Goal: Task Accomplishment & Management: Complete application form

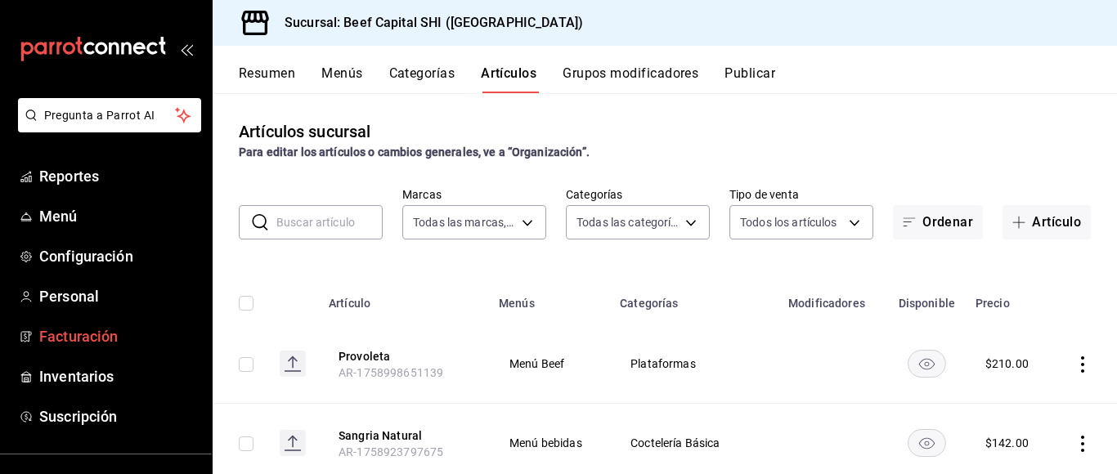
click at [92, 335] on span "Facturación" at bounding box center [118, 337] width 159 height 22
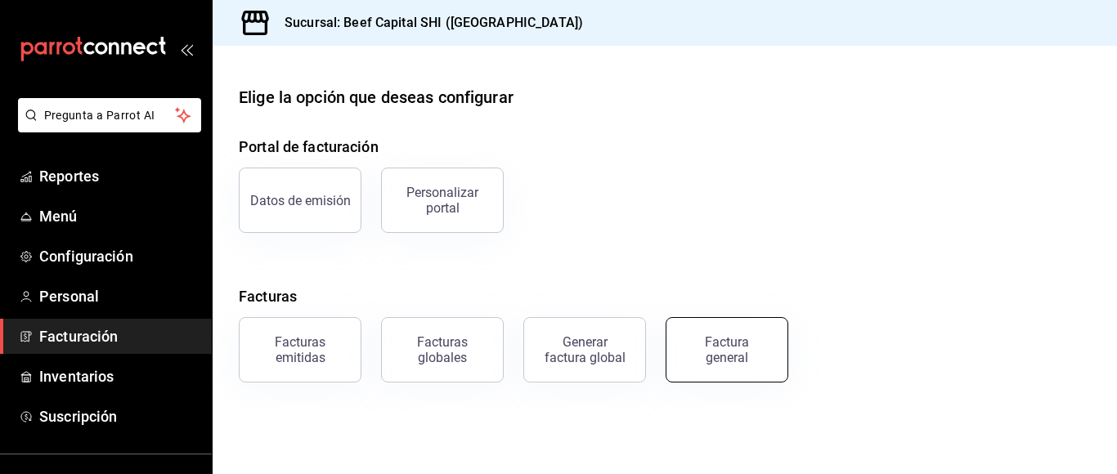
click at [717, 363] on div "Factura general" at bounding box center [727, 350] width 82 height 31
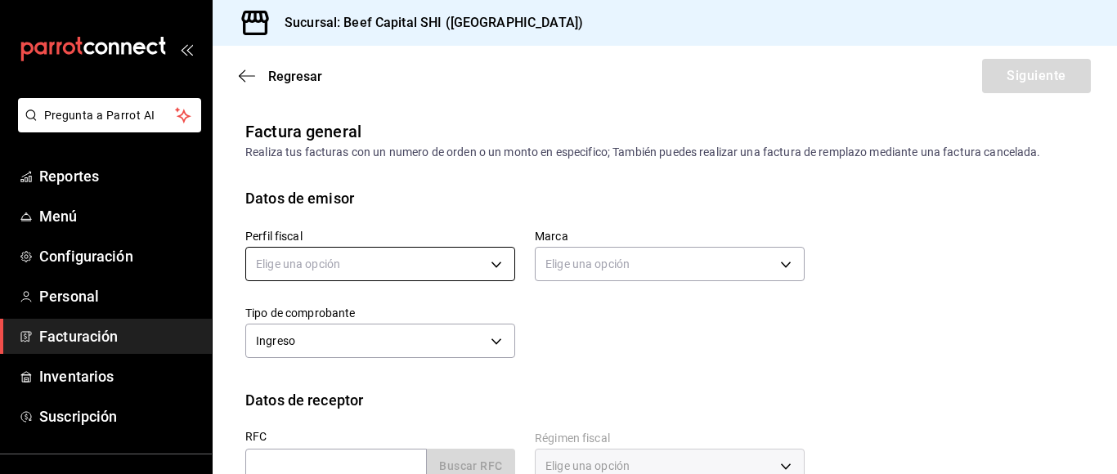
click at [487, 264] on body "Pregunta a Parrot AI Reportes Menú Configuración Personal Facturación Inventari…" at bounding box center [558, 237] width 1117 height 474
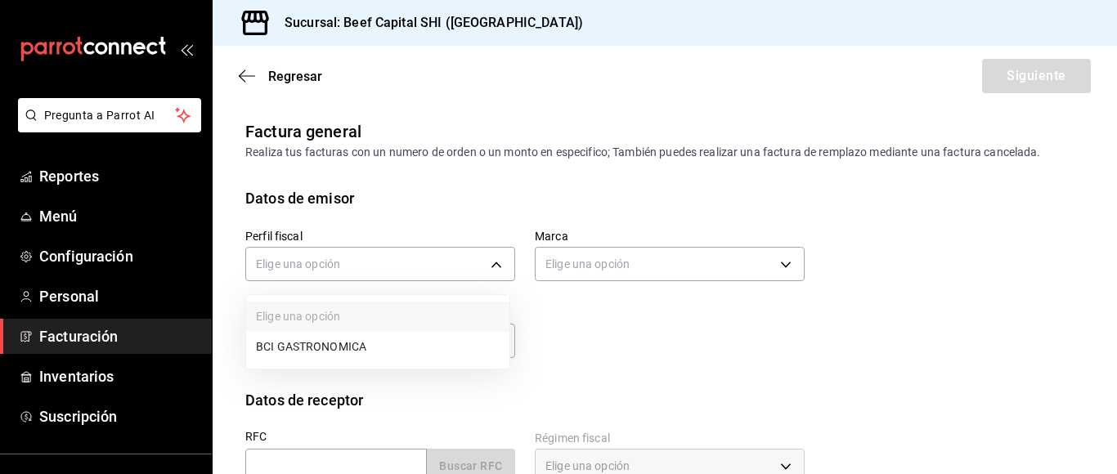
click at [430, 344] on li "BCI GASTRONOMICA" at bounding box center [377, 347] width 263 height 30
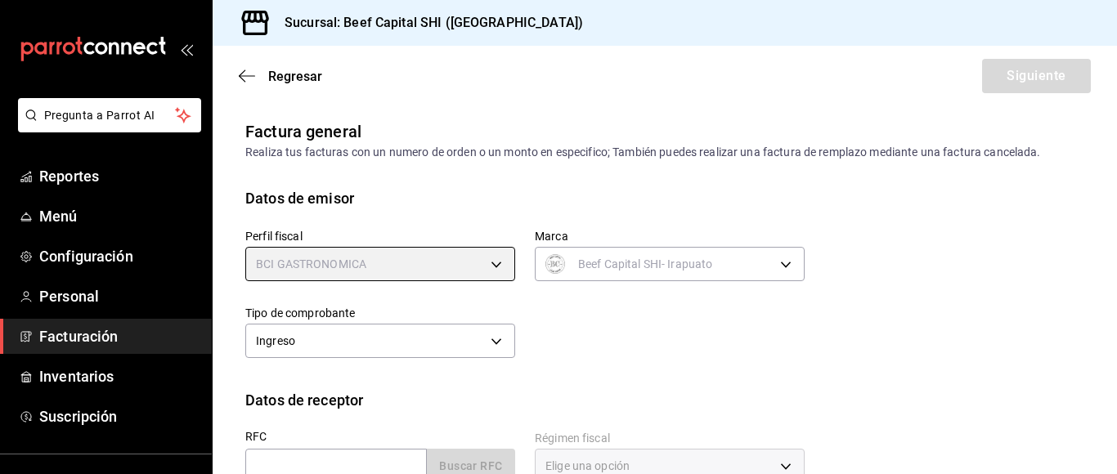
type input "852e3a39-bafb-4ab0-a8a2-cd74aadd3f4e"
type input "605647f7-5ddc-403a-84da-aa3c8a25865f"
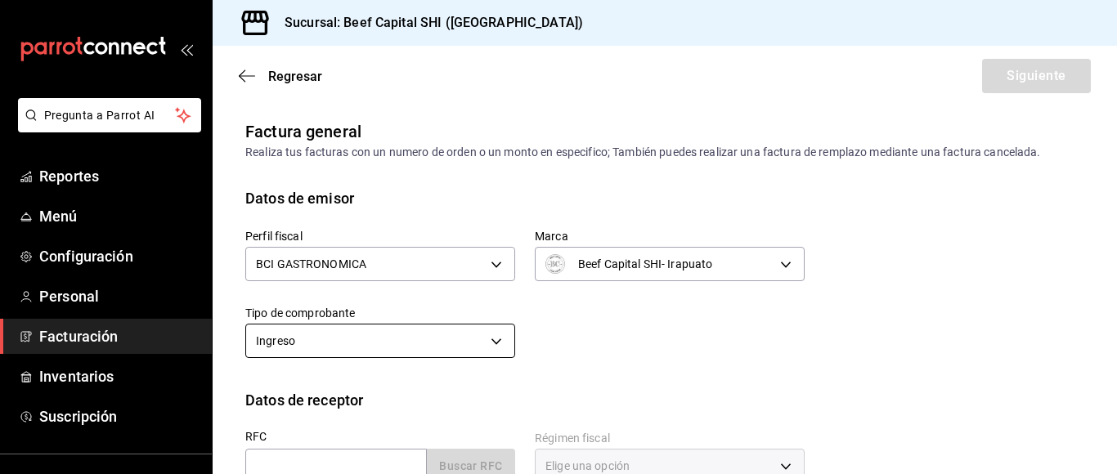
click at [493, 336] on body "Pregunta a Parrot AI Reportes Menú Configuración Personal Facturación Inventari…" at bounding box center [558, 237] width 1117 height 474
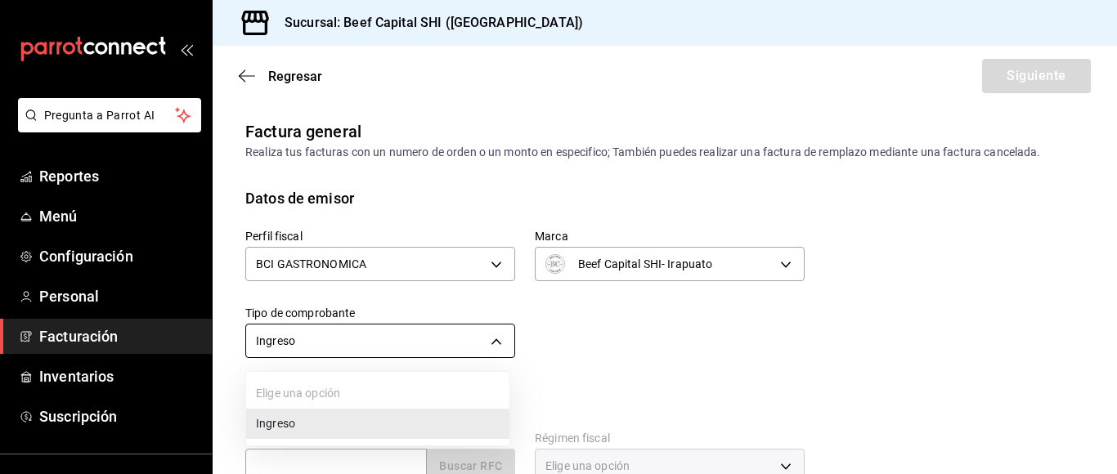
click at [492, 336] on div at bounding box center [558, 237] width 1117 height 474
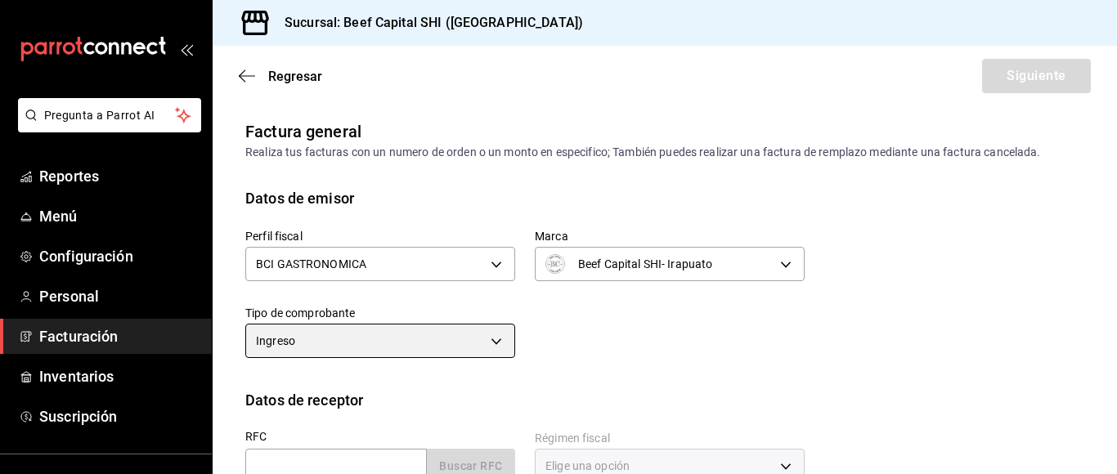
scroll to position [82, 0]
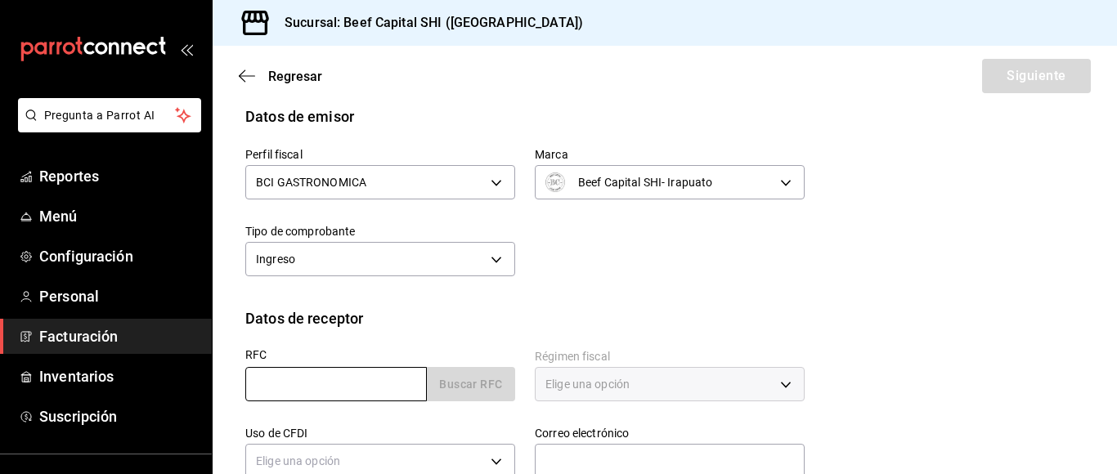
click at [328, 385] on input "text" at bounding box center [336, 384] width 182 height 34
click at [276, 392] on input "text" at bounding box center [336, 384] width 182 height 34
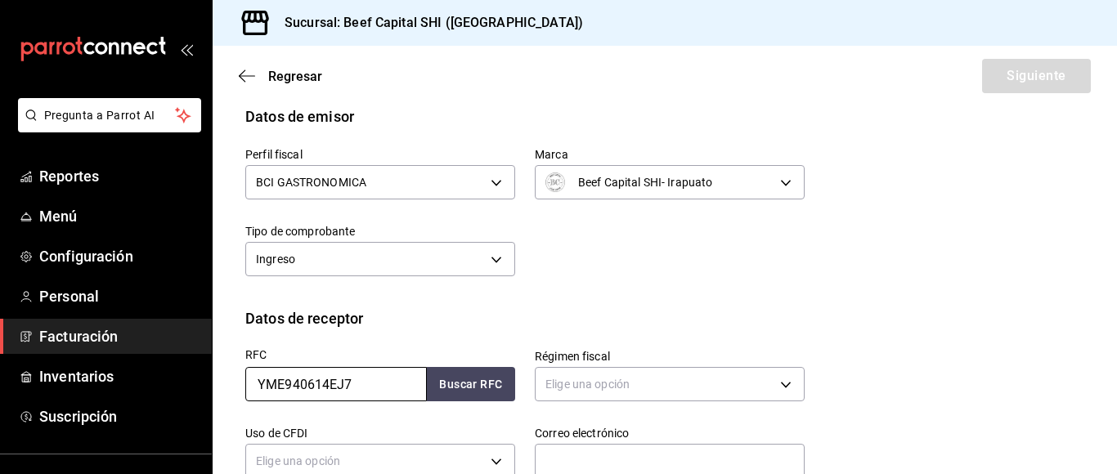
scroll to position [164, 0]
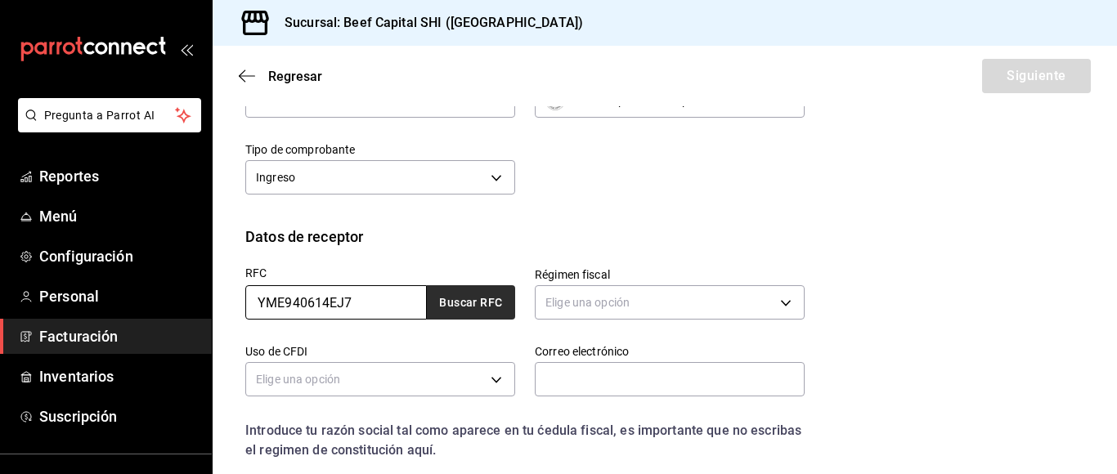
type input "YME940614EJ7"
click at [449, 304] on button "Buscar RFC" at bounding box center [471, 302] width 88 height 34
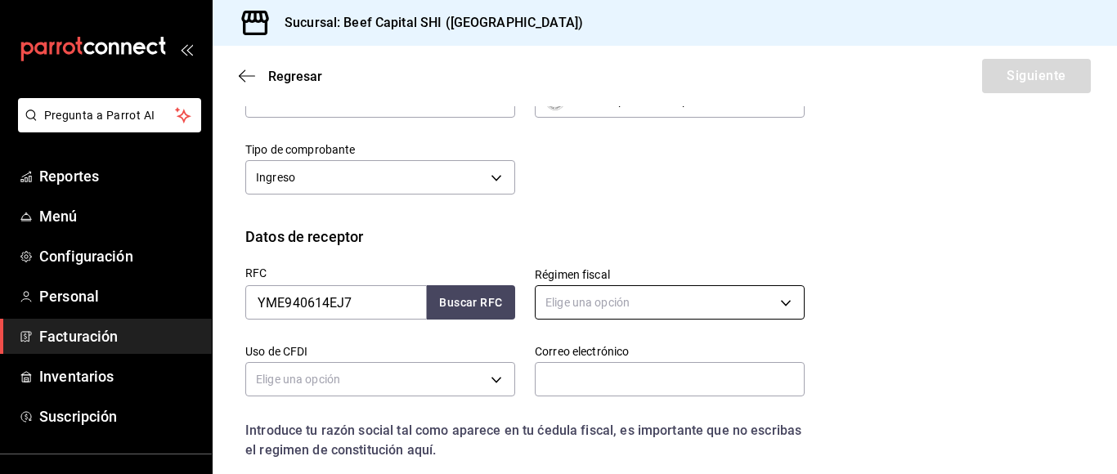
click at [774, 299] on body "Pregunta a Parrot AI Reportes Menú Configuración Personal Facturación Inventari…" at bounding box center [558, 237] width 1117 height 474
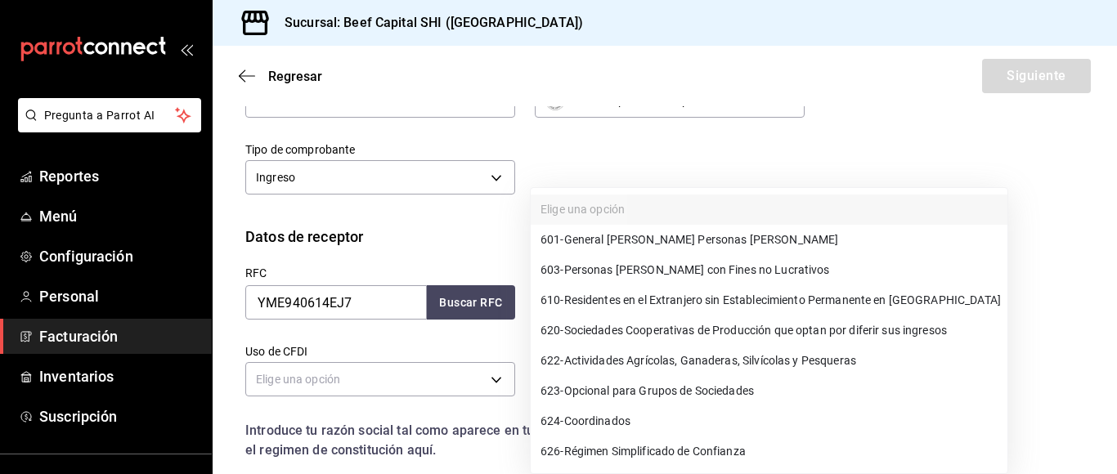
click at [675, 244] on span "601 - General [PERSON_NAME] Personas [PERSON_NAME]" at bounding box center [690, 239] width 298 height 17
type input "601"
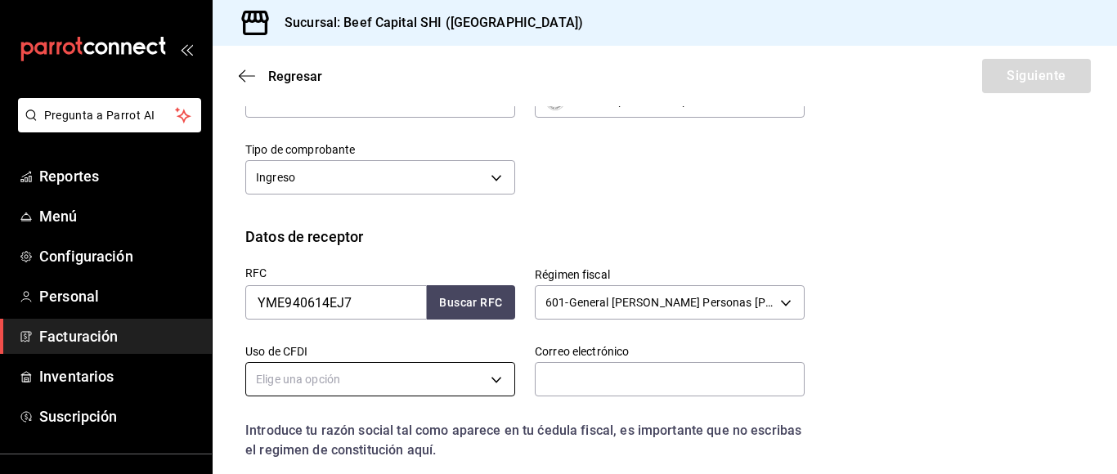
click at [454, 373] on body "Pregunta a Parrot AI Reportes Menú Configuración Personal Facturación Inventari…" at bounding box center [558, 237] width 1117 height 474
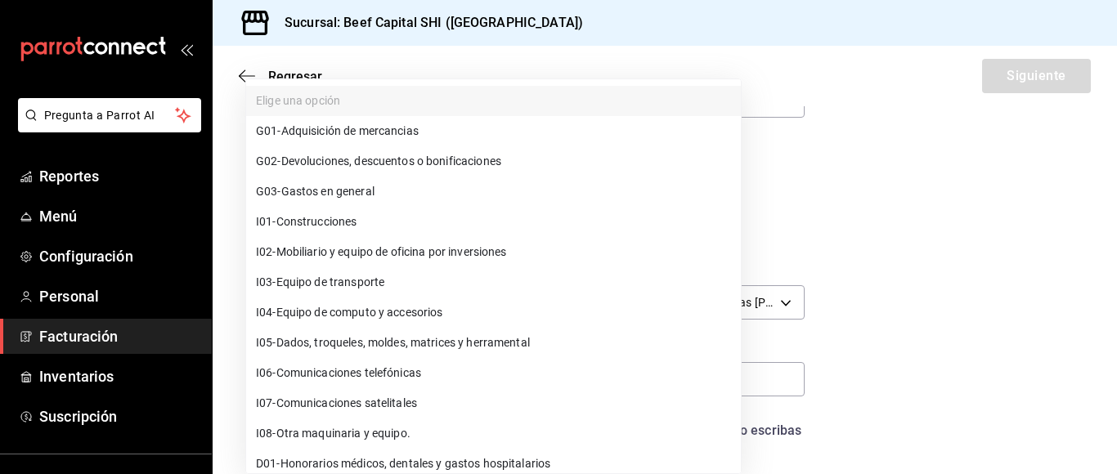
click at [391, 191] on li "G03 - Gastos en general" at bounding box center [493, 192] width 495 height 30
type input "G03"
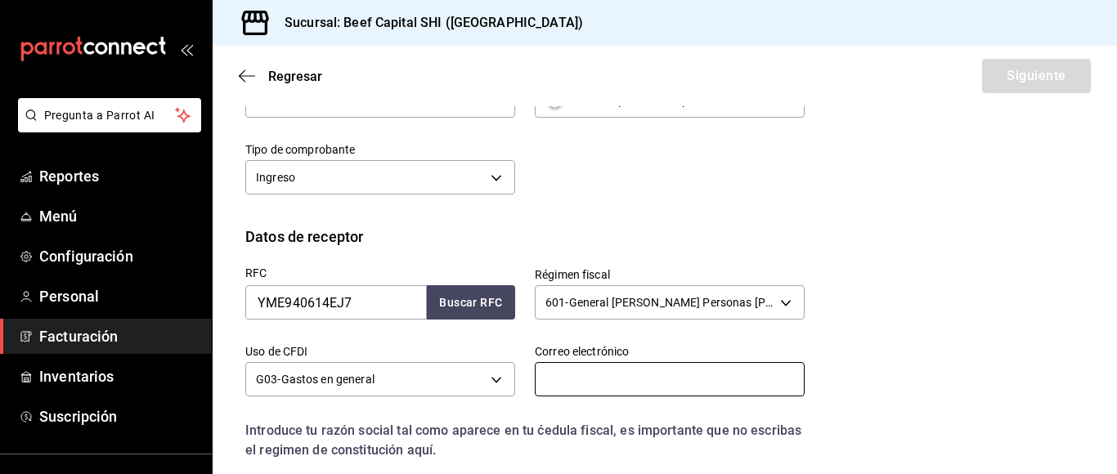
click at [638, 385] on input "text" at bounding box center [670, 379] width 270 height 34
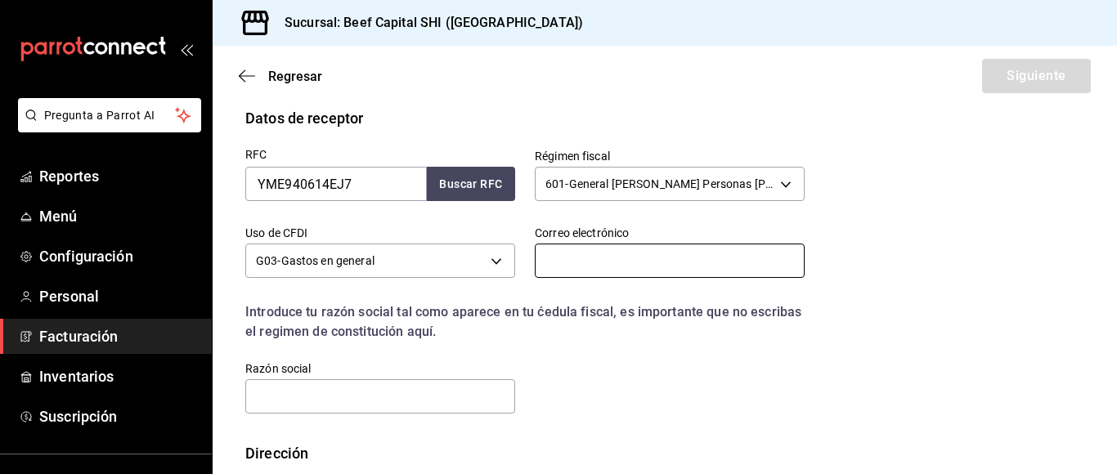
scroll to position [327, 0]
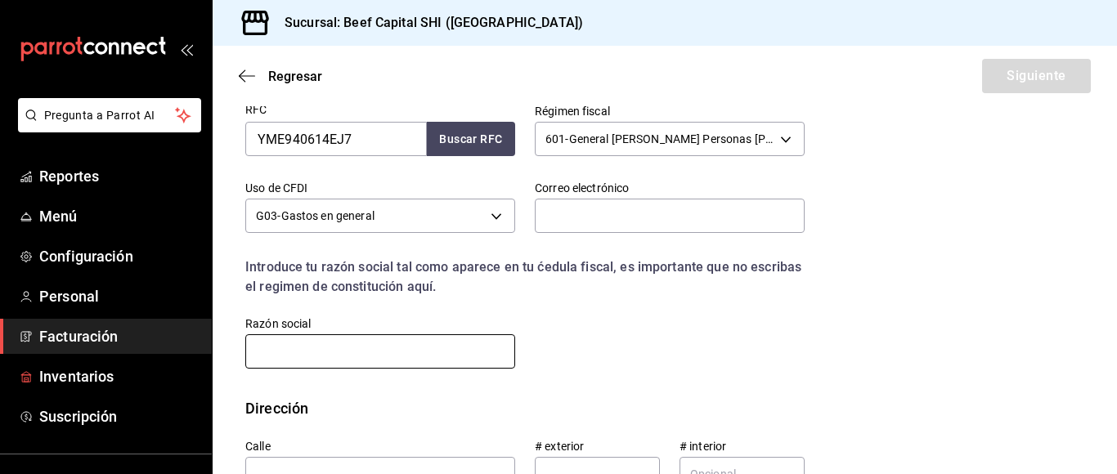
click at [309, 354] on input "text" at bounding box center [380, 352] width 270 height 34
click at [276, 353] on input "YKKMEXICANA" at bounding box center [380, 352] width 270 height 34
click at [277, 353] on input "YKKMEXICANA" at bounding box center [380, 352] width 270 height 34
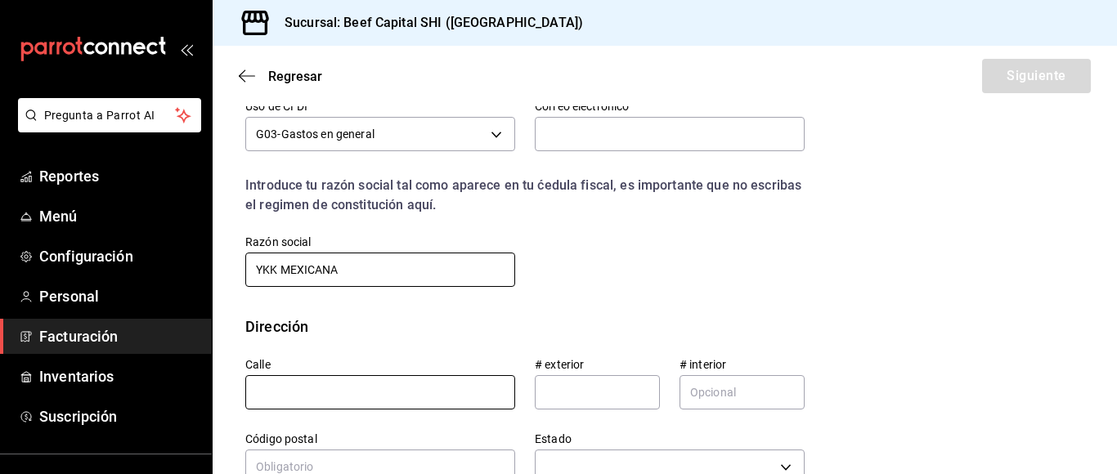
type input "YKK MEXICANA"
click at [407, 393] on input "text" at bounding box center [380, 392] width 270 height 34
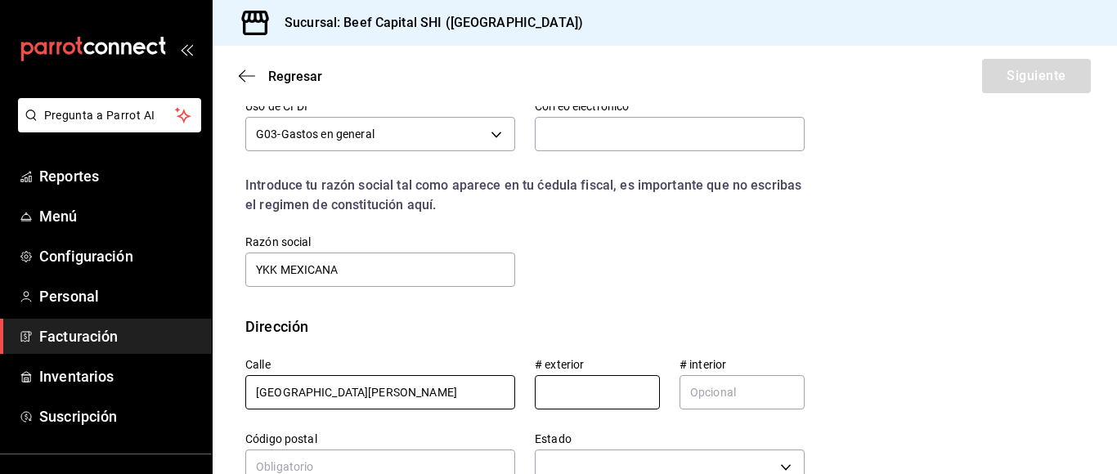
type input "[GEOGRAPHIC_DATA][PERSON_NAME]"
click at [639, 396] on input "text" at bounding box center [597, 392] width 125 height 34
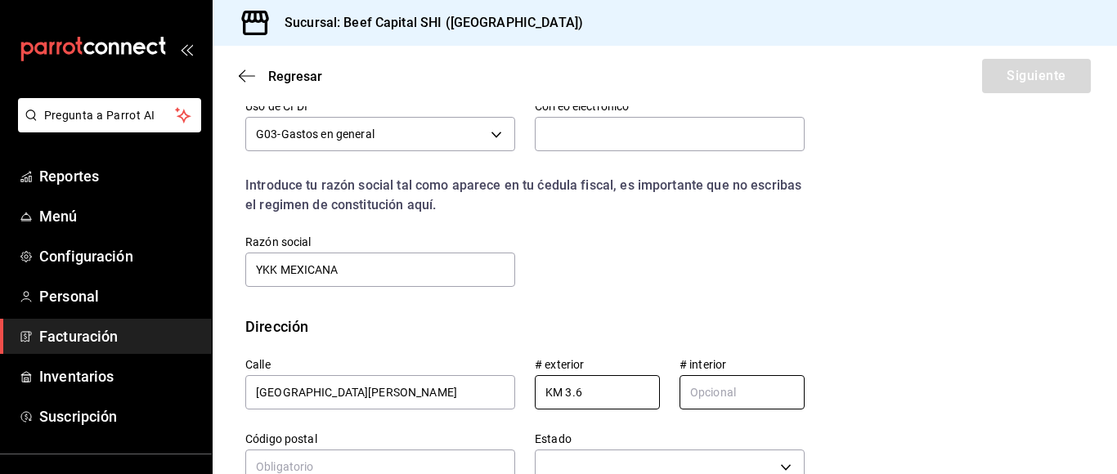
type input "KM 3.6"
click at [712, 393] on input "text" at bounding box center [742, 392] width 125 height 34
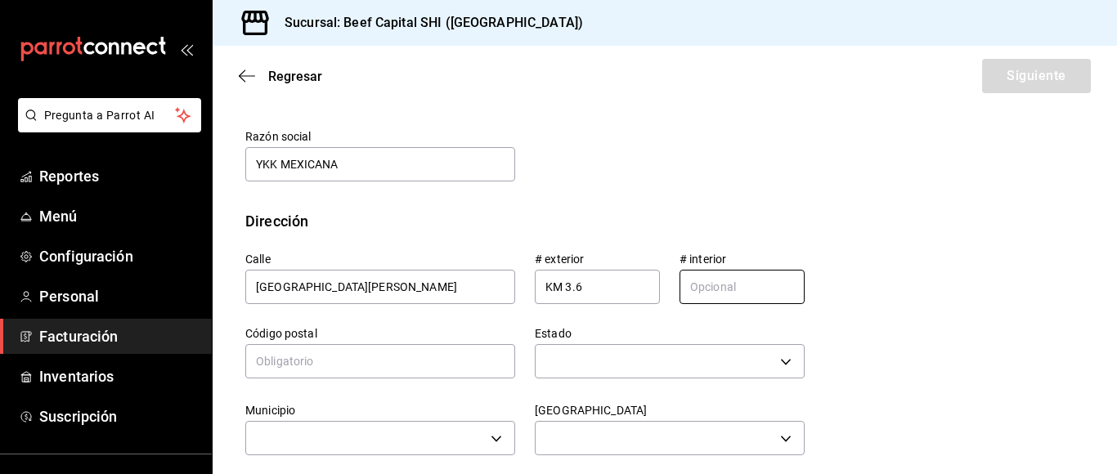
scroll to position [573, 0]
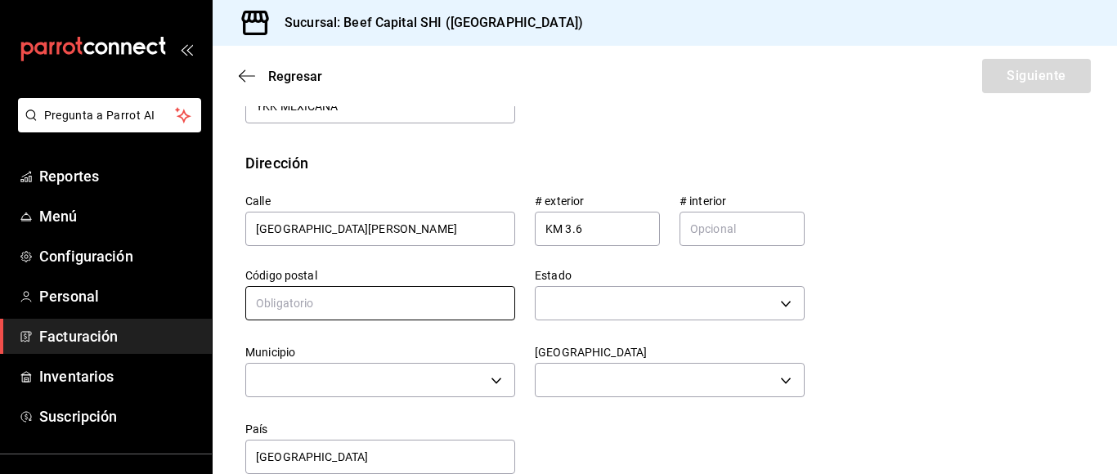
click at [385, 299] on input "text" at bounding box center [380, 303] width 270 height 34
type input "36547"
click at [776, 302] on body "Pregunta a Parrot AI Reportes Menú Configuración Personal Facturación Inventari…" at bounding box center [558, 237] width 1117 height 474
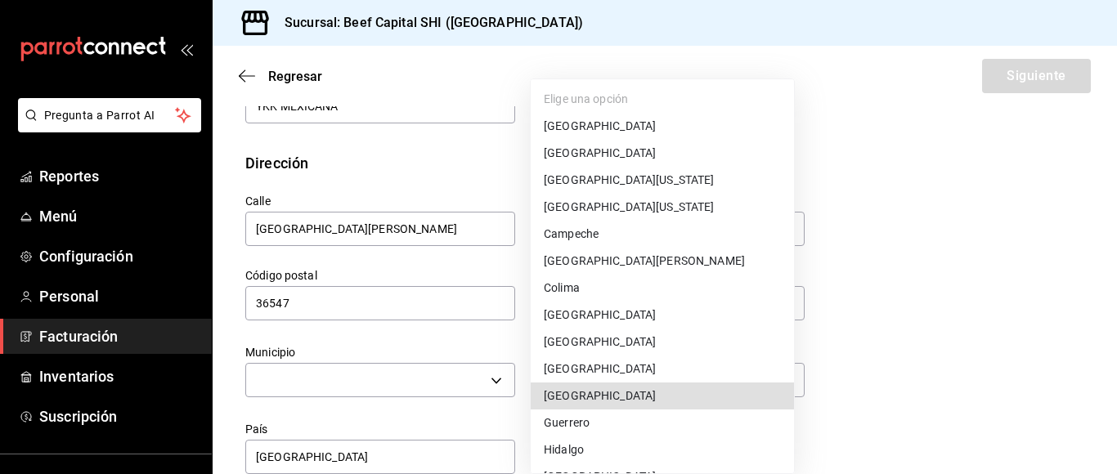
click at [650, 399] on li "[GEOGRAPHIC_DATA]" at bounding box center [662, 396] width 263 height 27
type input "[GEOGRAPHIC_DATA]"
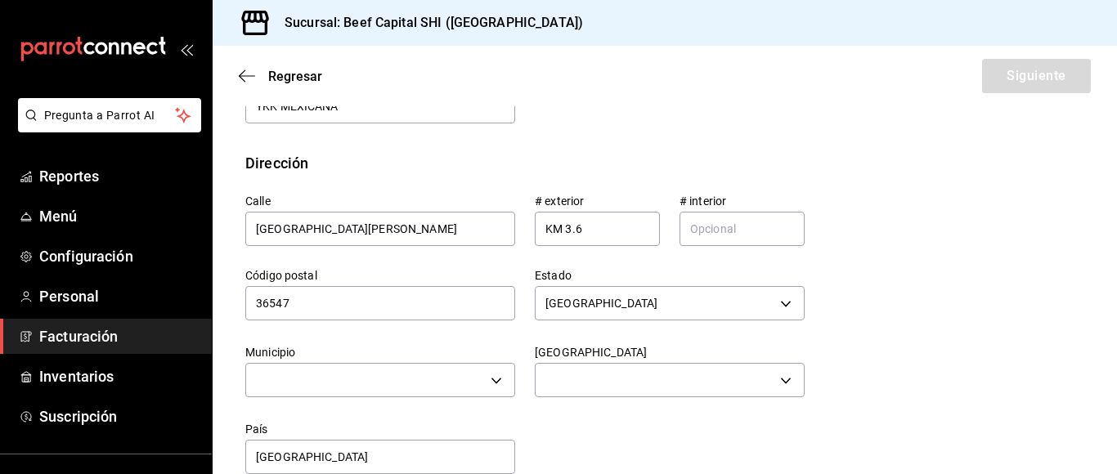
click at [496, 377] on div at bounding box center [558, 237] width 1117 height 474
click at [488, 377] on body "Pregunta a Parrot AI Reportes Menú Configuración Personal Facturación Inventari…" at bounding box center [558, 237] width 1117 height 474
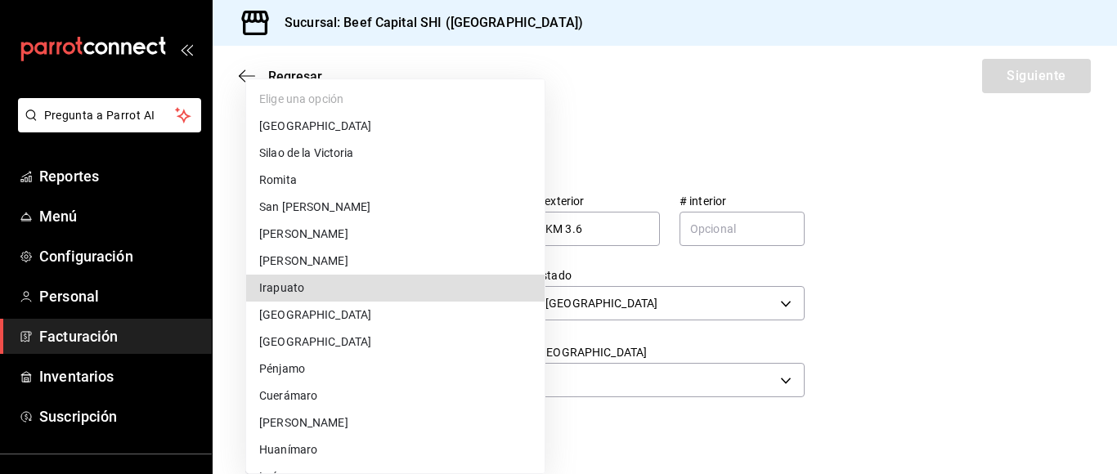
click at [448, 285] on li "Irapuato" at bounding box center [395, 288] width 299 height 27
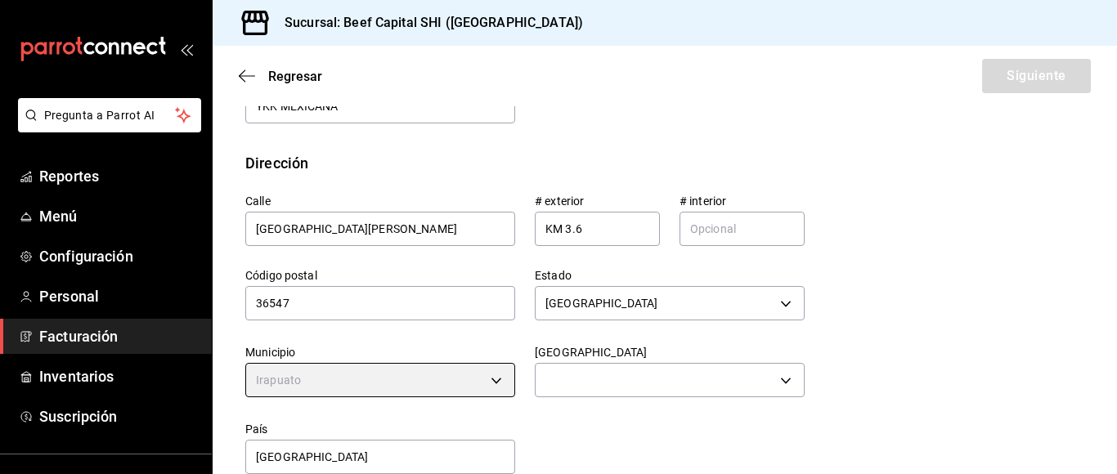
type input "Irapuato"
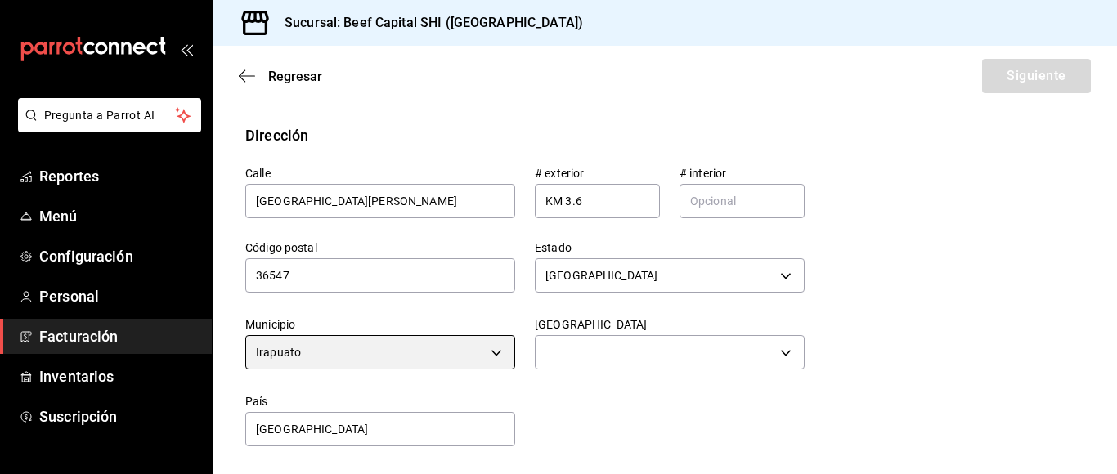
scroll to position [601, 0]
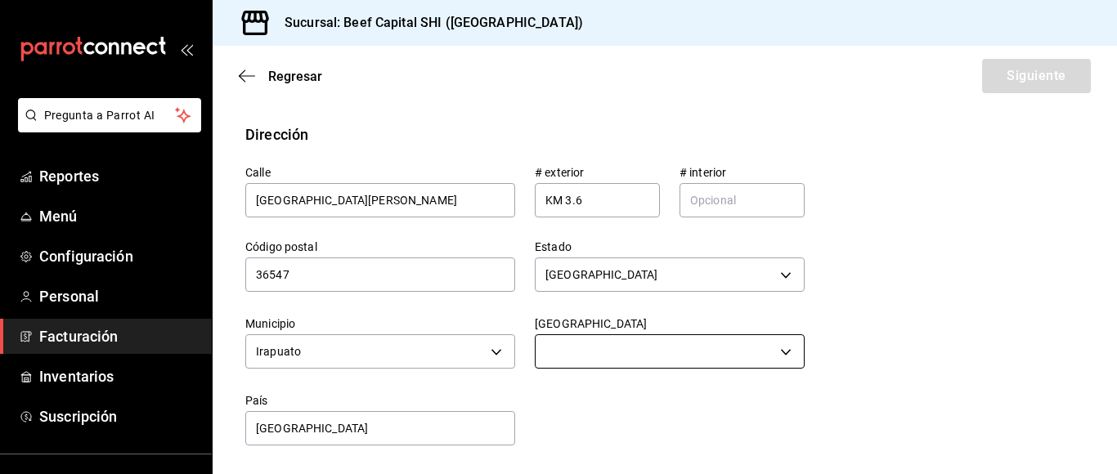
click at [620, 348] on body "Pregunta a Parrot AI Reportes Menú Configuración Personal Facturación Inventari…" at bounding box center [558, 237] width 1117 height 474
click at [702, 357] on body "Pregunta a Parrot AI Reportes Menú Configuración Personal Facturación Inventari…" at bounding box center [558, 237] width 1117 height 474
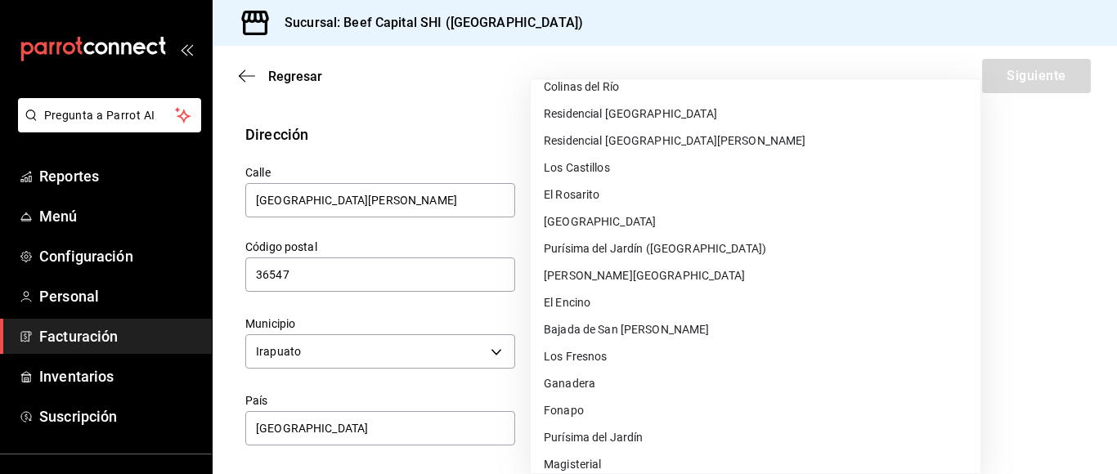
scroll to position [6463, 0]
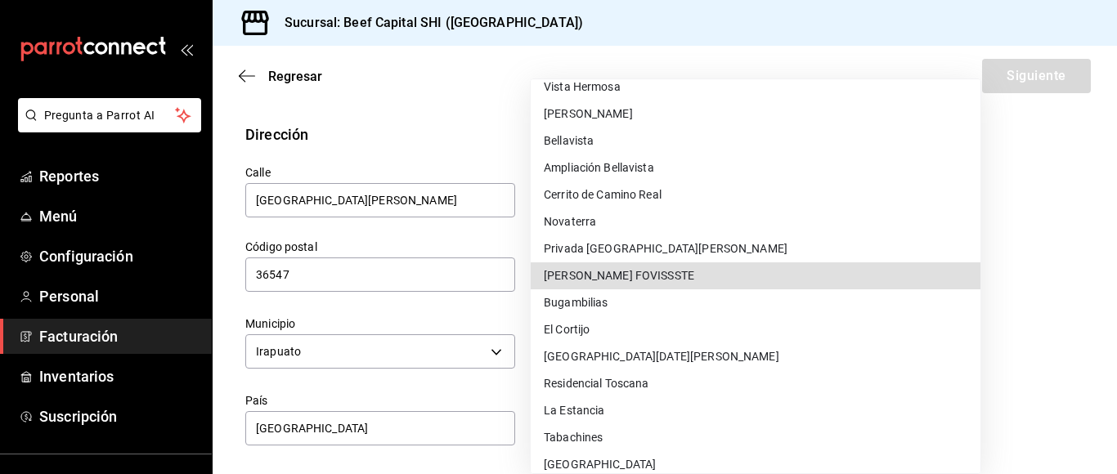
click at [864, 400] on div at bounding box center [558, 237] width 1117 height 474
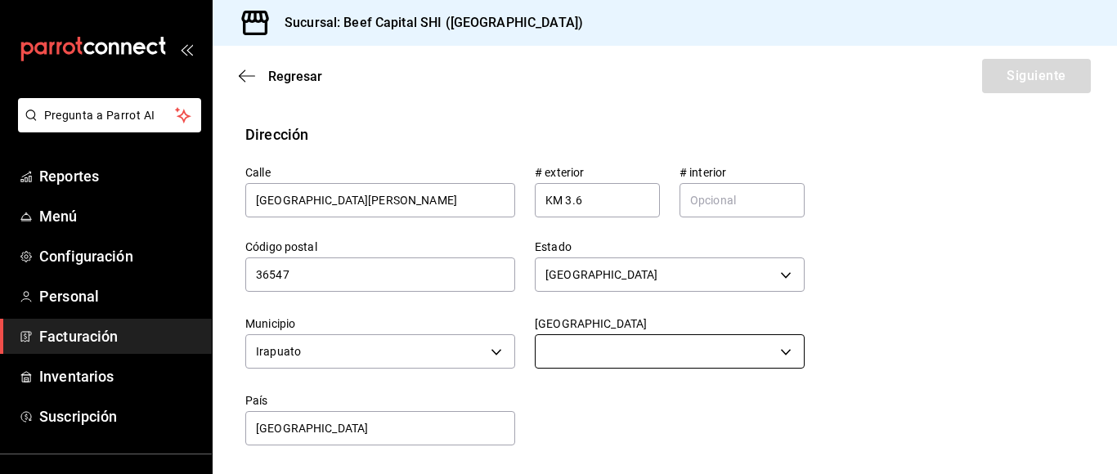
click at [775, 353] on body "Pregunta a Parrot AI Reportes Menú Configuración Personal Facturación Inventari…" at bounding box center [558, 237] width 1117 height 474
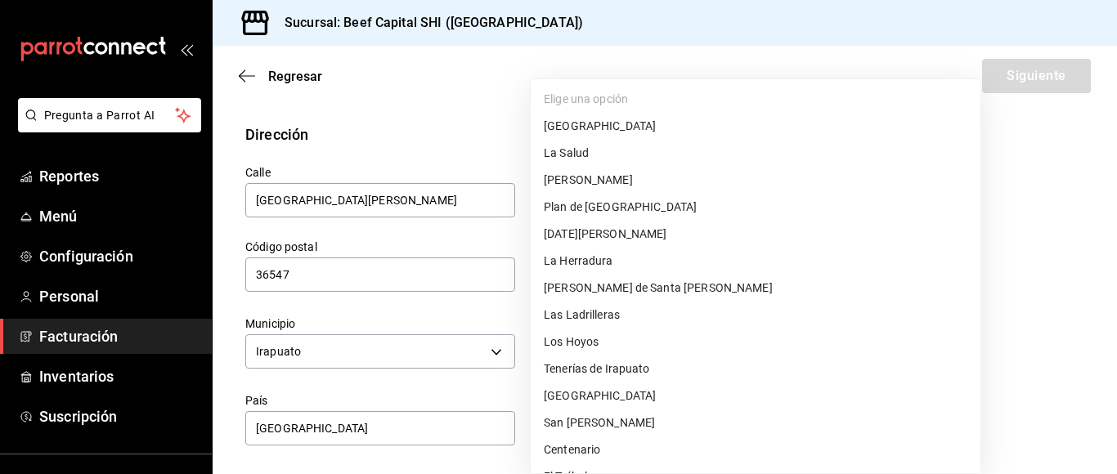
scroll to position [1632, 0]
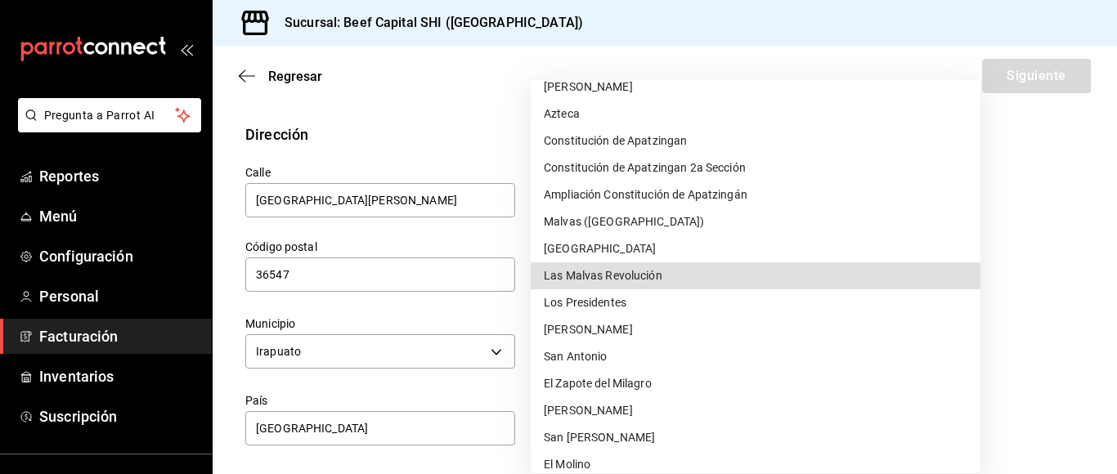
click at [764, 275] on li "Las Malvas Revolución" at bounding box center [756, 276] width 450 height 27
type input "Las Malvas Revolución"
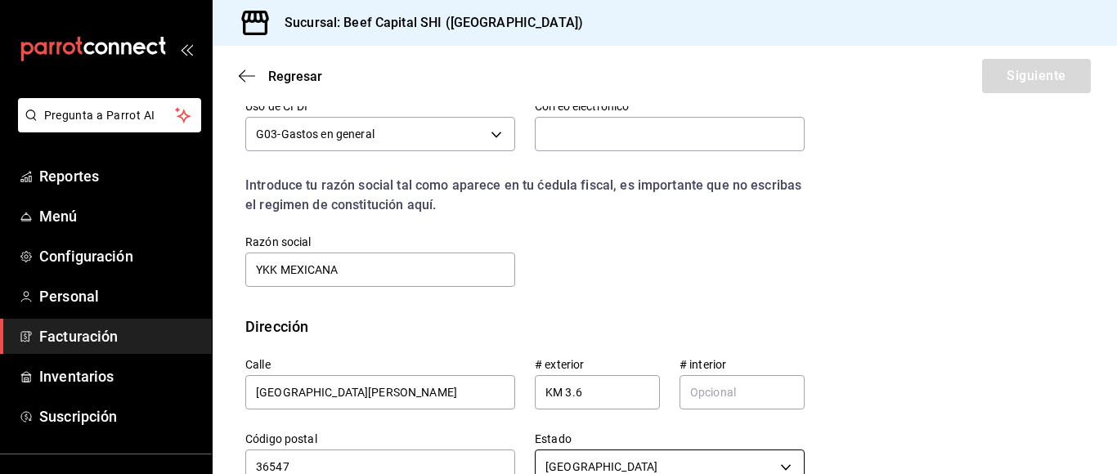
scroll to position [601, 0]
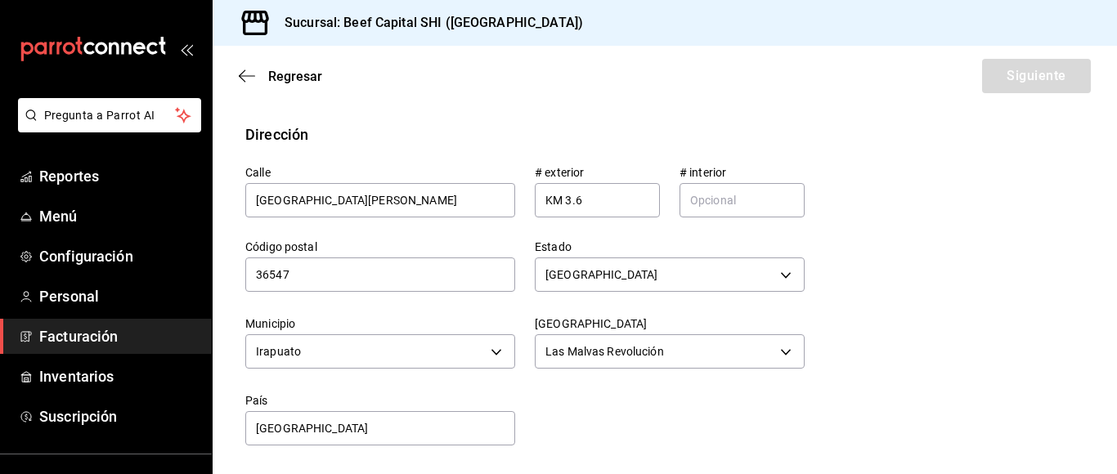
drag, startPoint x: 1002, startPoint y: 97, endPoint x: 1006, endPoint y: 88, distance: 9.9
click at [1004, 94] on div "Regresar Siguiente" at bounding box center [665, 76] width 905 height 61
click at [1006, 88] on div "Regresar Siguiente" at bounding box center [665, 76] width 905 height 61
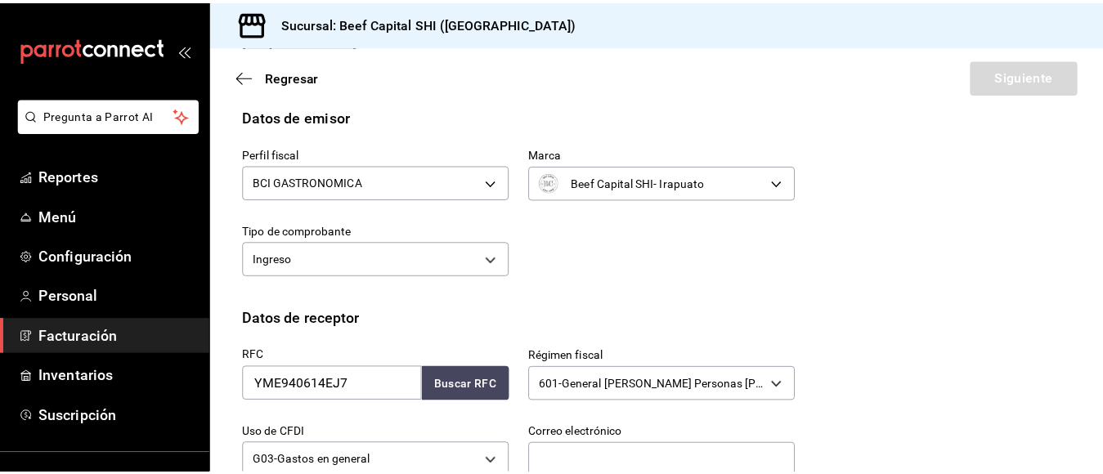
scroll to position [164, 0]
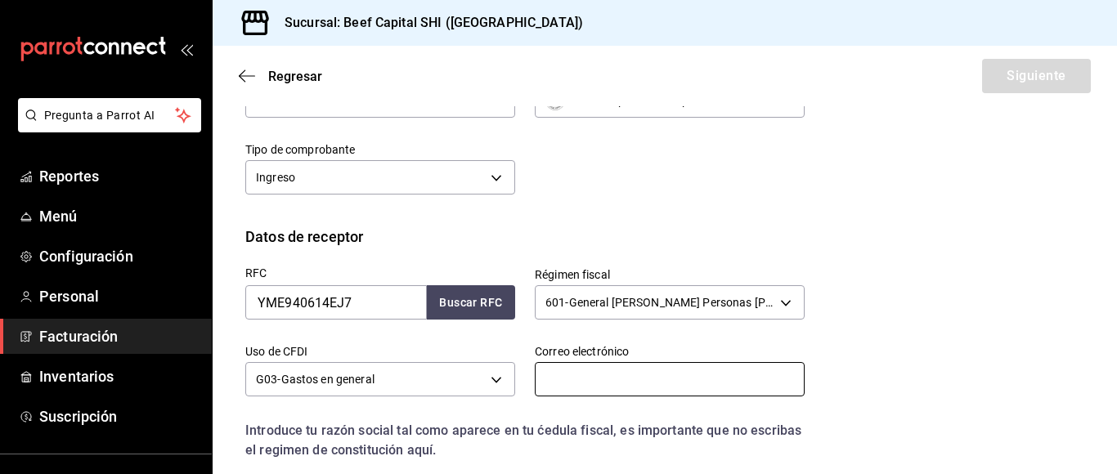
click at [602, 380] on input "text" at bounding box center [670, 379] width 270 height 34
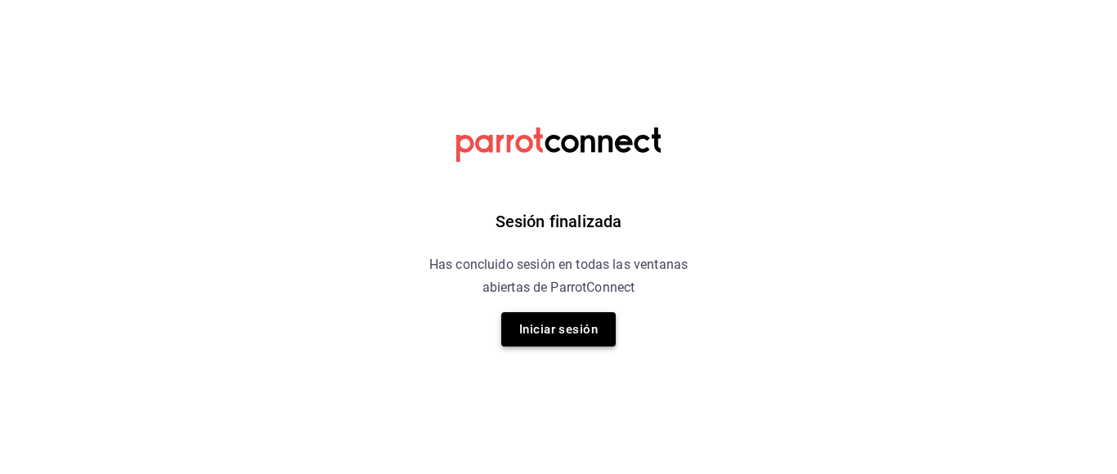
click at [571, 327] on button "Iniciar sesión" at bounding box center [558, 329] width 115 height 34
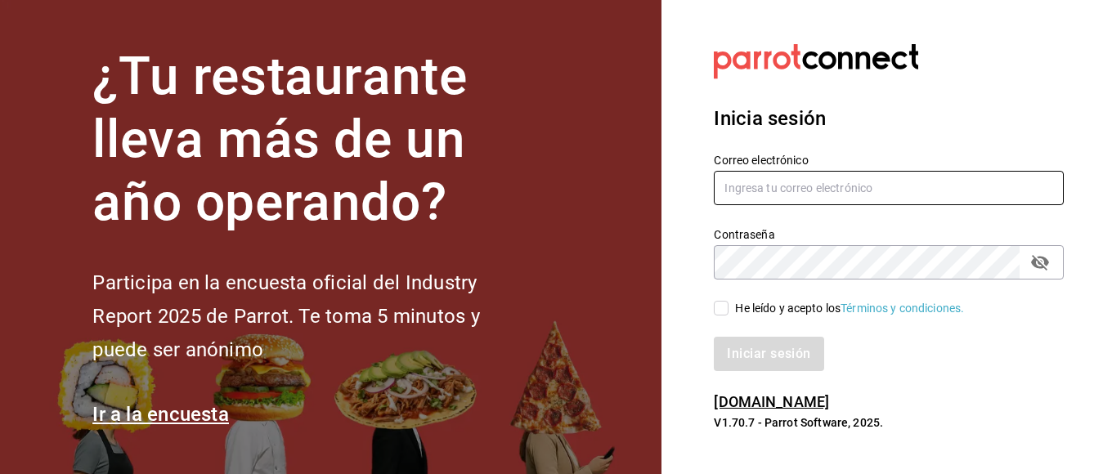
click at [788, 191] on input "text" at bounding box center [889, 188] width 350 height 34
type input "[EMAIL_ADDRESS][DOMAIN_NAME]"
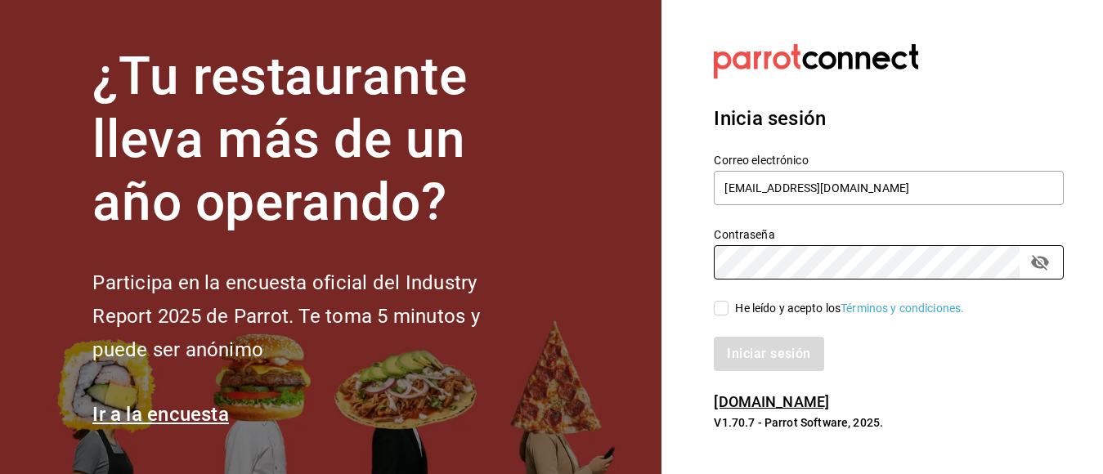
click at [717, 311] on input "He leído y acepto los Términos y condiciones." at bounding box center [721, 308] width 15 height 15
checkbox input "true"
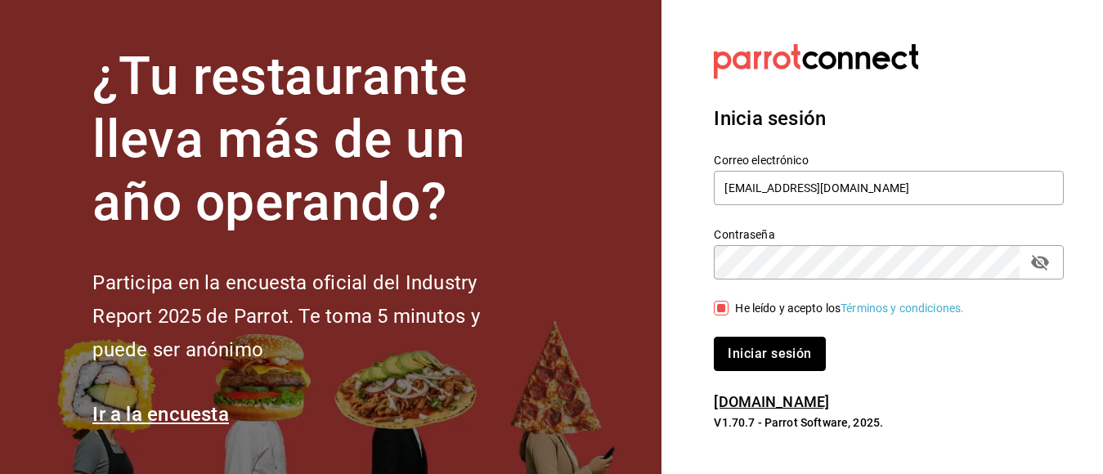
click at [740, 348] on button "Iniciar sesión" at bounding box center [769, 354] width 111 height 34
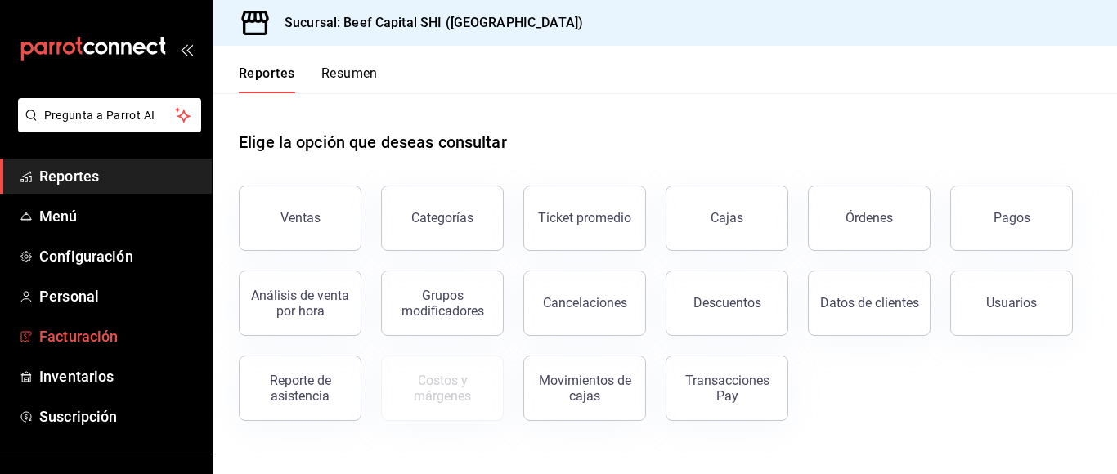
click at [70, 334] on span "Facturación" at bounding box center [118, 337] width 159 height 22
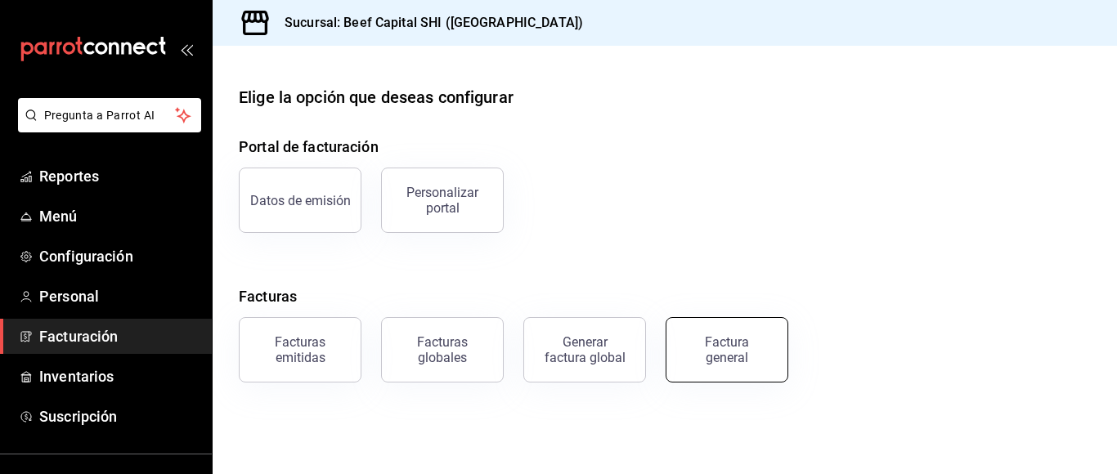
click at [730, 344] on div "Factura general" at bounding box center [727, 350] width 82 height 31
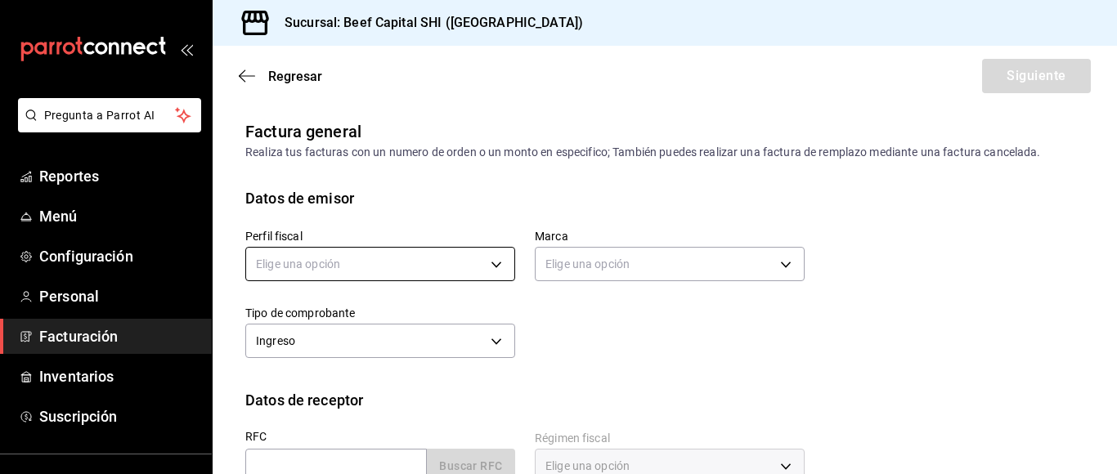
click at [358, 257] on body "Pregunta a Parrot AI Reportes Menú Configuración Personal Facturación Inventari…" at bounding box center [558, 237] width 1117 height 474
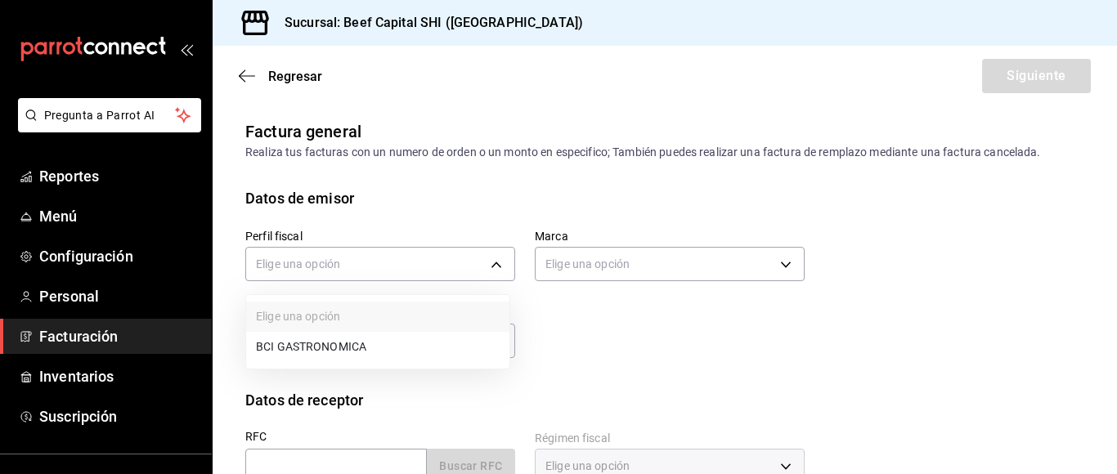
click at [353, 348] on li "BCI GASTRONOMICA" at bounding box center [377, 347] width 263 height 30
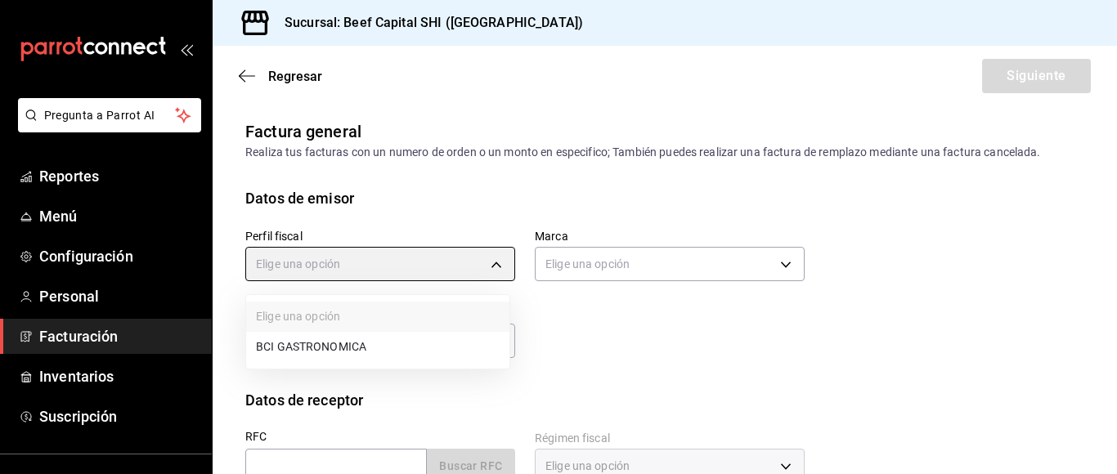
type input "852e3a39-bafb-4ab0-a8a2-cd74aadd3f4e"
type input "605647f7-5ddc-403a-84da-aa3c8a25865f"
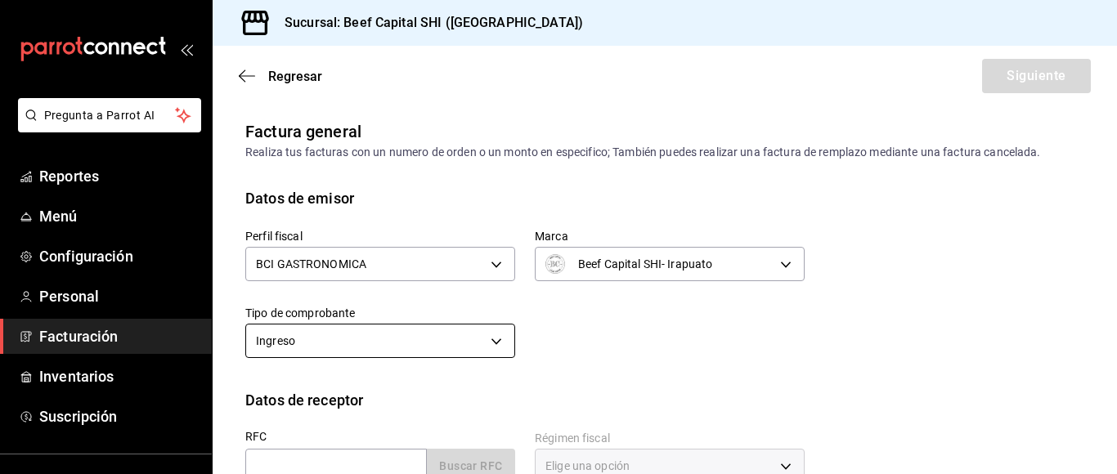
click at [389, 332] on body "Pregunta a Parrot AI Reportes Menú Configuración Personal Facturación Inventari…" at bounding box center [558, 237] width 1117 height 474
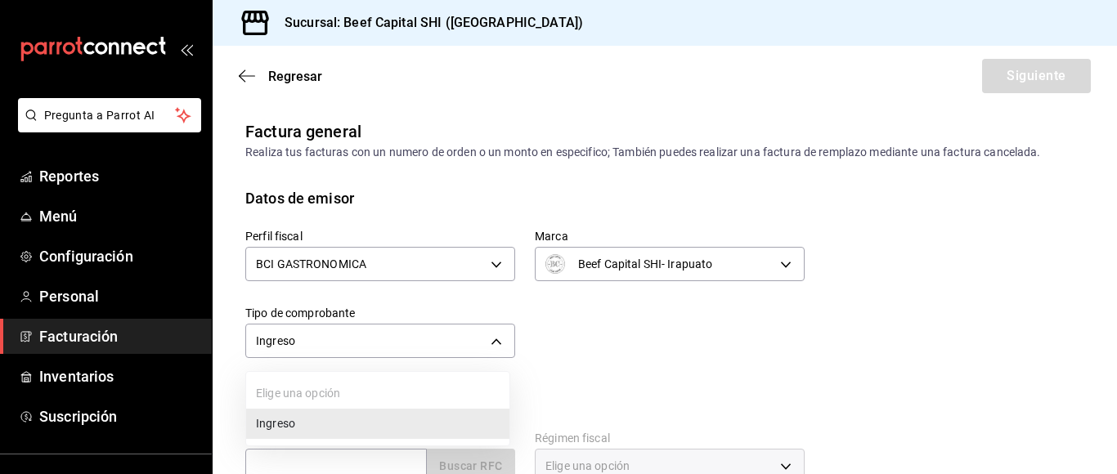
click at [346, 430] on li "Ingreso" at bounding box center [377, 424] width 263 height 30
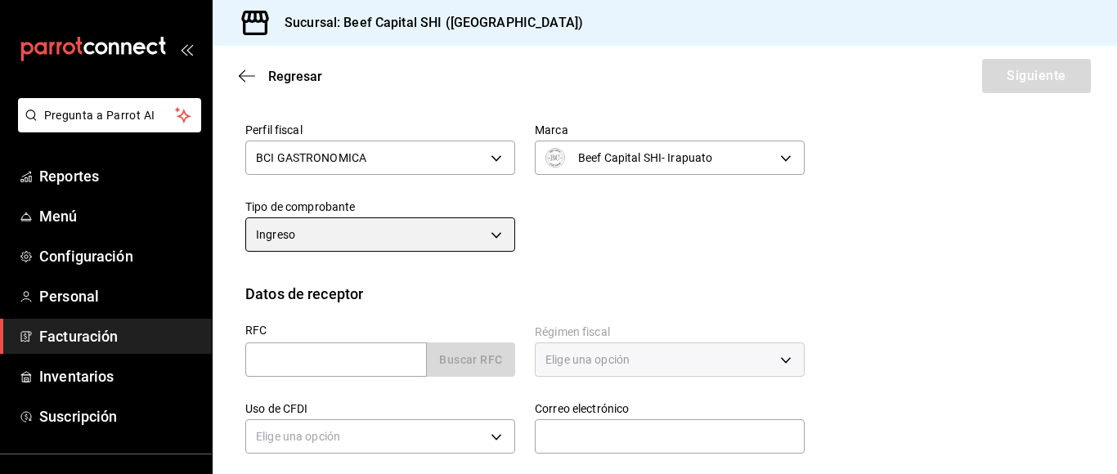
scroll to position [245, 0]
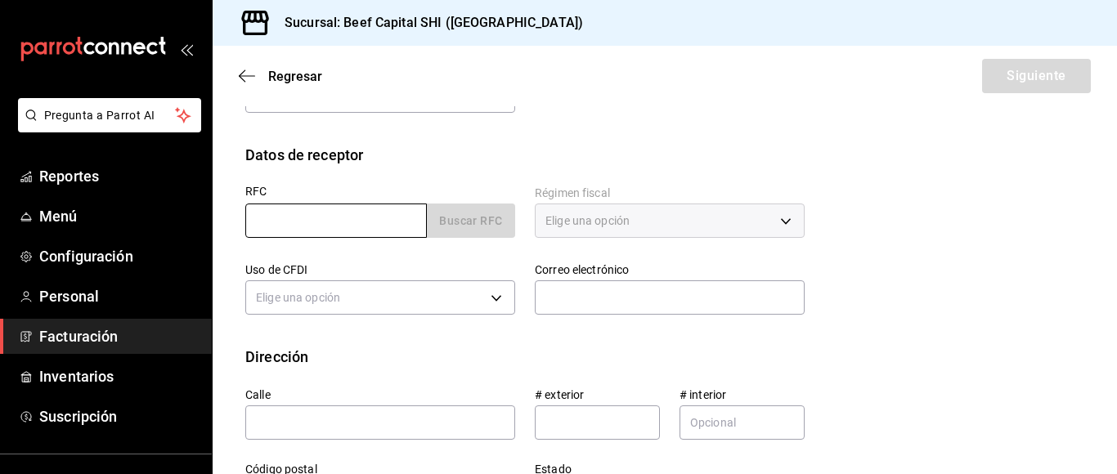
click at [353, 218] on input "text" at bounding box center [336, 221] width 182 height 34
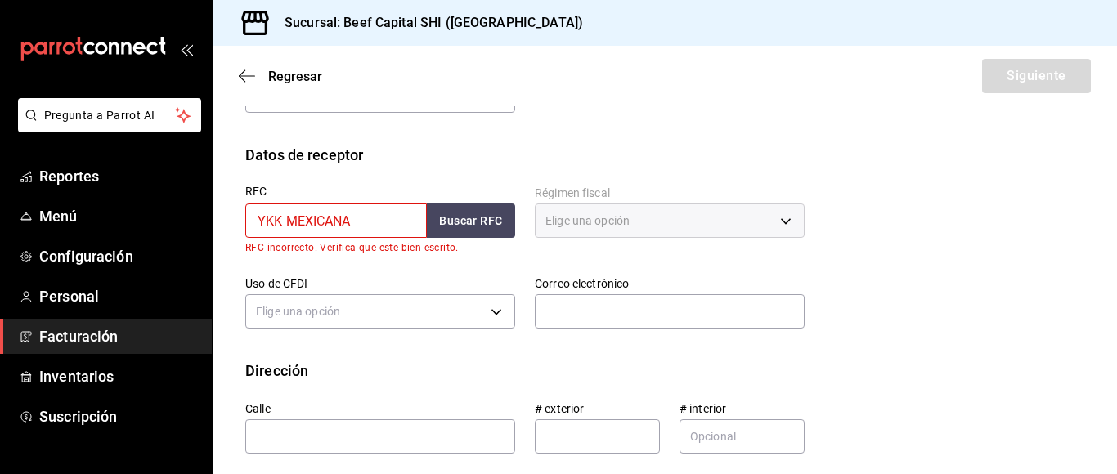
click at [639, 214] on div "Elige una opción" at bounding box center [670, 221] width 270 height 34
click at [777, 222] on div "Elige una opción" at bounding box center [670, 221] width 270 height 34
click at [780, 221] on div "Elige una opción" at bounding box center [670, 221] width 270 height 34
click at [773, 221] on div "Elige una opción" at bounding box center [670, 221] width 270 height 34
click at [672, 223] on div "Elige una opción" at bounding box center [670, 221] width 270 height 34
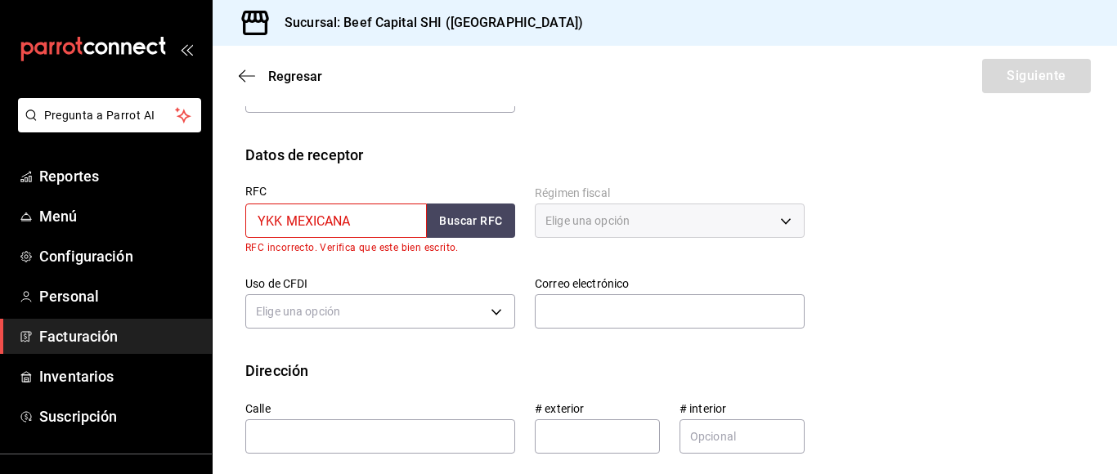
click at [387, 226] on input "YKK MEXICANA" at bounding box center [336, 221] width 182 height 34
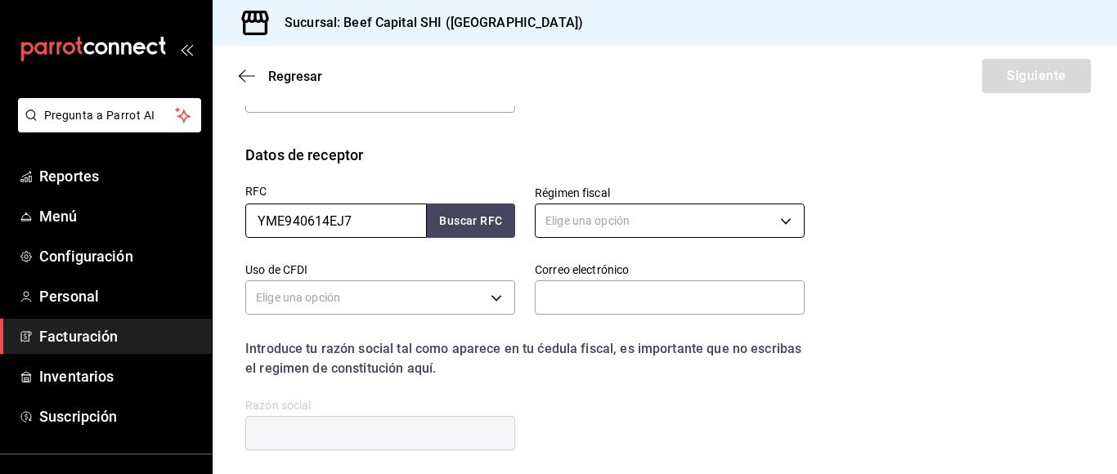
type input "YME940614EJ7"
click at [718, 224] on body "Pregunta a Parrot AI Reportes Menú Configuración Personal Facturación Inventari…" at bounding box center [558, 237] width 1117 height 474
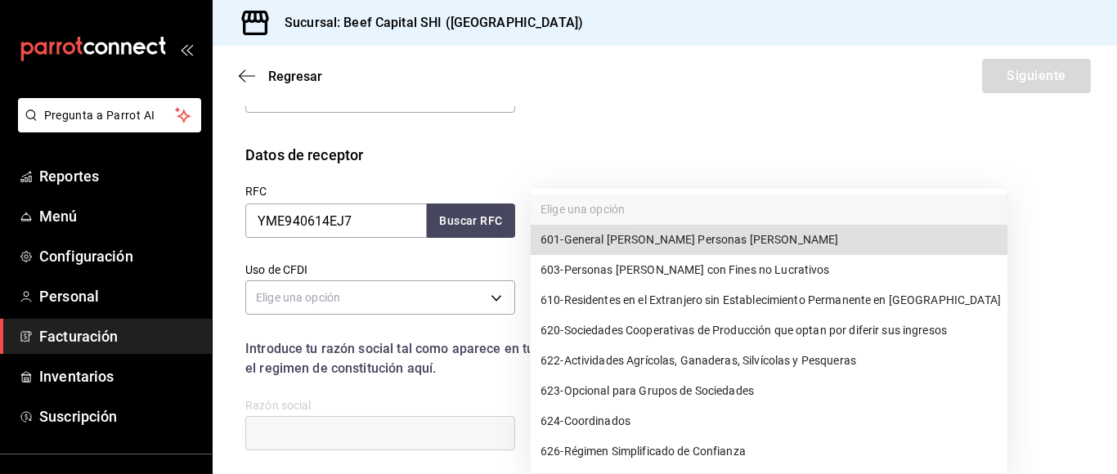
click at [722, 239] on span "601 - General [PERSON_NAME] Personas [PERSON_NAME]" at bounding box center [690, 239] width 298 height 17
type input "601"
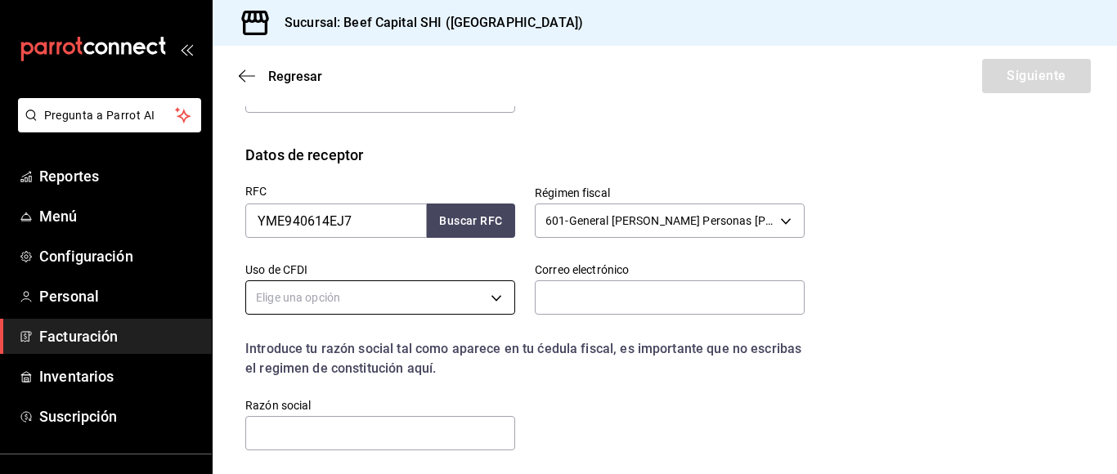
click at [339, 303] on body "Pregunta a Parrot AI Reportes Menú Configuración Personal Facturación Inventari…" at bounding box center [558, 237] width 1117 height 474
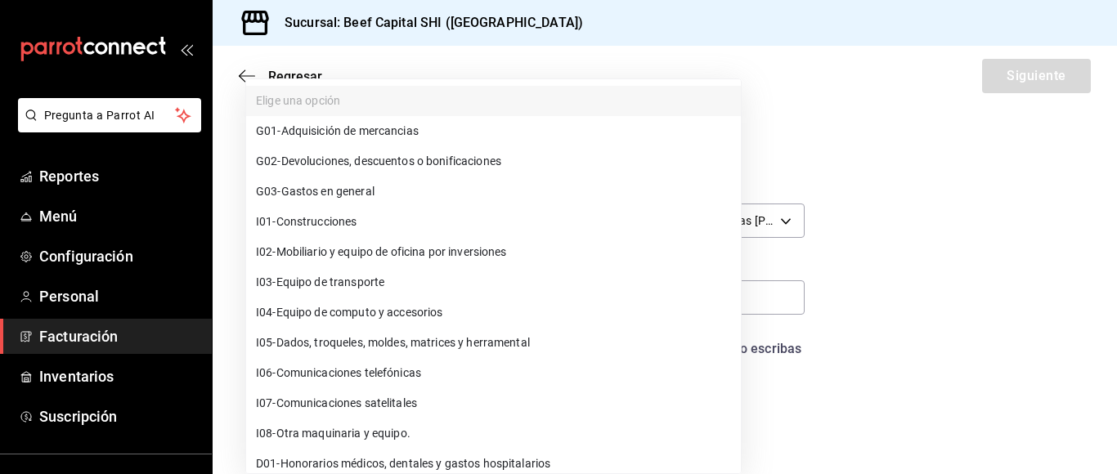
click at [365, 193] on span "G03 - Gastos en general" at bounding box center [315, 191] width 119 height 17
type input "G03"
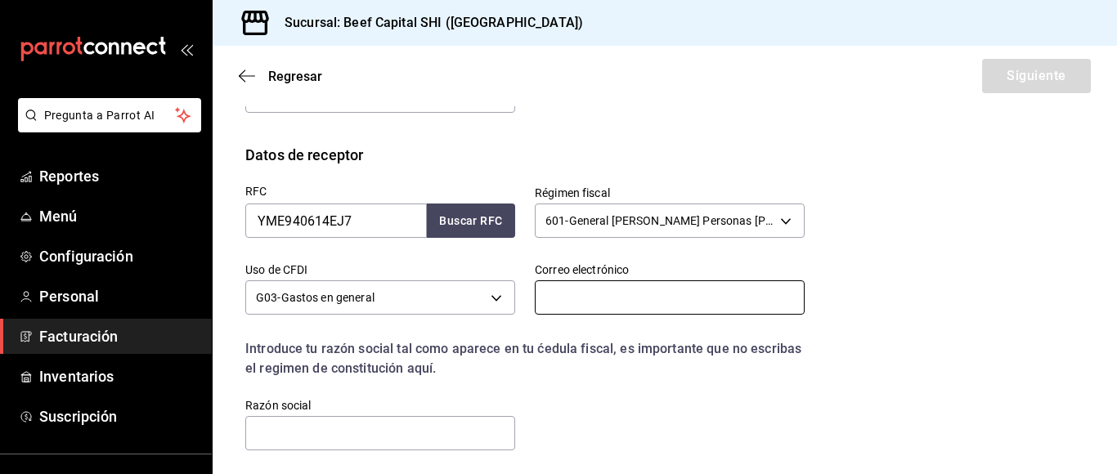
click at [586, 289] on input "text" at bounding box center [670, 298] width 270 height 34
type input "VirginiaRivera@ykk.com"
click at [485, 438] on input "text" at bounding box center [380, 433] width 270 height 34
type input "YKK MEXICANA"
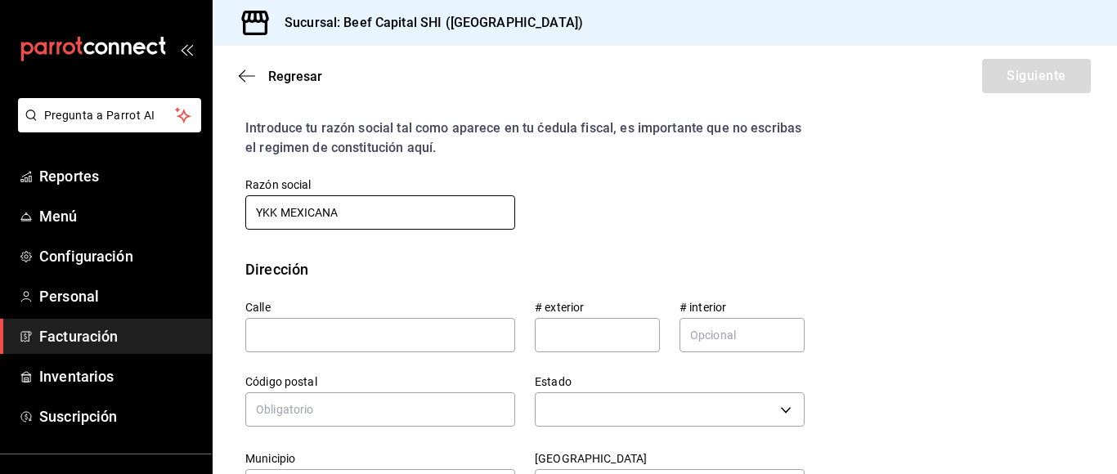
scroll to position [491, 0]
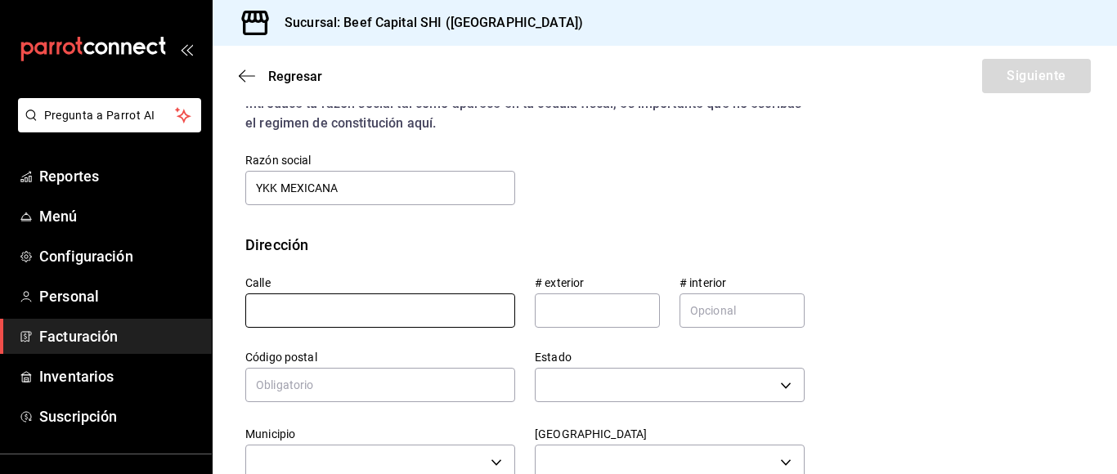
click at [408, 321] on input "text" at bounding box center [380, 311] width 270 height 34
drag, startPoint x: 387, startPoint y: 304, endPoint x: 249, endPoint y: 315, distance: 138.6
click at [249, 315] on input "avenida gustavo diaz ordaz" at bounding box center [380, 311] width 270 height 34
type input "[GEOGRAPHIC_DATA][PERSON_NAME]"
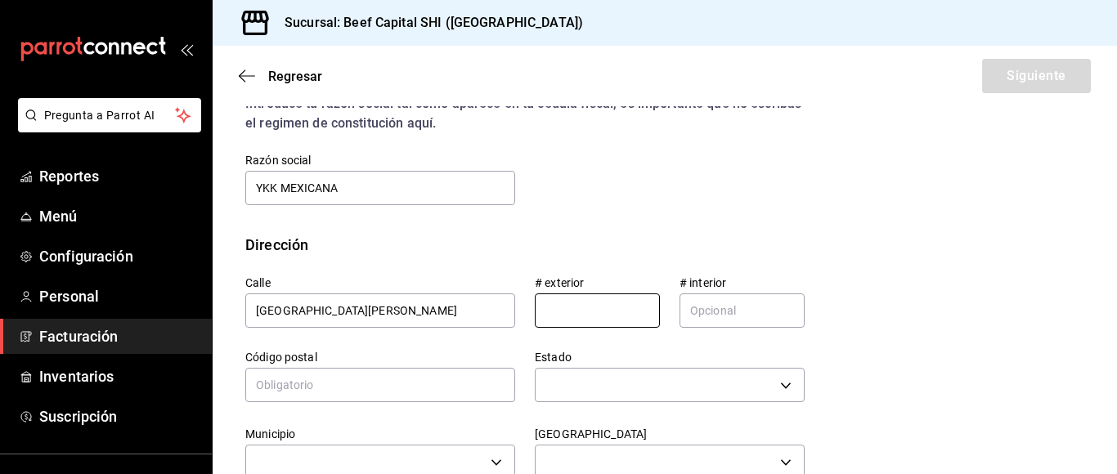
click at [561, 307] on input "text" at bounding box center [597, 311] width 125 height 34
type input "KM 3.6"
click at [439, 384] on input "text" at bounding box center [380, 385] width 270 height 34
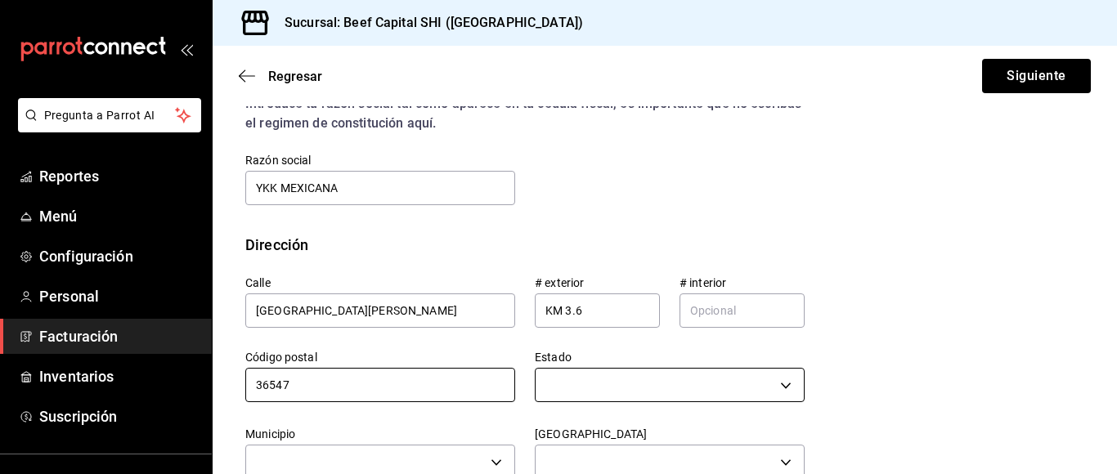
type input "36547"
click at [582, 386] on body "Pregunta a Parrot AI Reportes Menú Configuración Personal Facturación Inventari…" at bounding box center [558, 237] width 1117 height 474
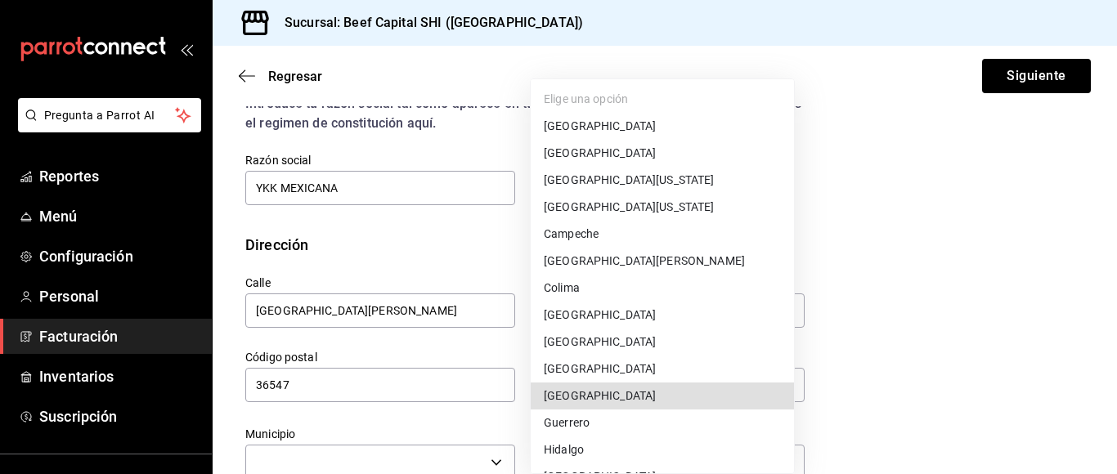
drag, startPoint x: 588, startPoint y: 388, endPoint x: 458, endPoint y: 459, distance: 148.2
click at [586, 389] on li "[GEOGRAPHIC_DATA]" at bounding box center [662, 396] width 263 height 27
type input "[GEOGRAPHIC_DATA]"
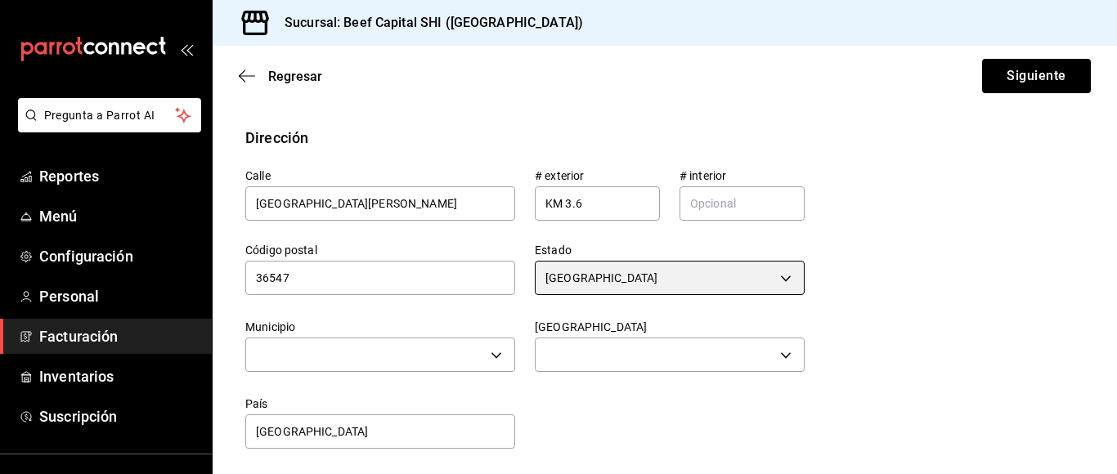
scroll to position [601, 0]
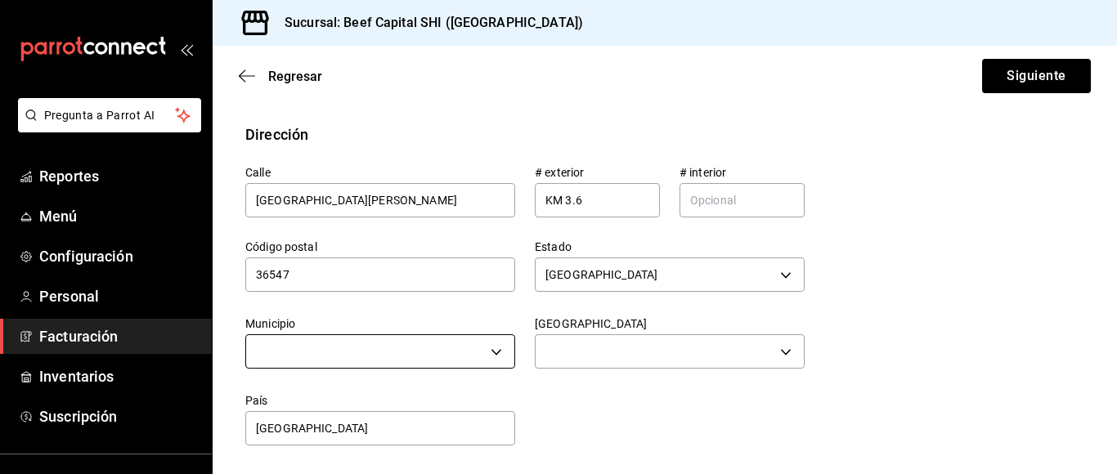
click at [407, 350] on body "Pregunta a Parrot AI Reportes Menú Configuración Personal Facturación Inventari…" at bounding box center [558, 237] width 1117 height 474
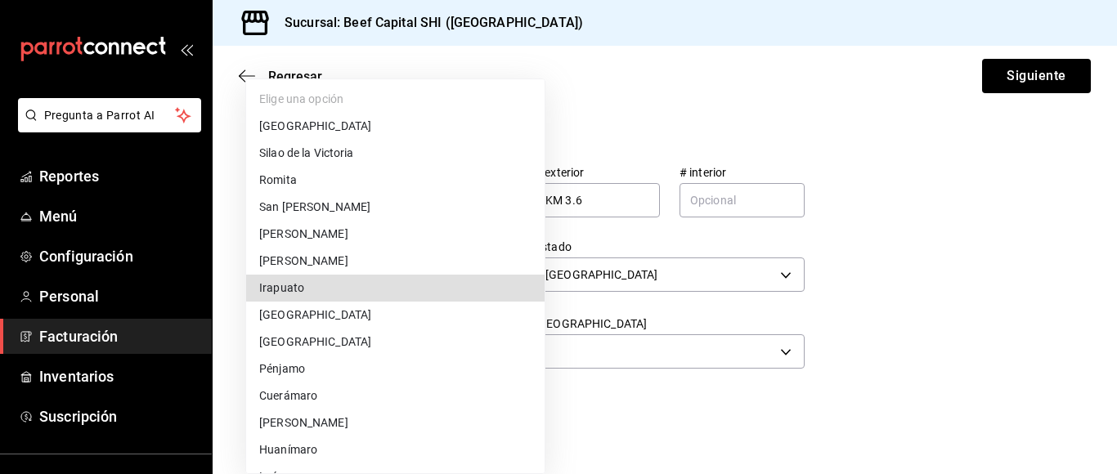
click at [358, 282] on li "Irapuato" at bounding box center [395, 288] width 299 height 27
type input "Irapuato"
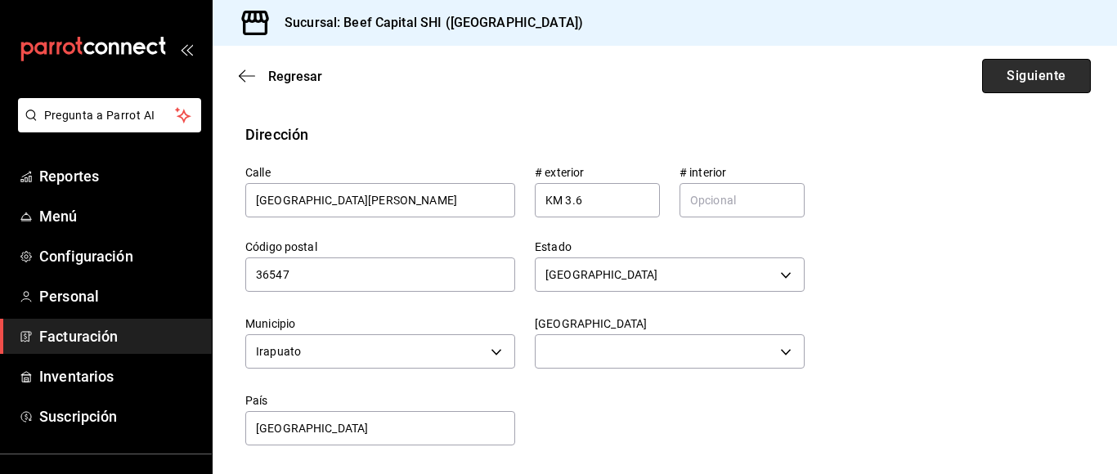
click at [1022, 76] on button "Siguiente" at bounding box center [1036, 76] width 109 height 34
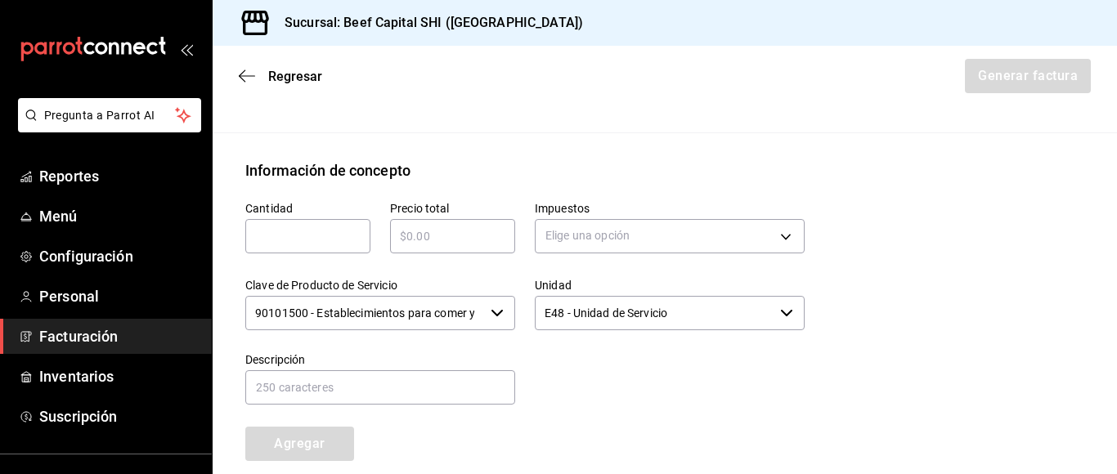
click at [293, 235] on input "text" at bounding box center [307, 237] width 125 height 20
type input "3530"
click at [443, 243] on input "text" at bounding box center [452, 237] width 125 height 20
type input "$3530"
click at [577, 239] on body "Pregunta a Parrot AI Reportes Menú Configuración Personal Facturación Inventari…" at bounding box center [558, 237] width 1117 height 474
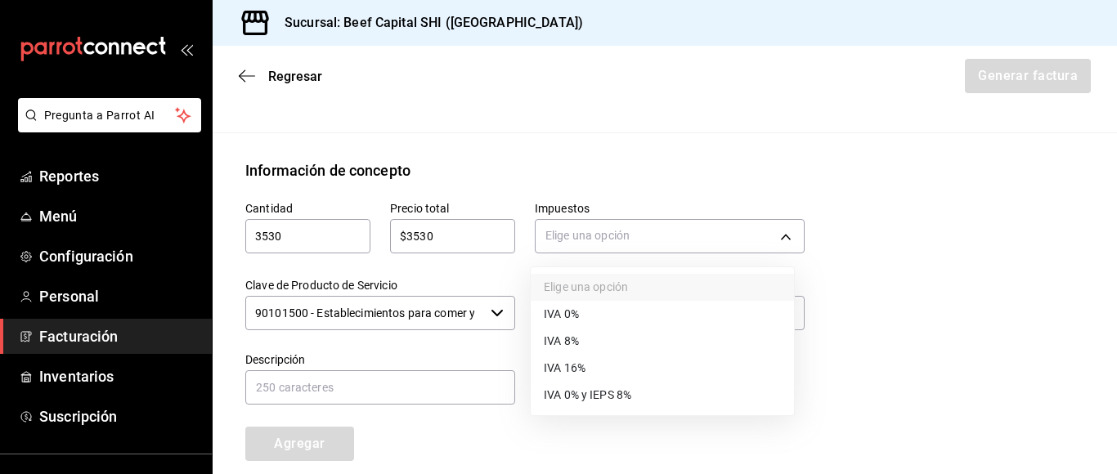
click at [579, 364] on span "IVA 16%" at bounding box center [565, 368] width 42 height 17
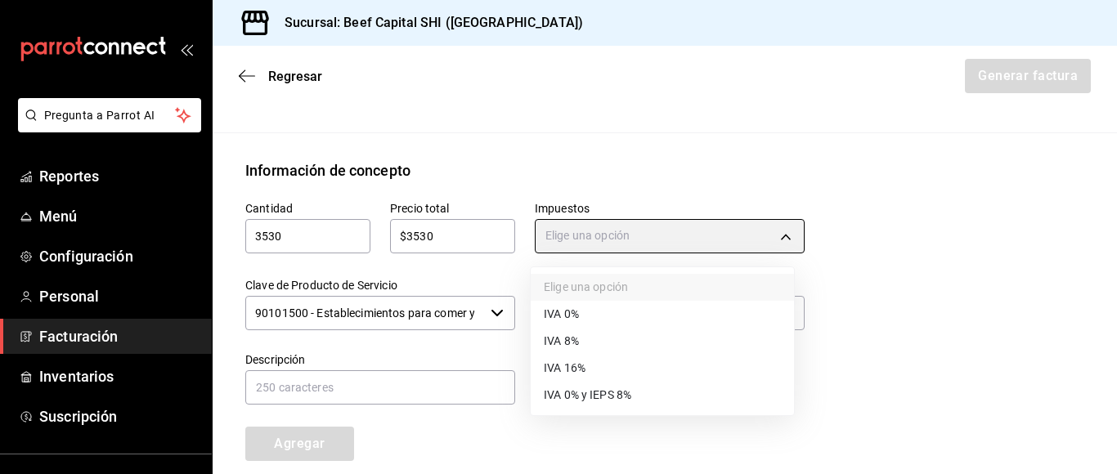
type input "IVA_16"
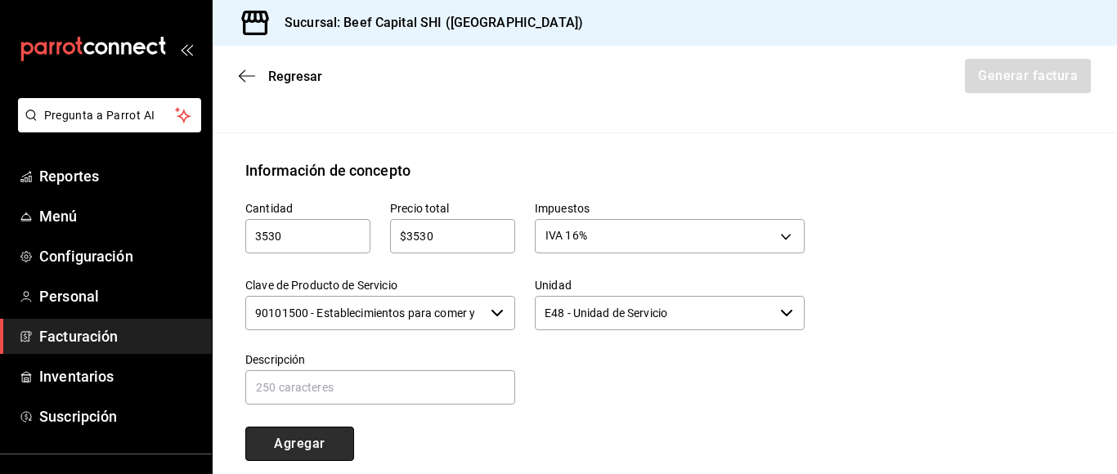
click at [322, 437] on button "Agregar" at bounding box center [299, 444] width 109 height 34
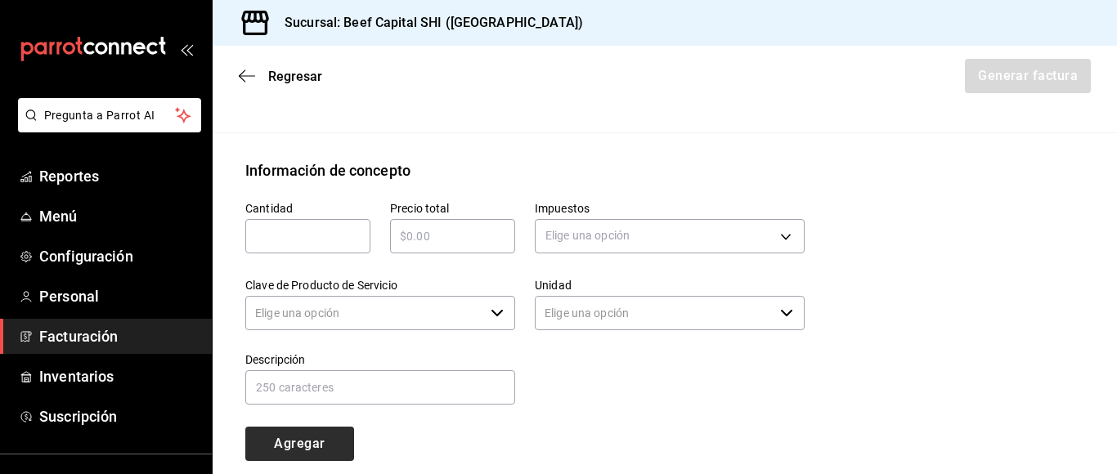
type input "90101500 - Establecimientos para comer y beber"
type input "E48 - Unidad de Servicio"
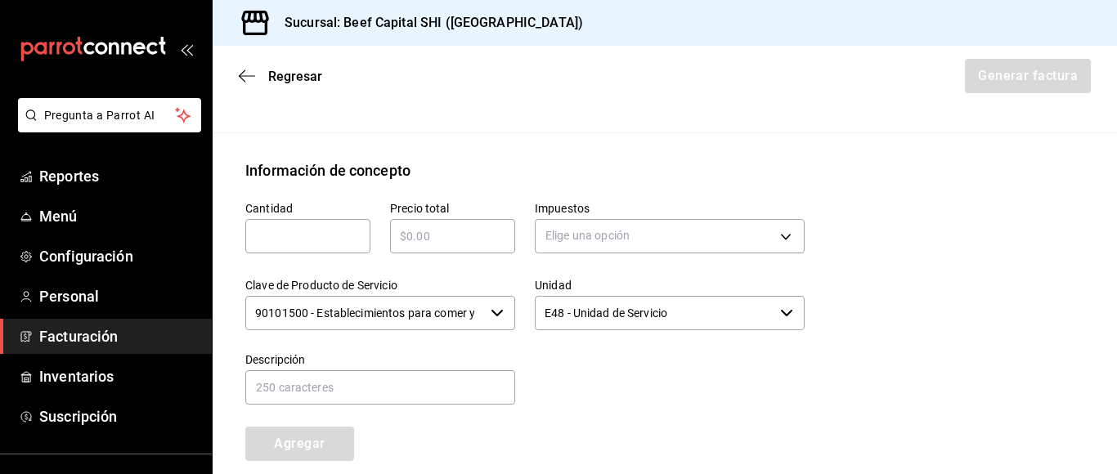
click at [308, 237] on input "text" at bounding box center [307, 237] width 125 height 20
type input "3645"
click at [420, 245] on input "text" at bounding box center [452, 237] width 125 height 20
type input "$3645"
click at [591, 233] on body "Pregunta a Parrot AI Reportes Menú Configuración Personal Facturación Inventari…" at bounding box center [558, 237] width 1117 height 474
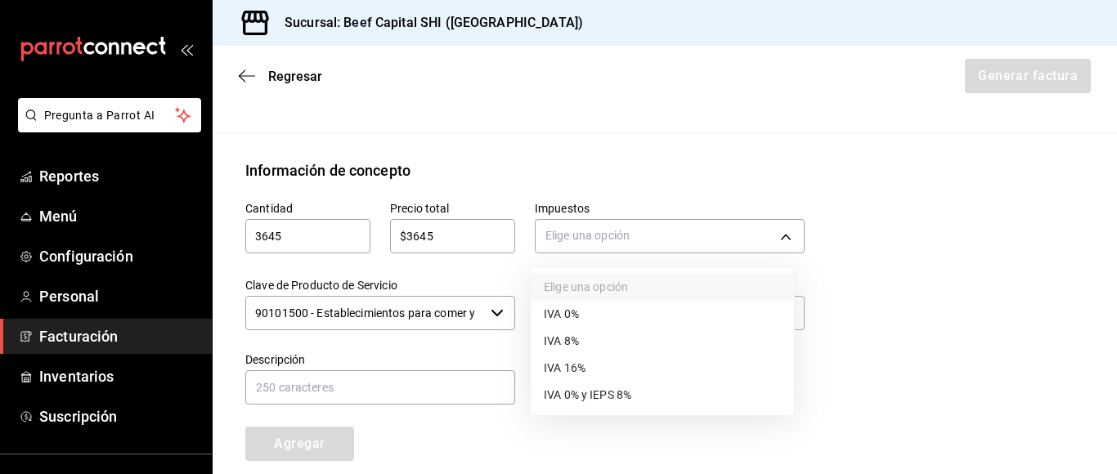
drag, startPoint x: 560, startPoint y: 366, endPoint x: 536, endPoint y: 352, distance: 28.2
click at [559, 366] on span "IVA 16%" at bounding box center [565, 368] width 42 height 17
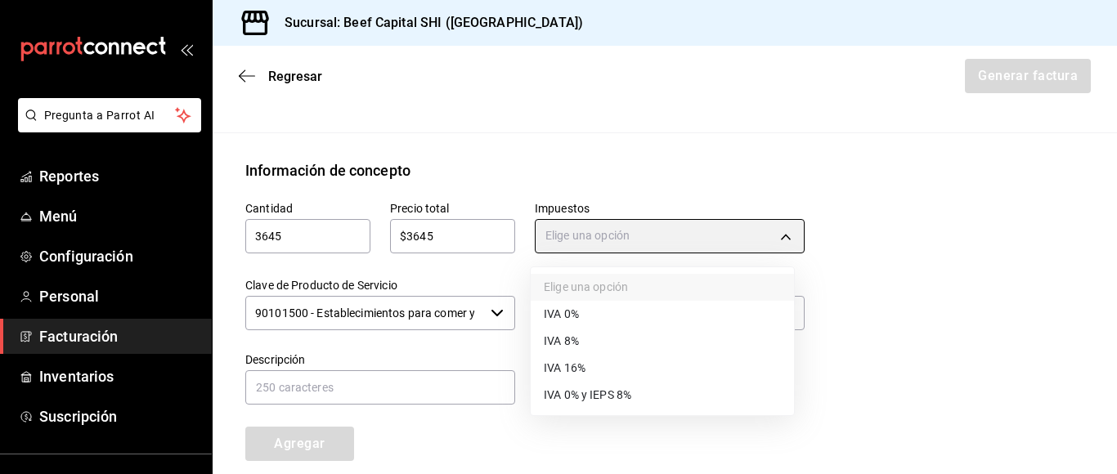
type input "IVA_16"
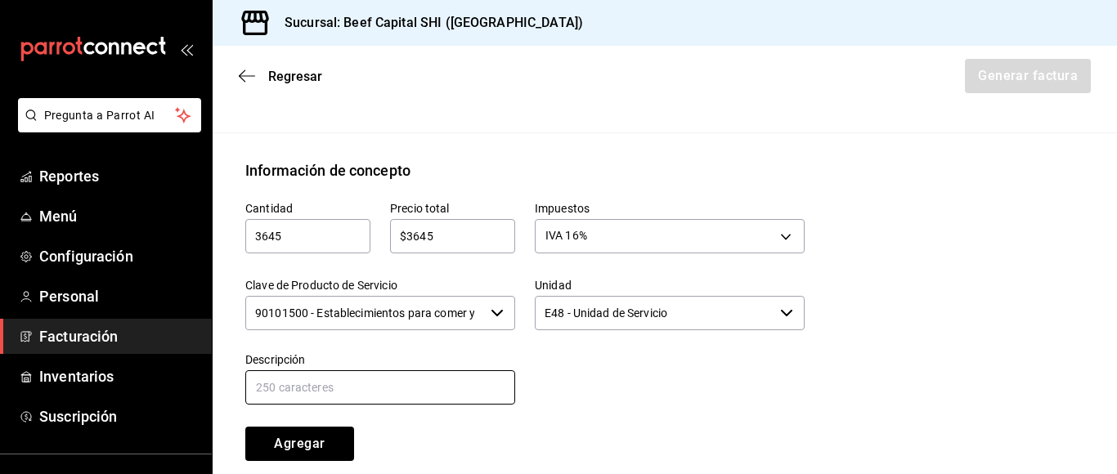
click at [372, 395] on input "text" at bounding box center [380, 388] width 270 height 34
click at [706, 317] on input "E48 - Unidad de Servicio" at bounding box center [654, 313] width 239 height 34
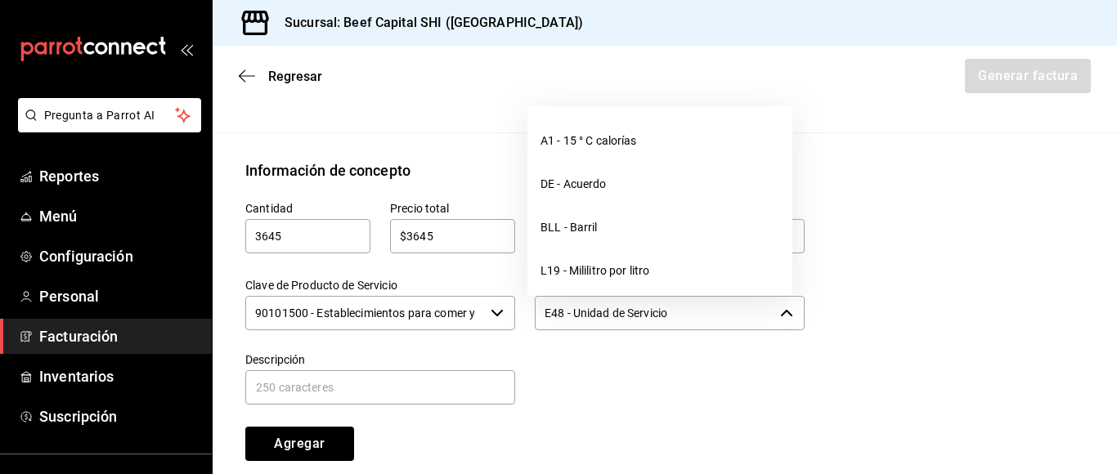
click at [781, 315] on icon "button" at bounding box center [786, 313] width 11 height 7
drag, startPoint x: 768, startPoint y: 425, endPoint x: 757, endPoint y: 411, distance: 17.5
click at [765, 421] on div "Cantidad 3645 ​ Precio total $3645 ​ Impuestos IVA 16% IVA_16 Clave de Producto…" at bounding box center [515, 322] width 579 height 280
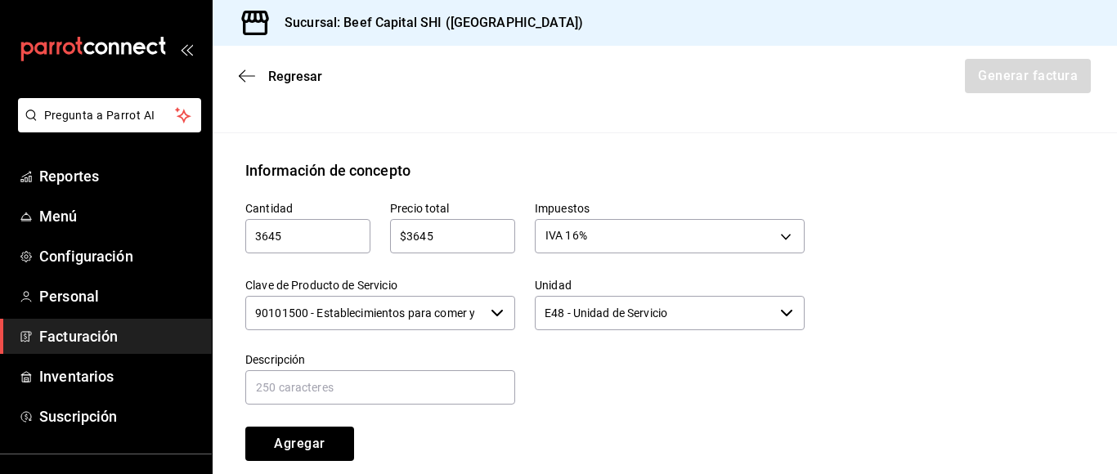
click at [492, 311] on icon "button" at bounding box center [497, 313] width 13 height 13
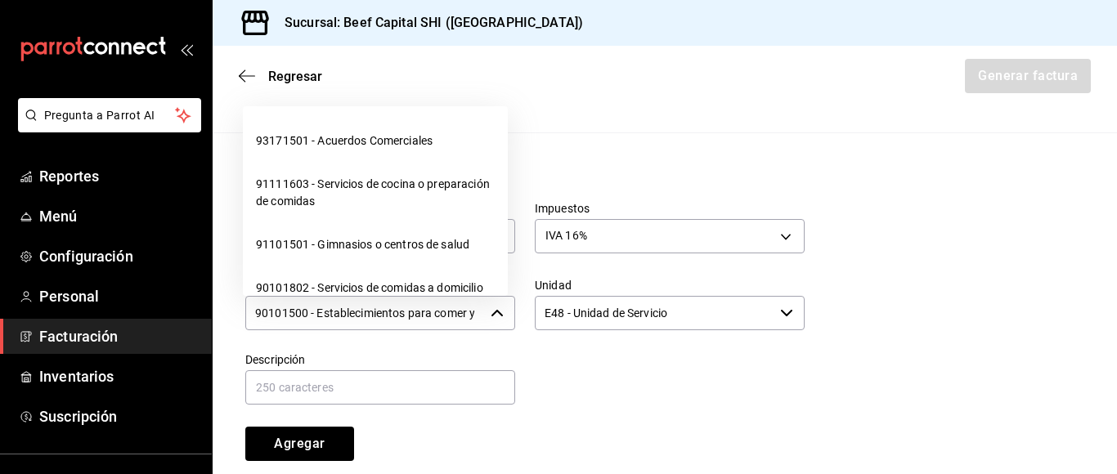
click at [491, 311] on icon "button" at bounding box center [497, 313] width 13 height 13
click at [569, 362] on div at bounding box center [660, 370] width 290 height 74
click at [495, 312] on icon "button" at bounding box center [497, 313] width 11 height 7
click at [552, 151] on div "Emisor Perfil fiscal BCI GASTRONOMICA Tipo de comprobante Ingreso Receptor Nomb…" at bounding box center [665, 102] width 905 height 1169
click at [651, 410] on div "Cantidad 3645 ​ Precio total $3645 ​ Impuestos IVA 16% IVA_16 Clave de Producto…" at bounding box center [515, 322] width 579 height 280
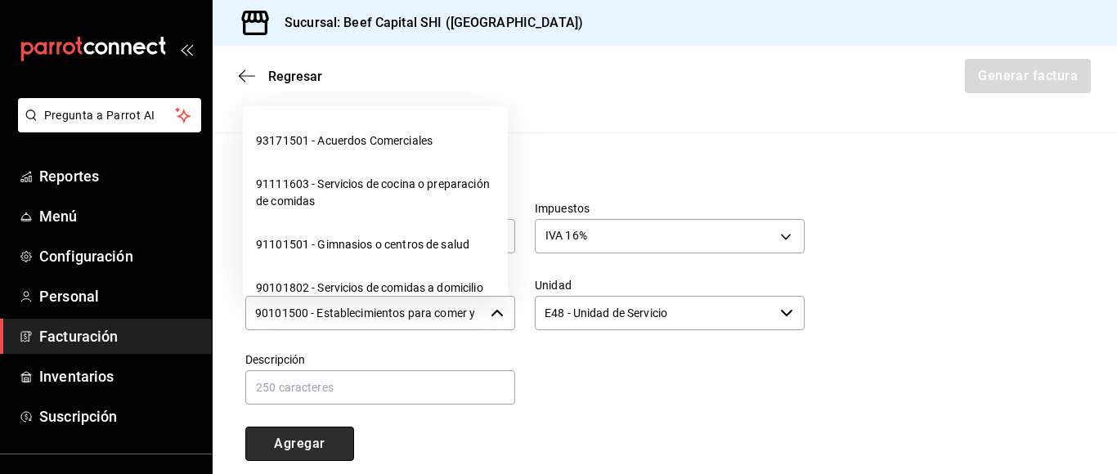
click at [308, 448] on button "Agregar" at bounding box center [299, 444] width 109 height 34
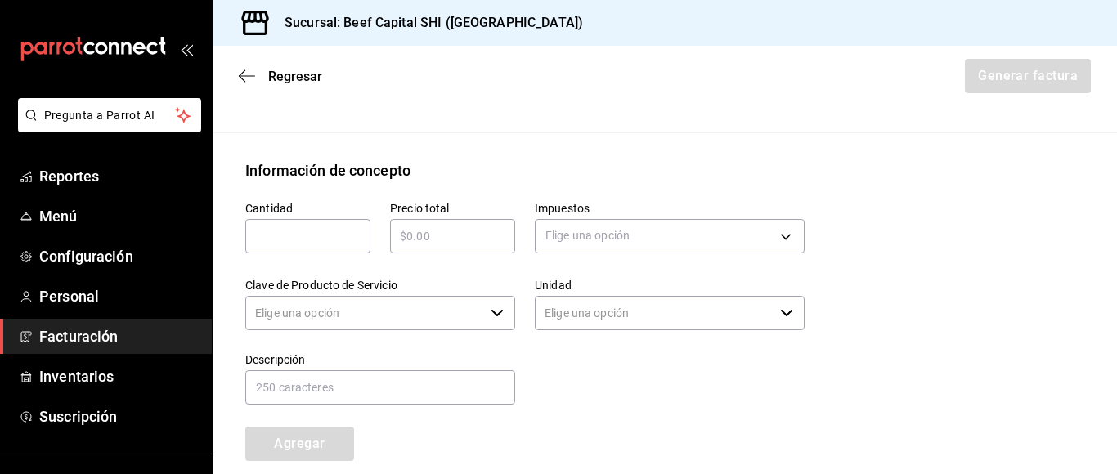
type input "90101500 - Establecimientos para comer y beber"
type input "E48 - Unidad de Servicio"
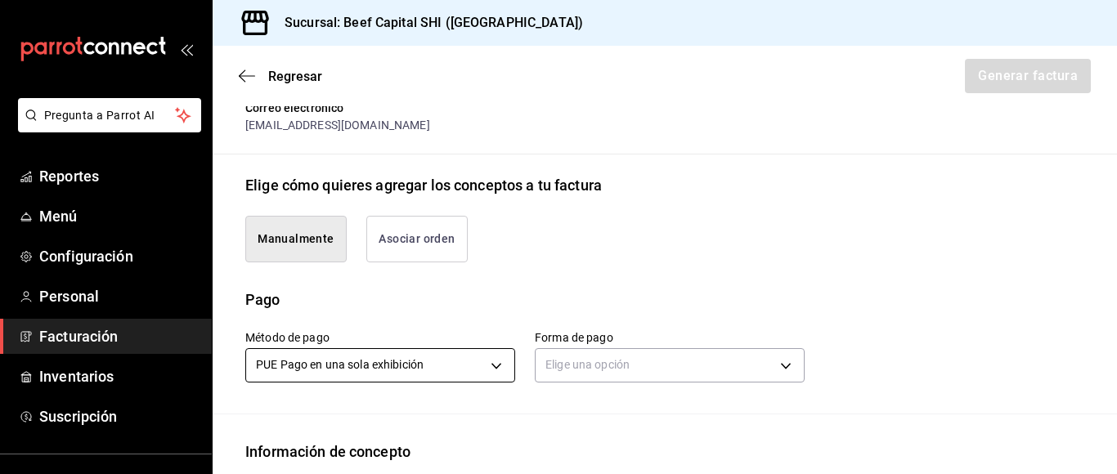
scroll to position [409, 0]
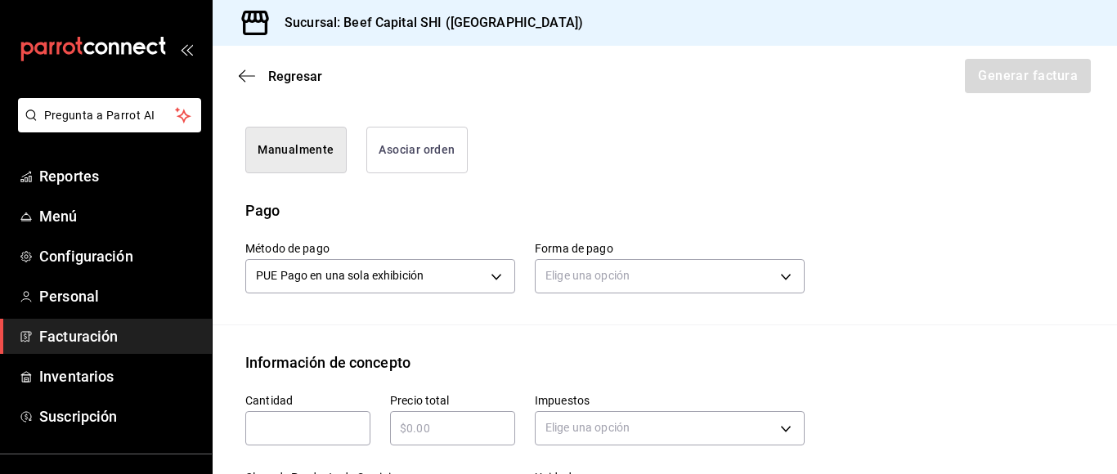
click at [303, 142] on button "Manualmente" at bounding box center [295, 150] width 101 height 47
click at [494, 281] on body "Pregunta a Parrot AI Reportes Menú Configuración Personal Facturación Inventari…" at bounding box center [558, 237] width 1117 height 474
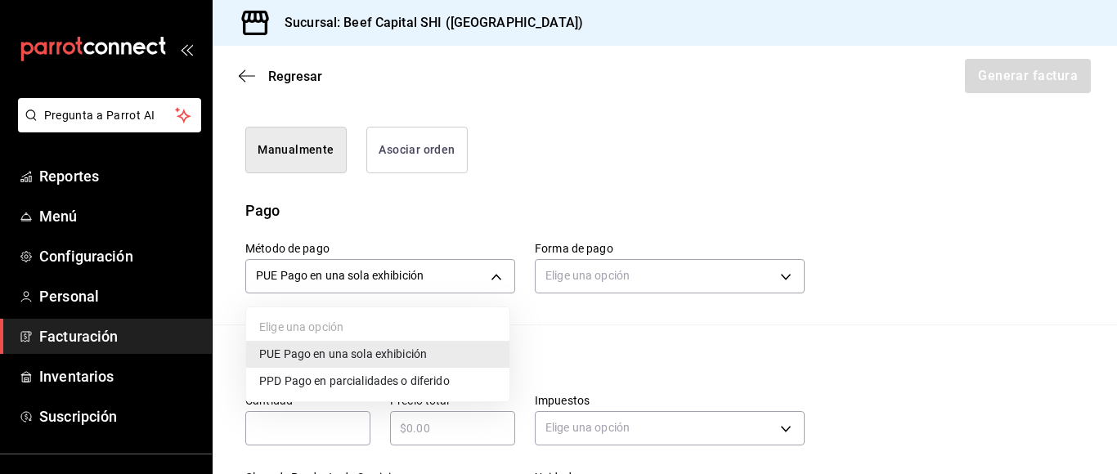
drag, startPoint x: 411, startPoint y: 356, endPoint x: 668, endPoint y: 265, distance: 272.4
click at [413, 356] on span "PUE Pago en una sola exhibición" at bounding box center [343, 354] width 168 height 17
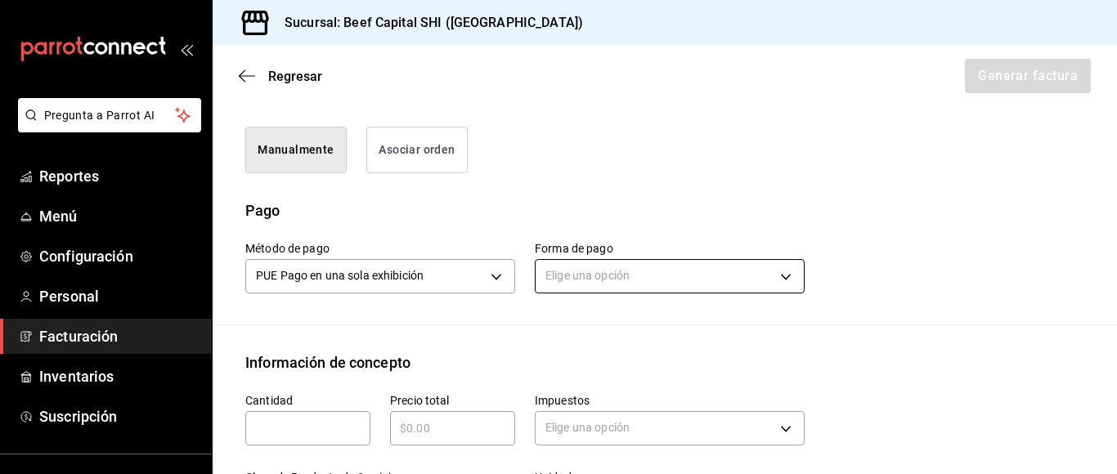
click at [774, 273] on body "Pregunta a Parrot AI Reportes Menú Configuración Personal Facturación Inventari…" at bounding box center [558, 237] width 1117 height 474
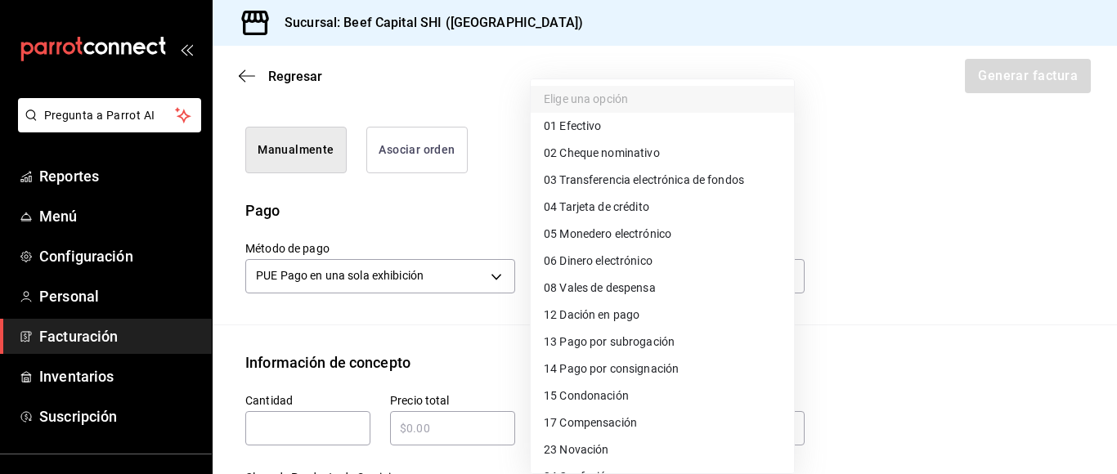
click at [598, 208] on span "04 Tarjeta de crédito" at bounding box center [597, 207] width 106 height 17
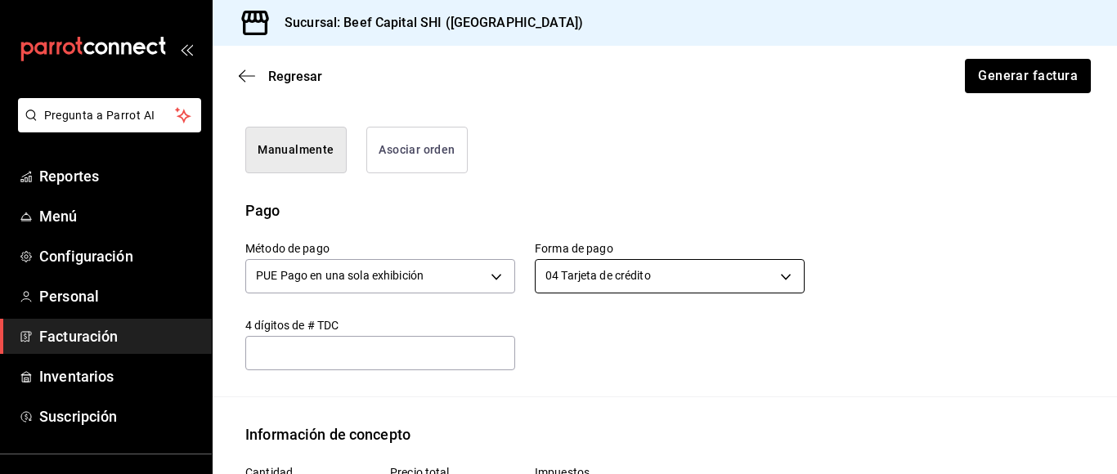
click at [775, 277] on body "Pregunta a Parrot AI Reportes Menú Configuración Personal Facturación Inventari…" at bounding box center [558, 237] width 1117 height 474
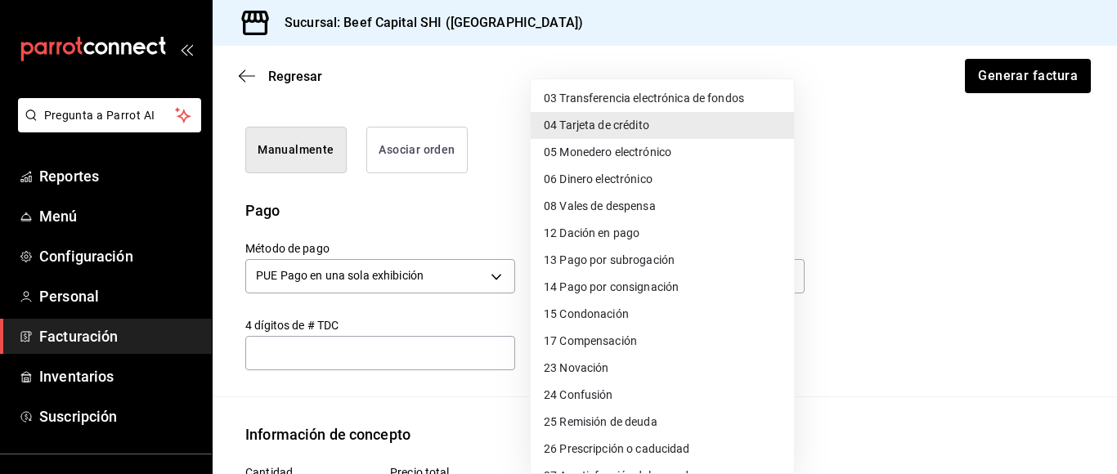
scroll to position [164, 0]
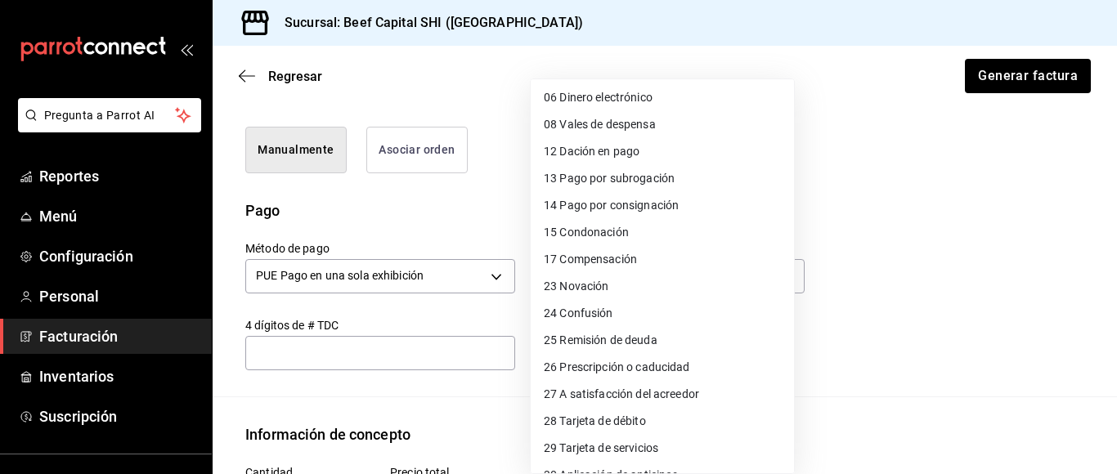
click at [586, 420] on span "28 Tarjeta de débito" at bounding box center [595, 421] width 102 height 17
type input "28"
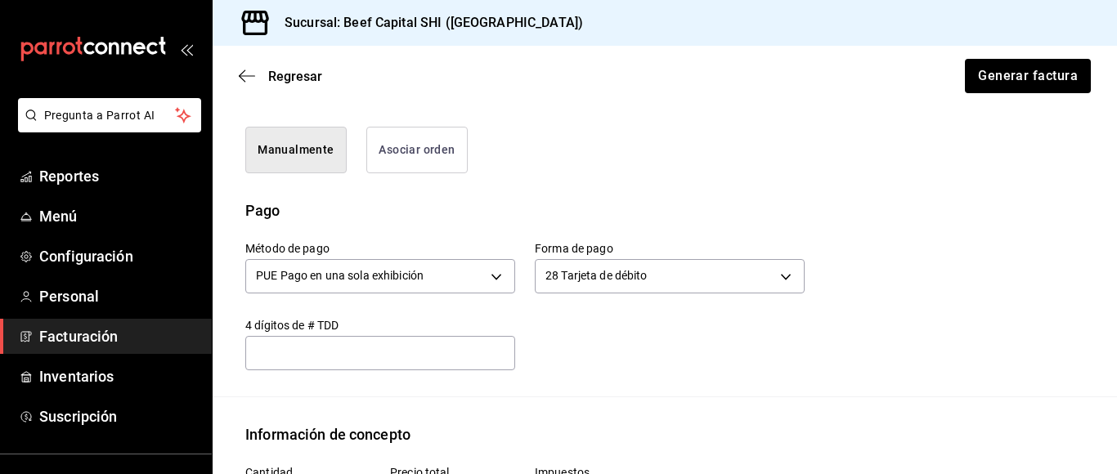
click at [364, 352] on input "text" at bounding box center [380, 354] width 270 height 20
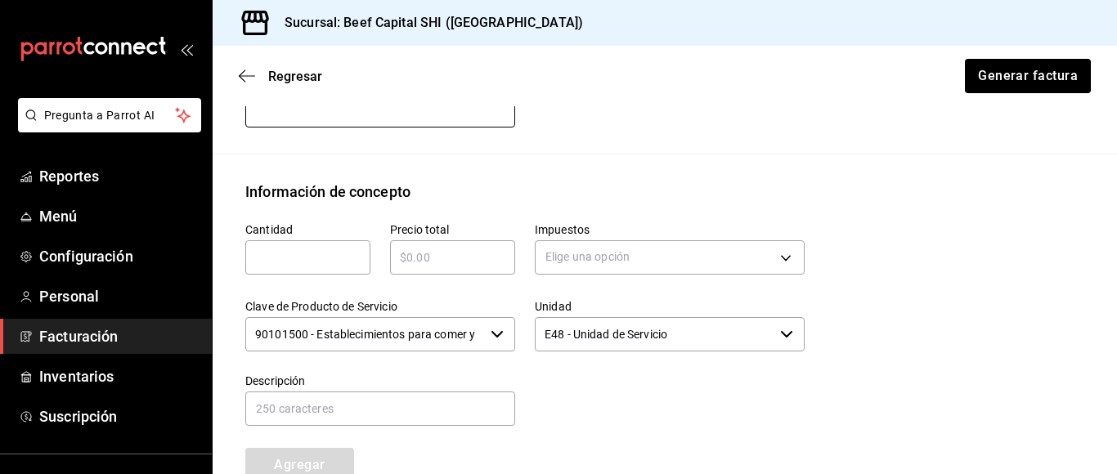
scroll to position [654, 0]
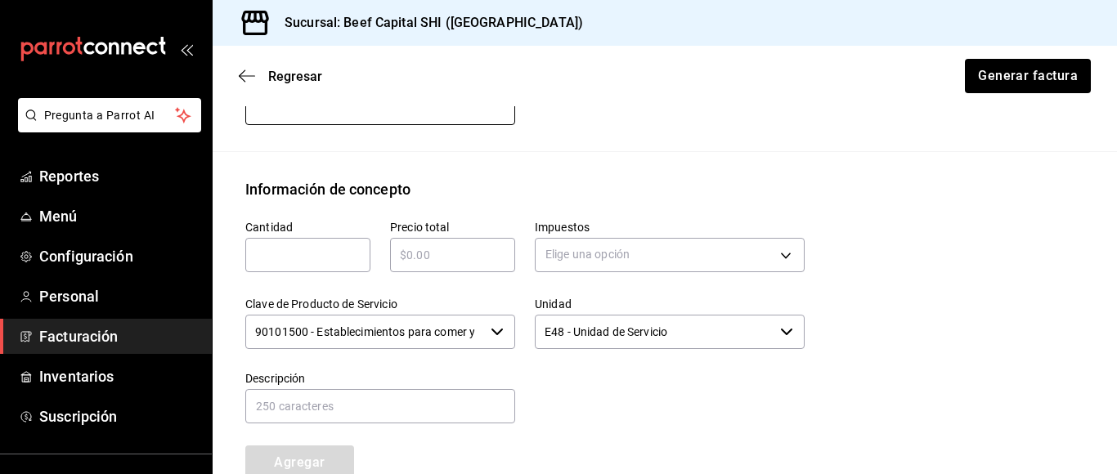
click at [327, 255] on input "text" at bounding box center [307, 255] width 125 height 20
type input "3645"
click at [447, 253] on input "text" at bounding box center [452, 255] width 125 height 20
type input "$3645"
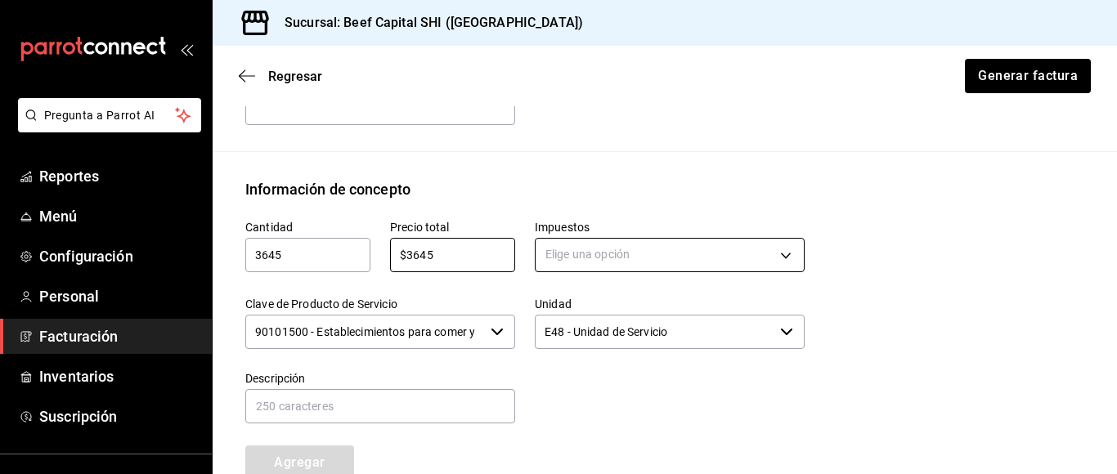
click at [707, 247] on body "Pregunta a Parrot AI Reportes Menú Configuración Personal Facturación Inventari…" at bounding box center [558, 237] width 1117 height 474
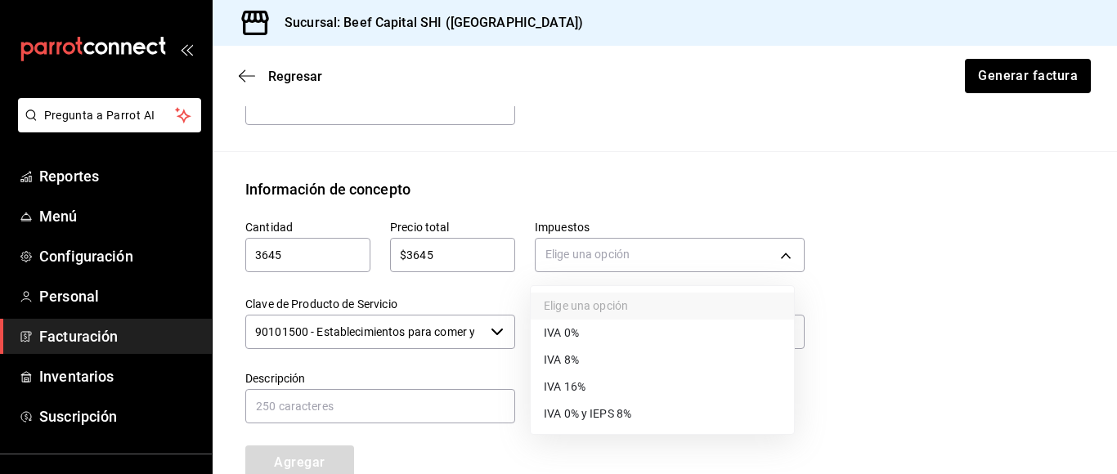
click at [588, 391] on li "IVA 16%" at bounding box center [662, 387] width 263 height 27
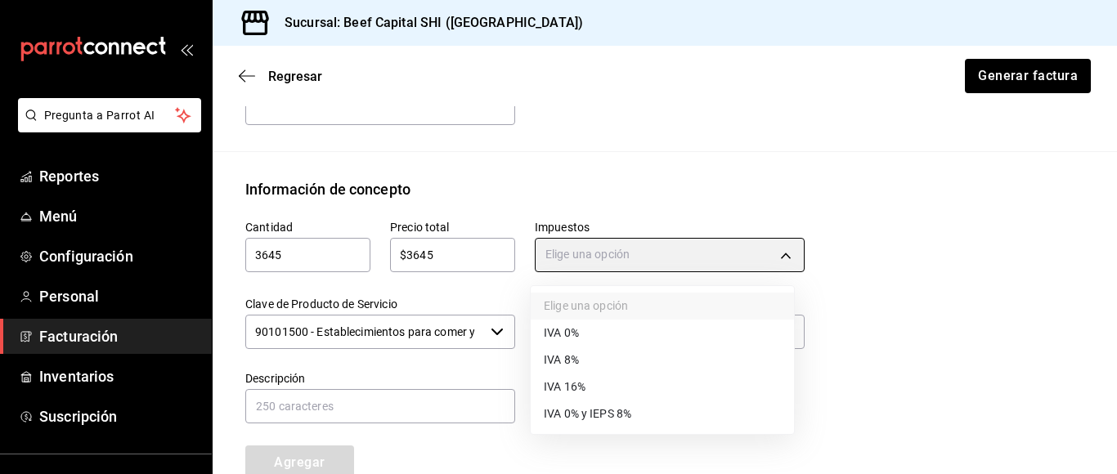
type input "IVA_16"
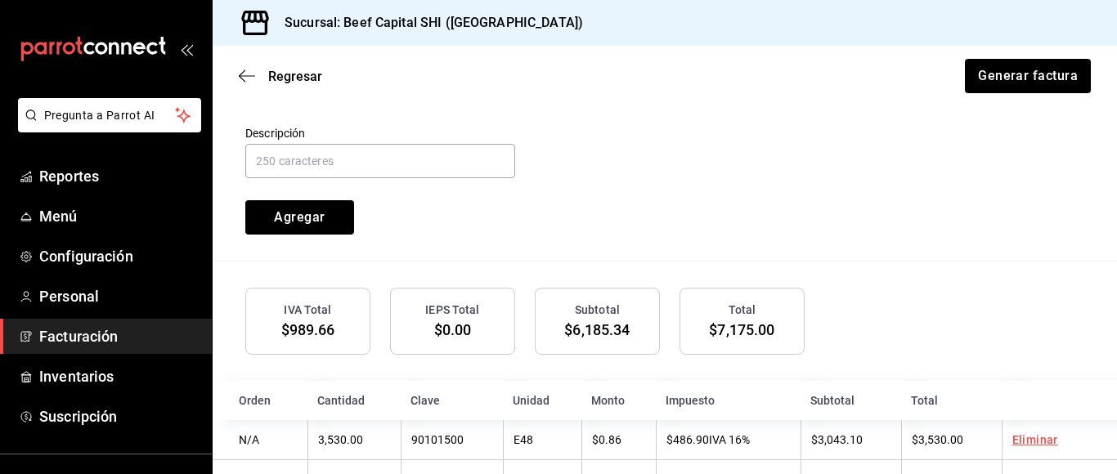
scroll to position [961, 0]
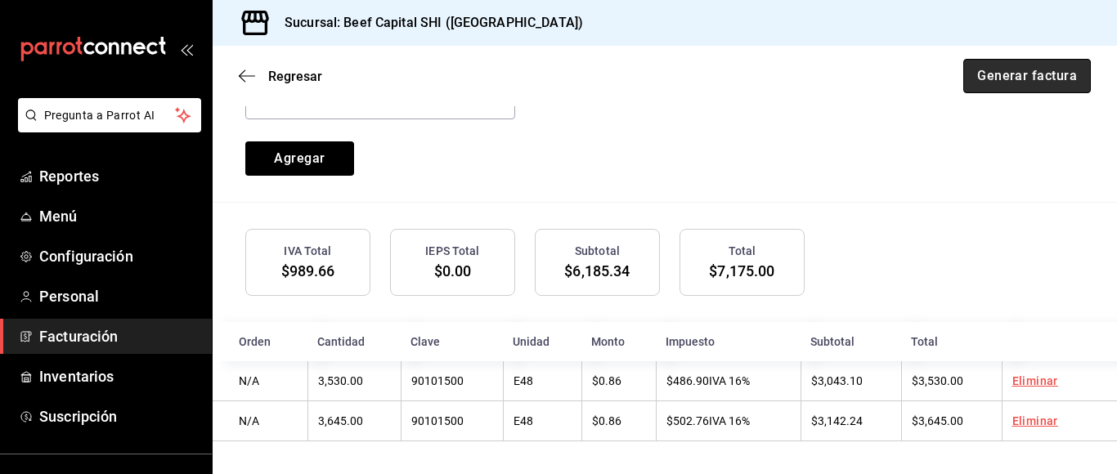
click at [982, 75] on button "Generar factura" at bounding box center [1028, 76] width 128 height 34
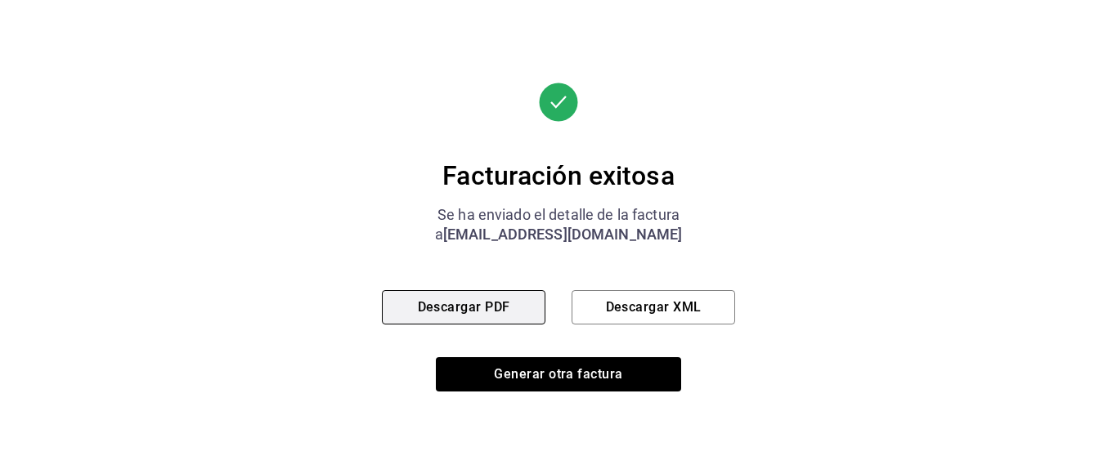
click at [487, 307] on button "Descargar PDF" at bounding box center [464, 307] width 164 height 34
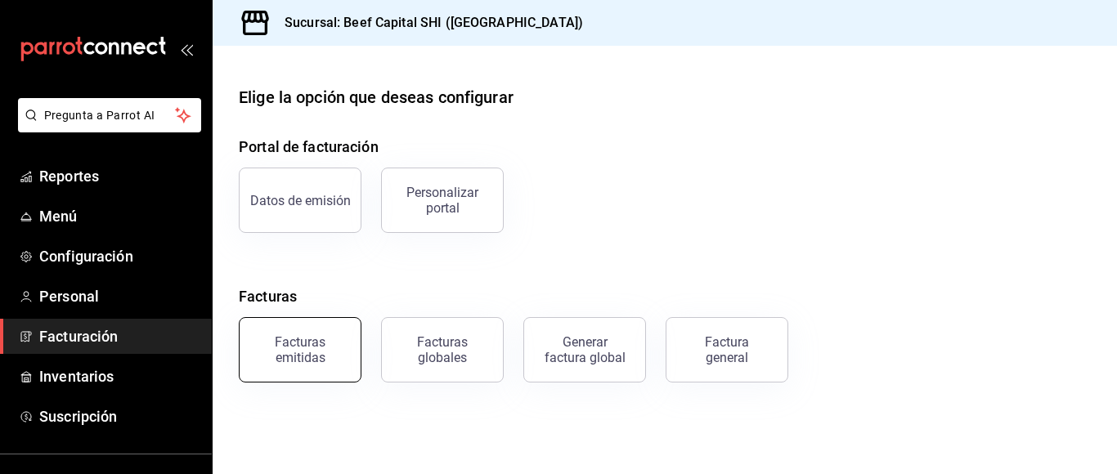
click at [302, 354] on div "Facturas emitidas" at bounding box center [299, 350] width 101 height 31
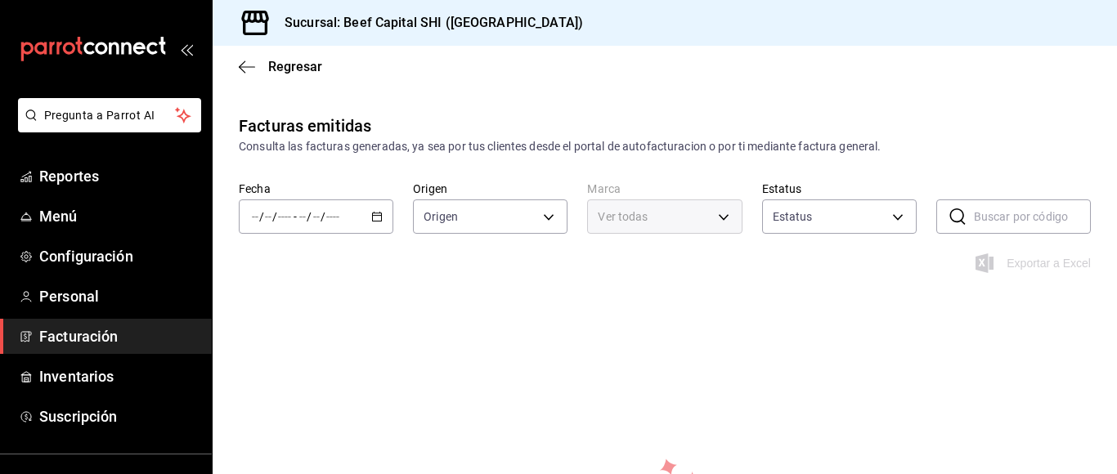
type input "ORDER_INVOICE,GENERAL_INVOICE"
type input "ACTIVE,PENDING_CANCELLATION,CANCELLED,PRE_CANCELLED"
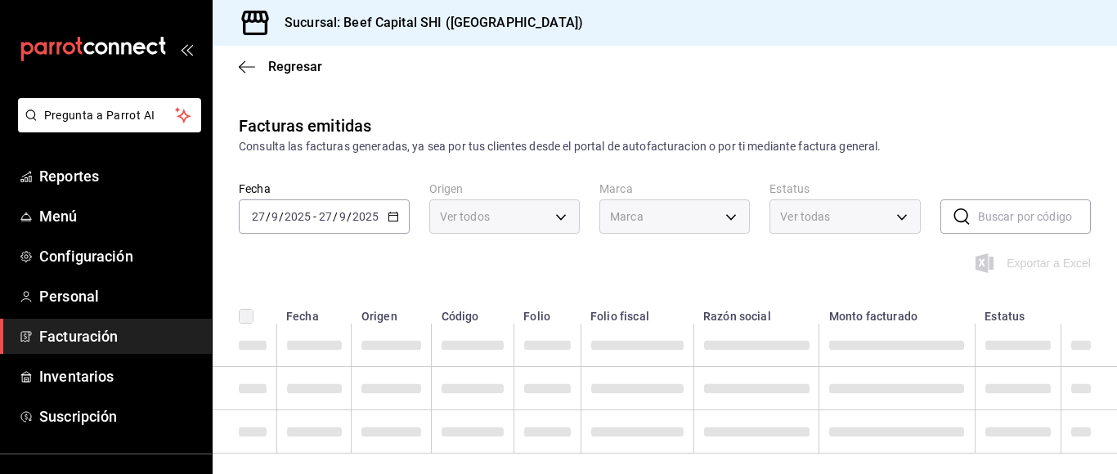
type input "605647f7-5ddc-403a-84da-aa3c8a25865f"
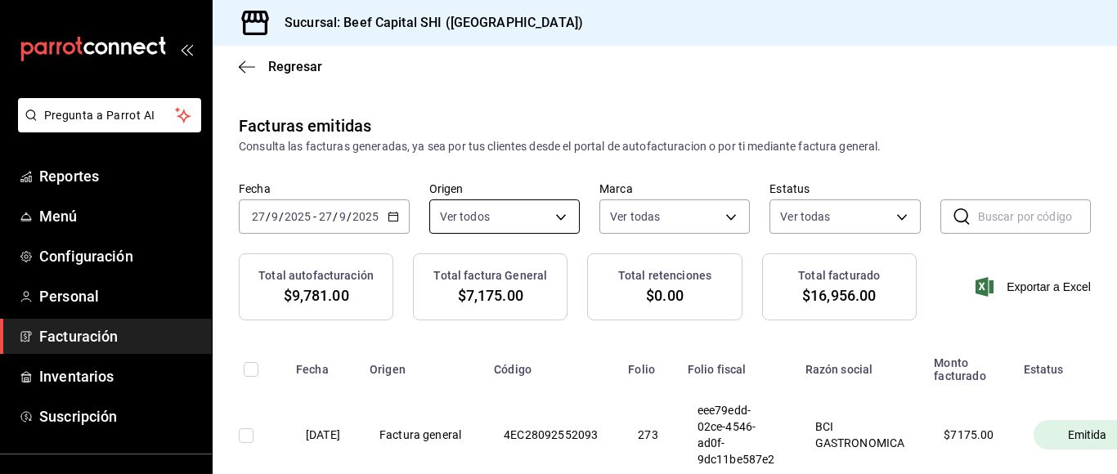
click at [565, 218] on body "Pregunta a Parrot AI Reportes Menú Configuración Personal Facturación Inventari…" at bounding box center [558, 237] width 1117 height 474
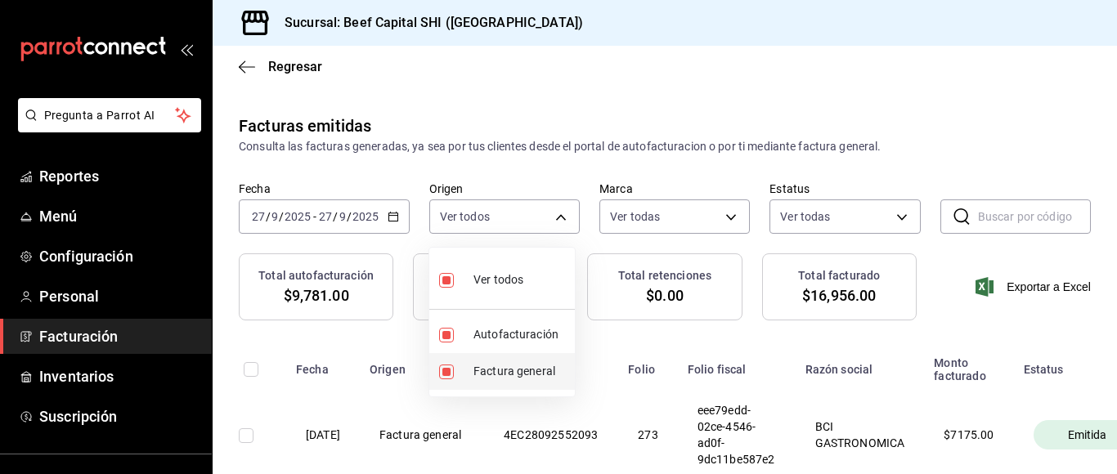
click at [537, 375] on span "Factura general" at bounding box center [521, 371] width 95 height 17
click at [446, 331] on ul "Ver todos Autofacturación Factura general" at bounding box center [502, 322] width 146 height 149
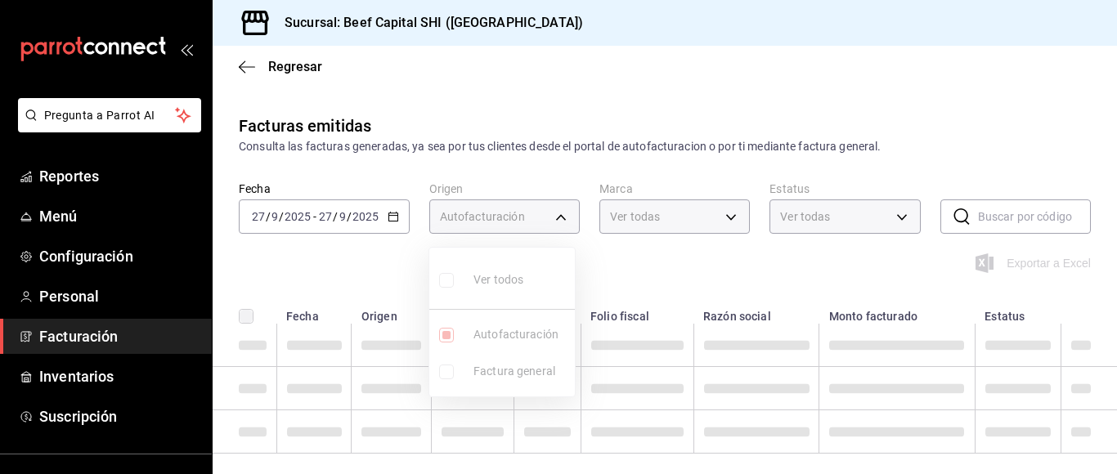
type input "ORDER_INVOICE"
checkbox input "false"
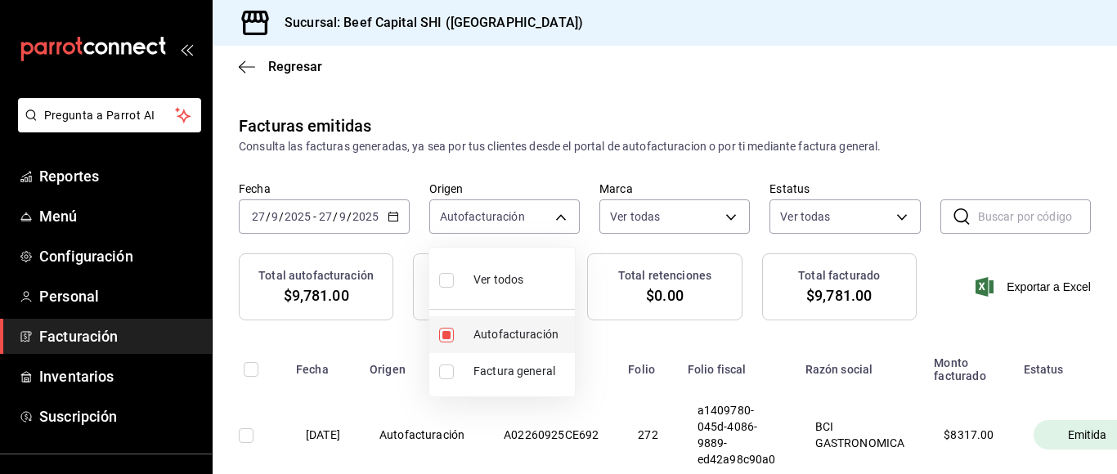
click at [444, 333] on input "checkbox" at bounding box center [446, 335] width 15 height 15
checkbox input "false"
click at [445, 369] on ul "Ver todos Autofacturación Factura general" at bounding box center [502, 322] width 146 height 149
click at [443, 372] on input "checkbox" at bounding box center [446, 372] width 15 height 15
checkbox input "true"
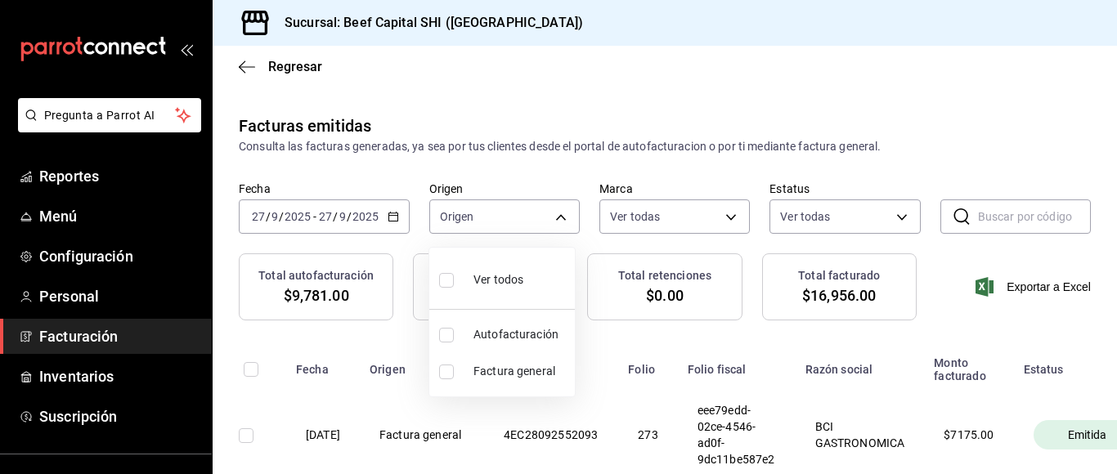
type input "GENERAL_INVOICE"
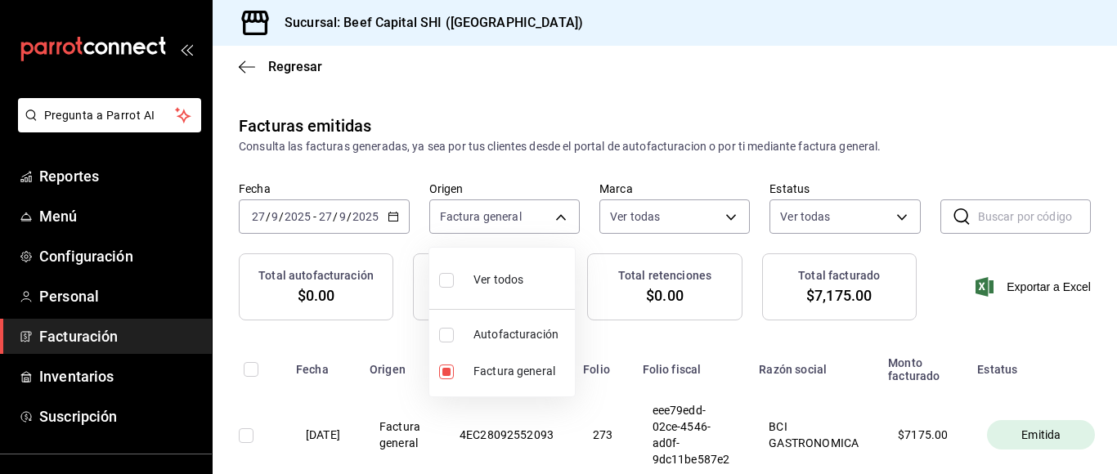
click at [624, 418] on div at bounding box center [558, 237] width 1117 height 474
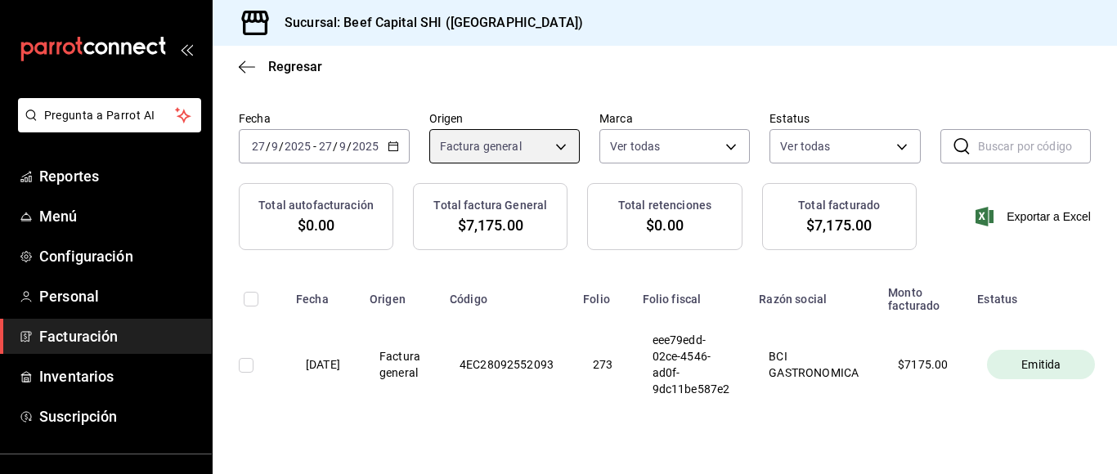
scroll to position [120, 0]
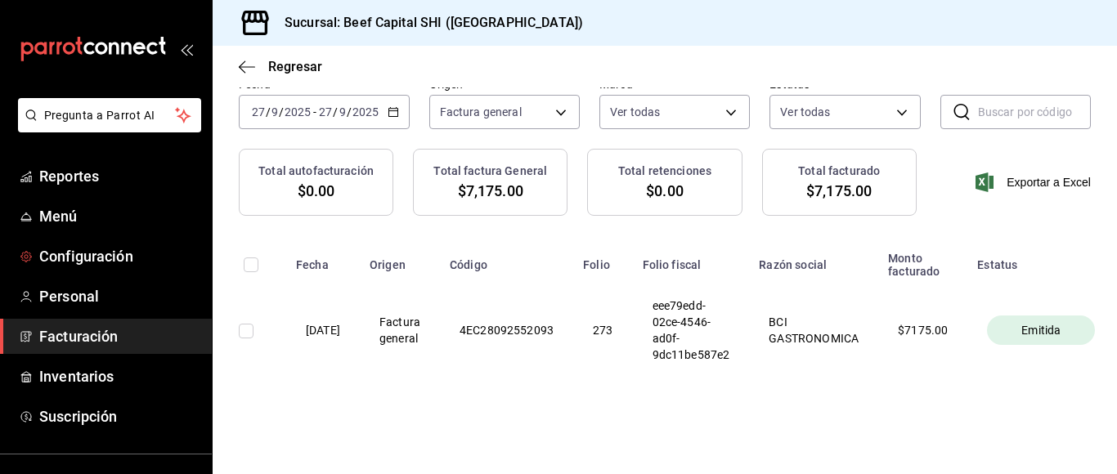
click at [243, 324] on input "checkbox" at bounding box center [246, 331] width 15 height 15
checkbox input "true"
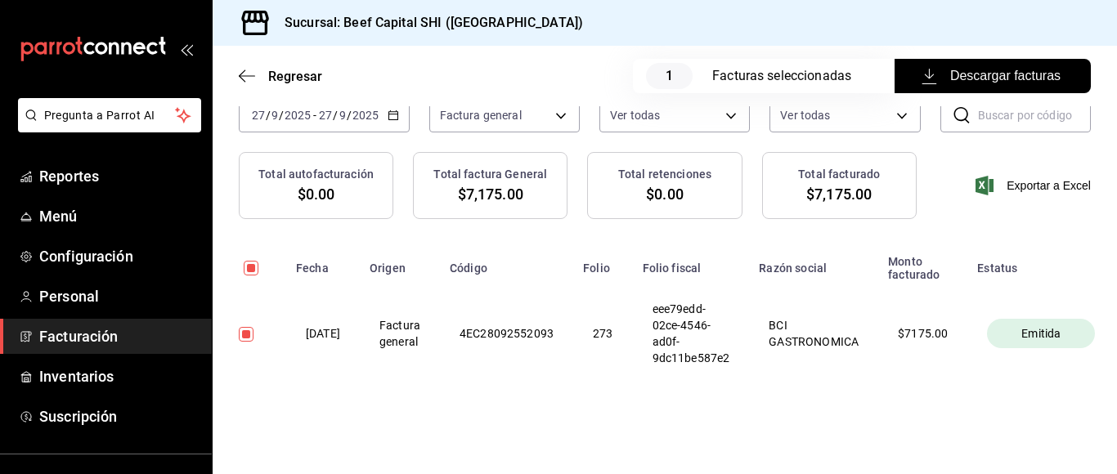
checkbox input "true"
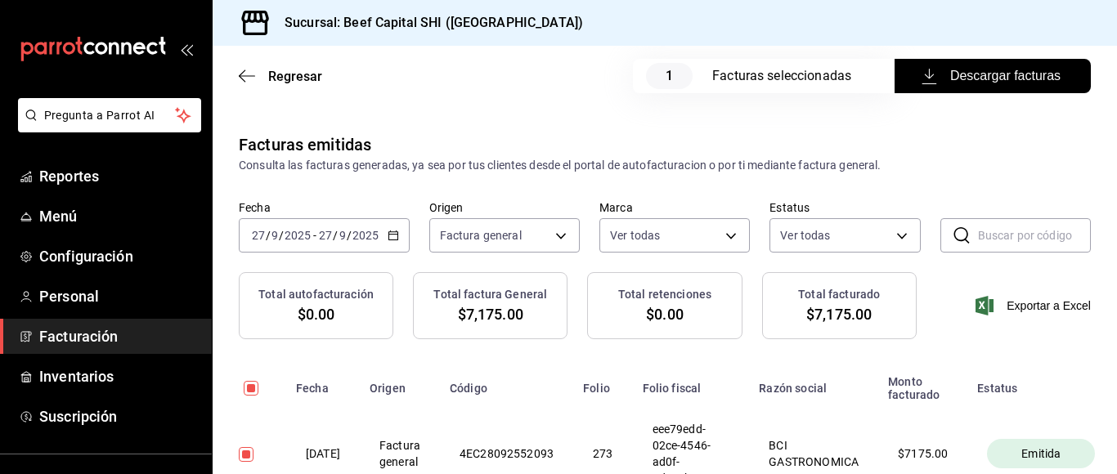
scroll to position [139, 0]
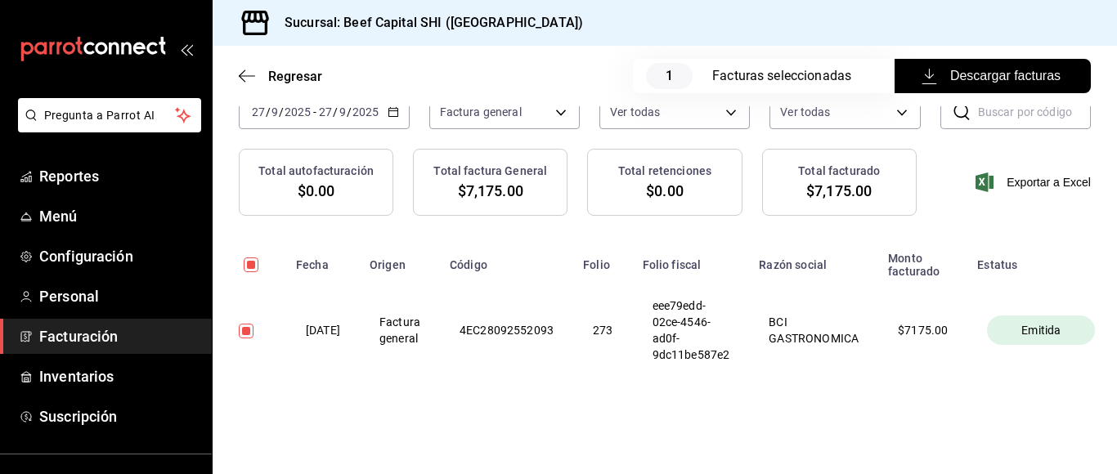
click at [1043, 322] on span "Emitida" at bounding box center [1041, 330] width 52 height 16
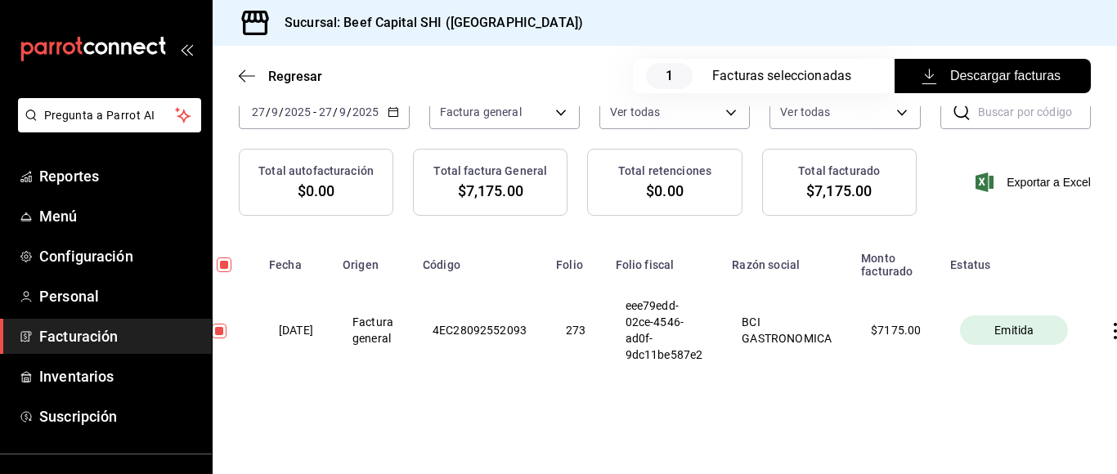
scroll to position [0, 97]
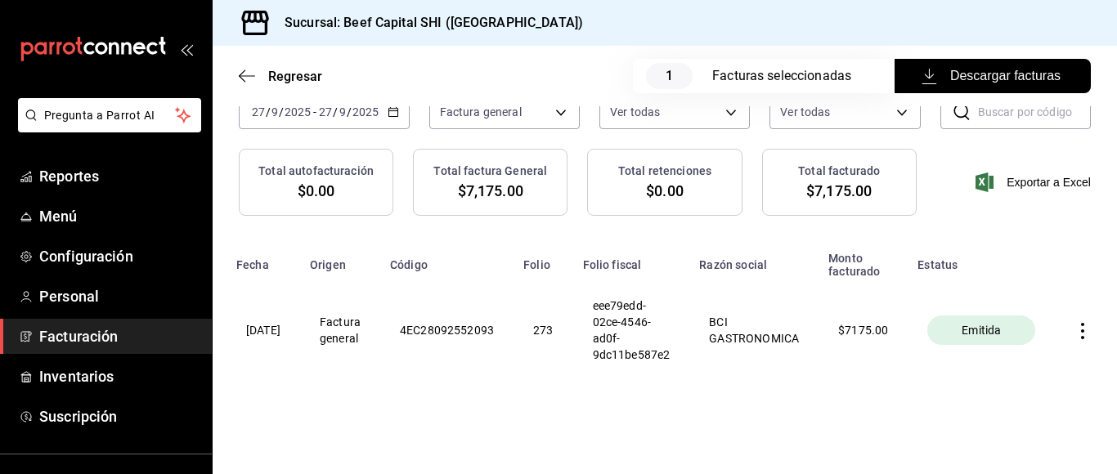
click at [1081, 323] on icon "button" at bounding box center [1082, 331] width 3 height 16
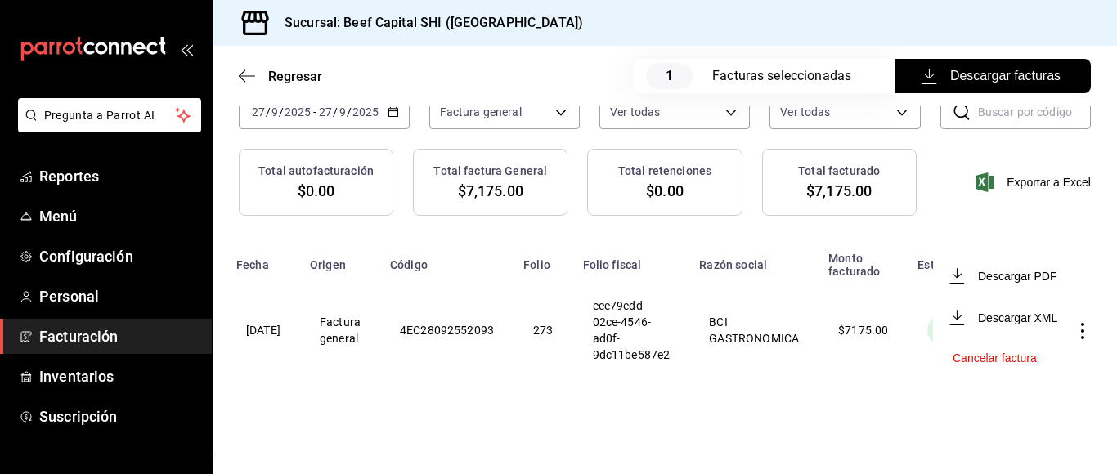
click at [1016, 362] on div "Cancelar factura" at bounding box center [995, 358] width 84 height 13
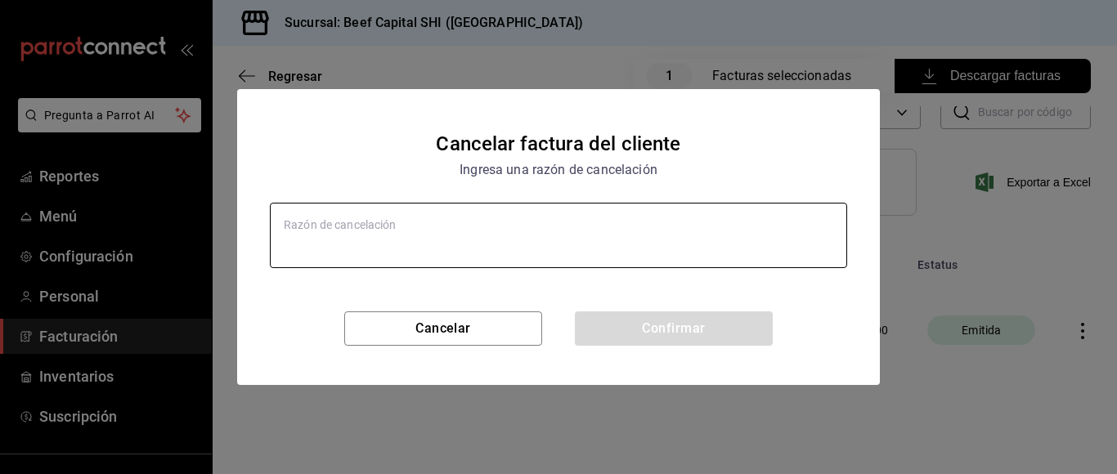
type textarea "x"
click at [418, 239] on textarea at bounding box center [558, 235] width 577 height 65
type textarea "error"
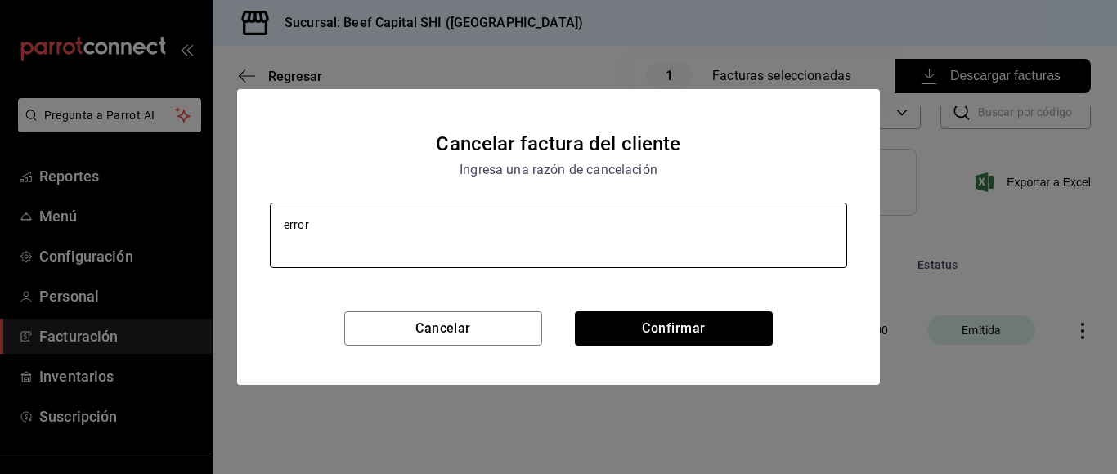
type textarea "x"
type textarea "error d"
type textarea "x"
type textarea "error de"
type textarea "x"
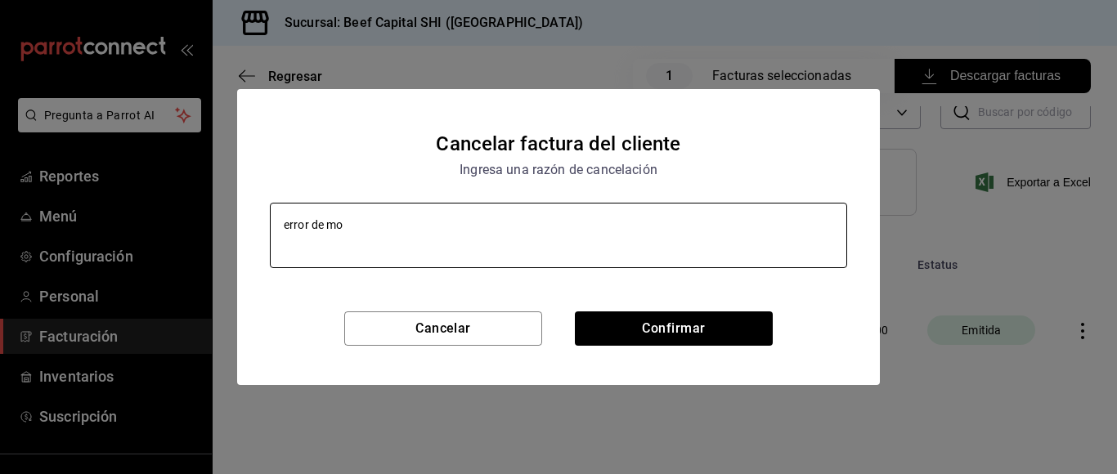
type textarea "error de mon"
type textarea "x"
type textarea "error de monto"
type textarea "x"
type textarea "error de monto"
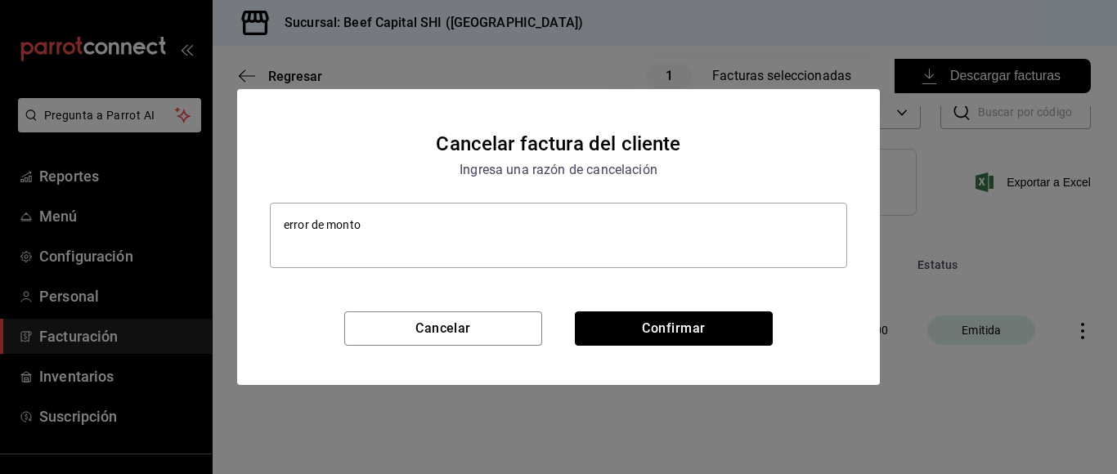
drag, startPoint x: 600, startPoint y: 338, endPoint x: 570, endPoint y: 353, distance: 34.0
click at [599, 338] on button "Confirmar" at bounding box center [674, 329] width 198 height 34
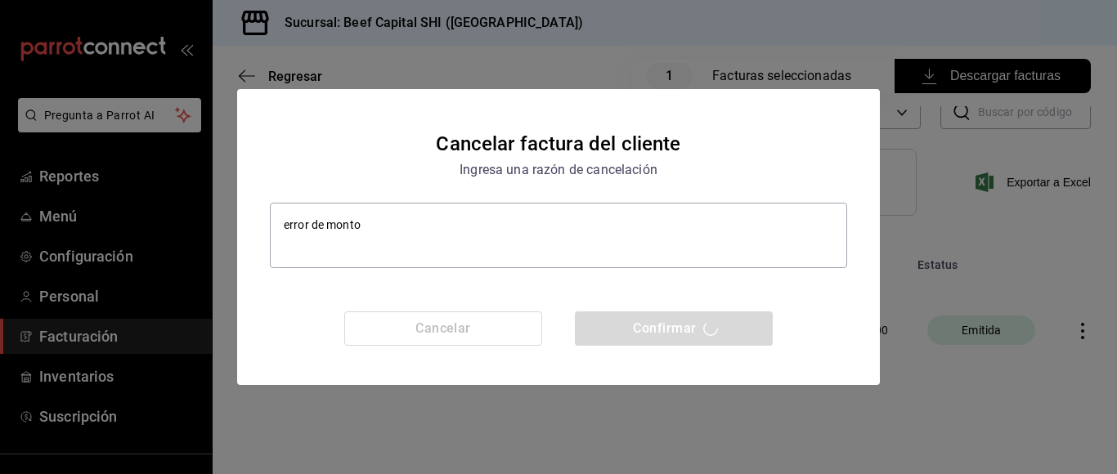
type textarea "x"
checkbox input "false"
type textarea "x"
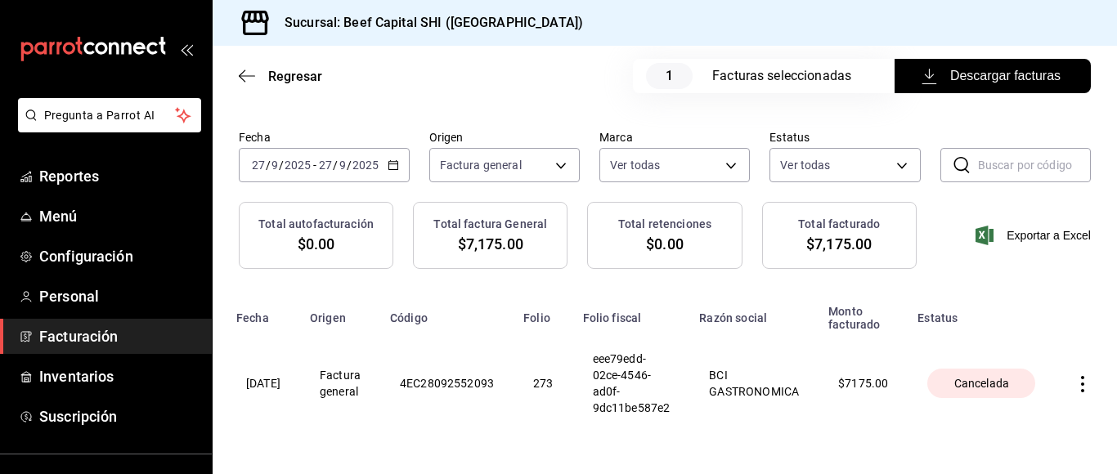
scroll to position [0, 0]
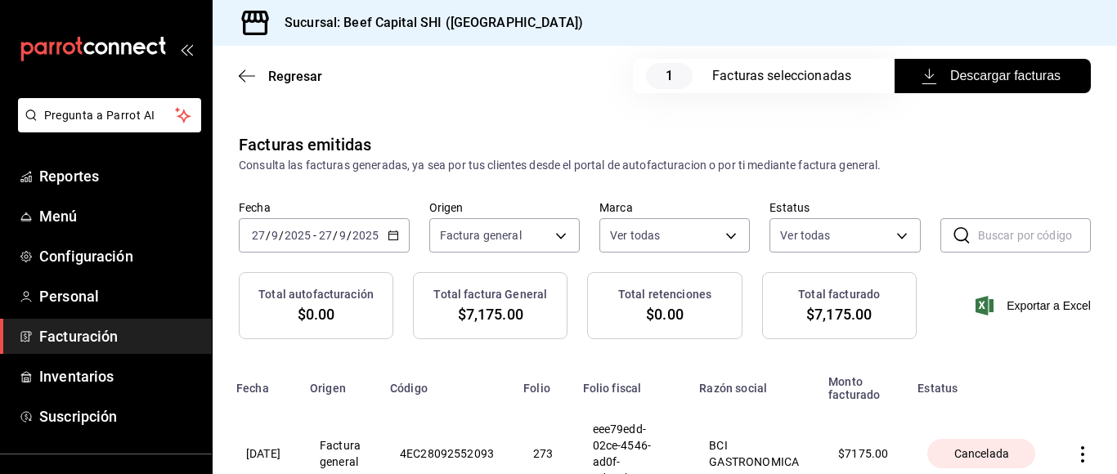
click at [242, 84] on div "Regresar 1 Facturas seleccionadas Descargar facturas" at bounding box center [665, 76] width 905 height 61
click at [283, 76] on span "Regresar" at bounding box center [295, 77] width 54 height 16
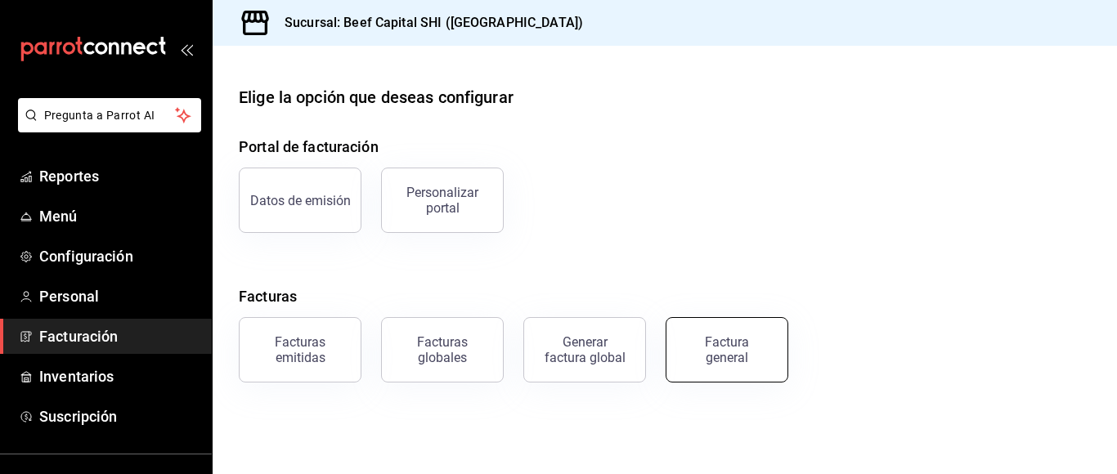
click at [739, 347] on div "Factura general" at bounding box center [727, 350] width 82 height 31
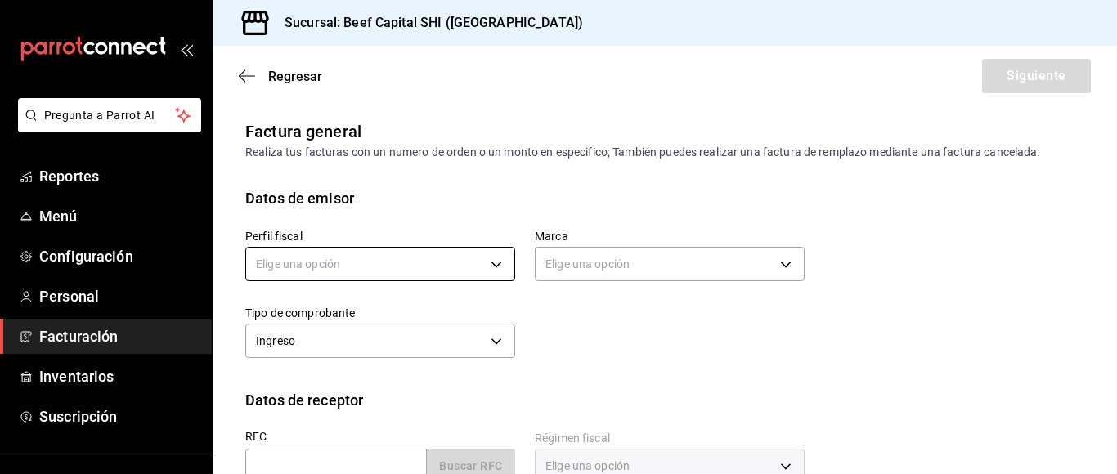
click at [492, 256] on body "Pregunta a Parrot AI Reportes Menú Configuración Personal Facturación Inventari…" at bounding box center [558, 237] width 1117 height 474
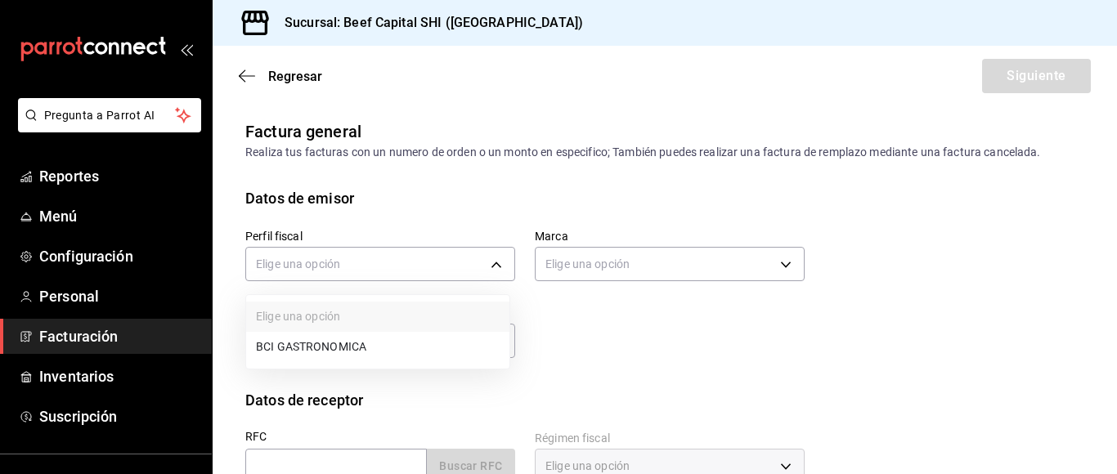
click at [368, 353] on li "BCI GASTRONOMICA" at bounding box center [377, 347] width 263 height 30
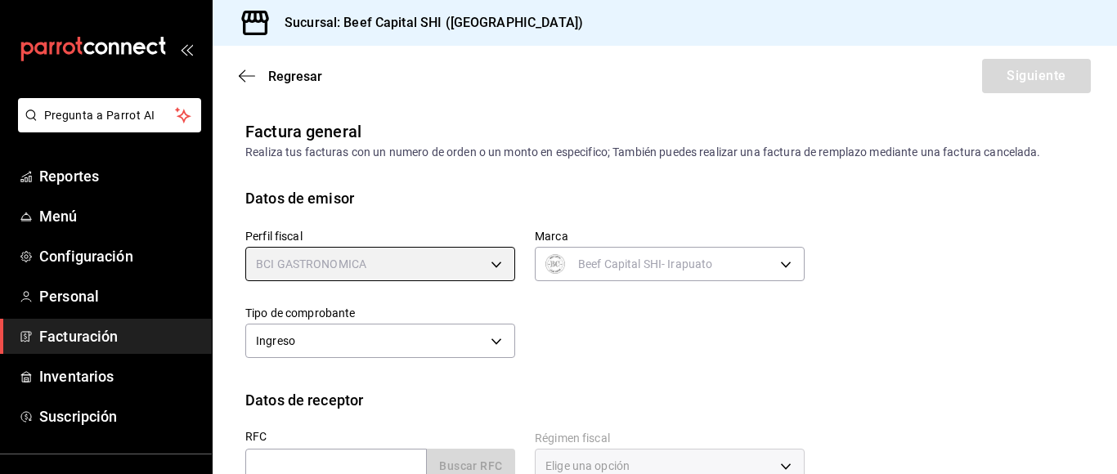
type input "852e3a39-bafb-4ab0-a8a2-cd74aadd3f4e"
type input "605647f7-5ddc-403a-84da-aa3c8a25865f"
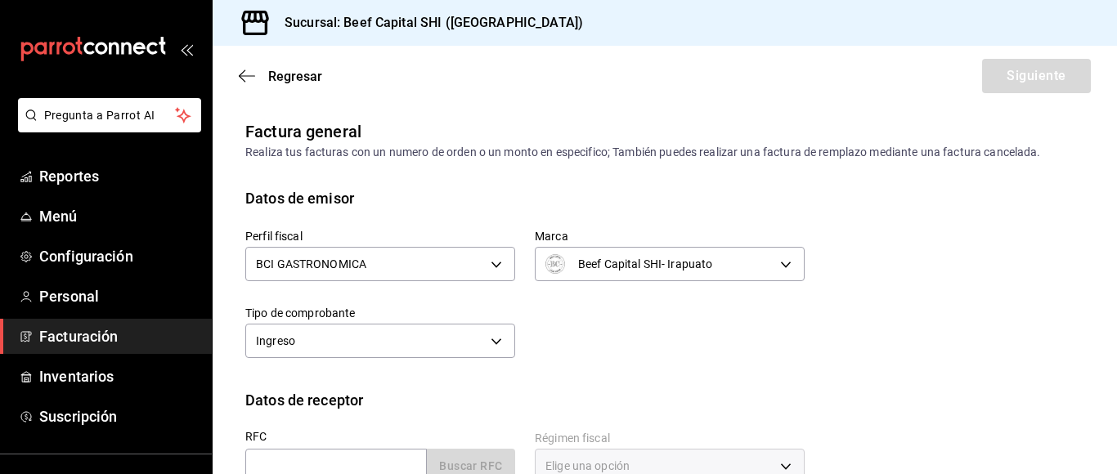
click at [775, 258] on body "Pregunta a Parrot AI Reportes Menú Configuración Personal Facturación Inventari…" at bounding box center [558, 237] width 1117 height 474
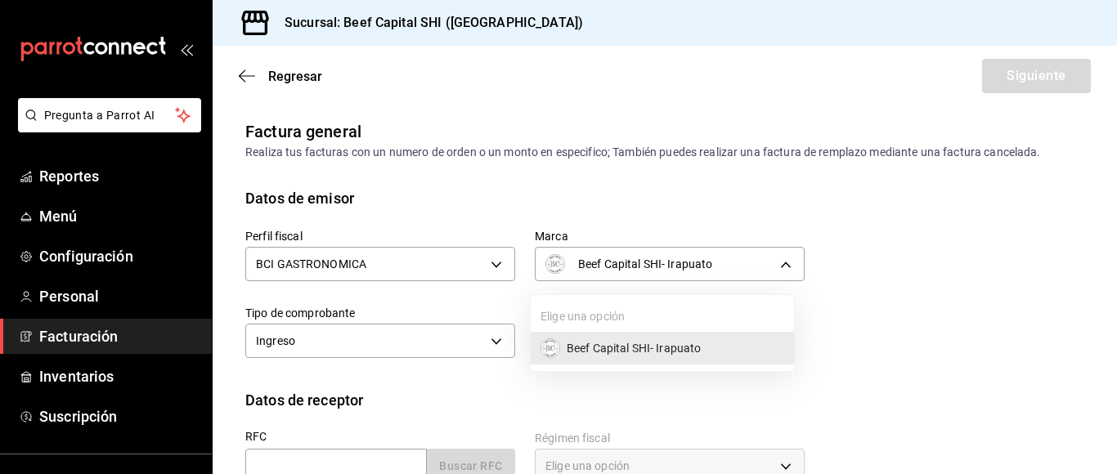
click at [710, 348] on li "Beef Capital SHI- Irapuato" at bounding box center [662, 348] width 263 height 33
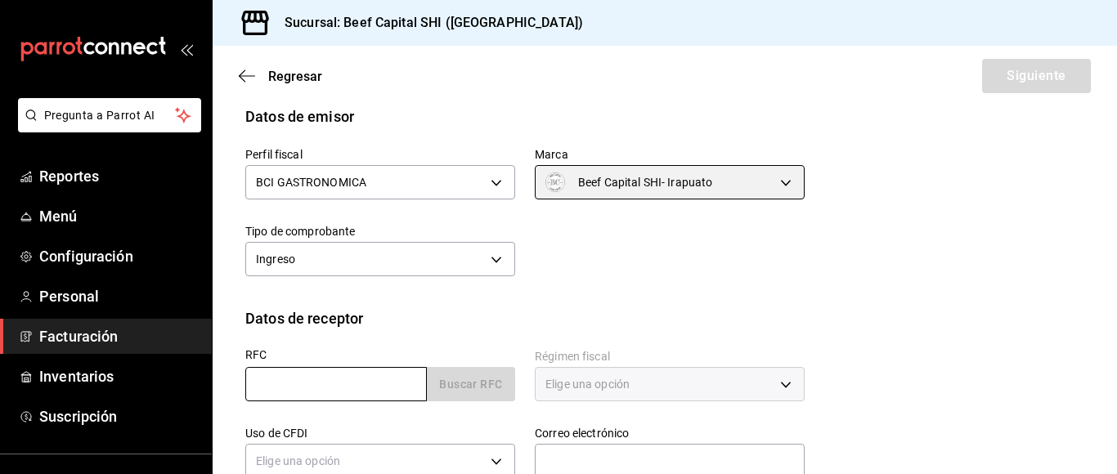
scroll to position [164, 0]
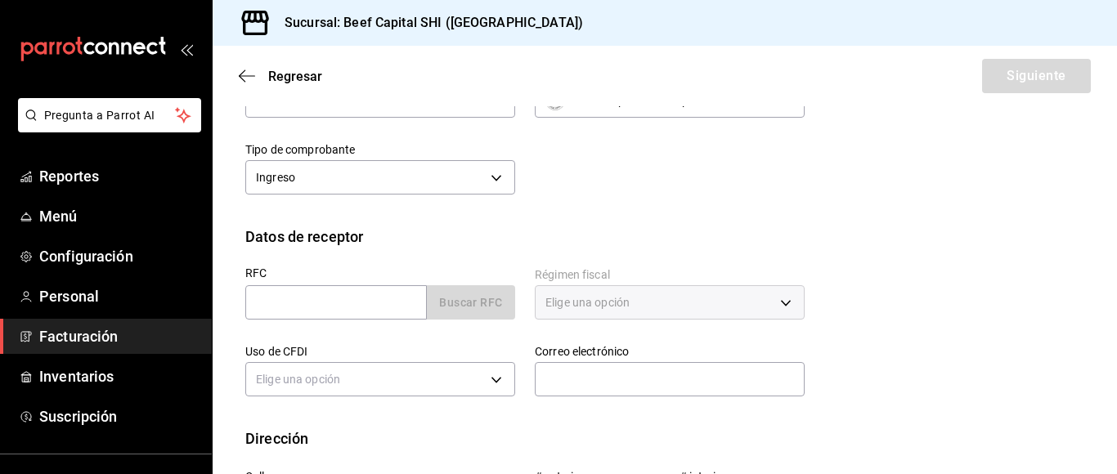
click at [274, 331] on div "Uso de CFDI Elige una opción" at bounding box center [371, 363] width 290 height 77
click at [303, 300] on input "text" at bounding box center [336, 302] width 182 height 34
type input "YME940614EJ7"
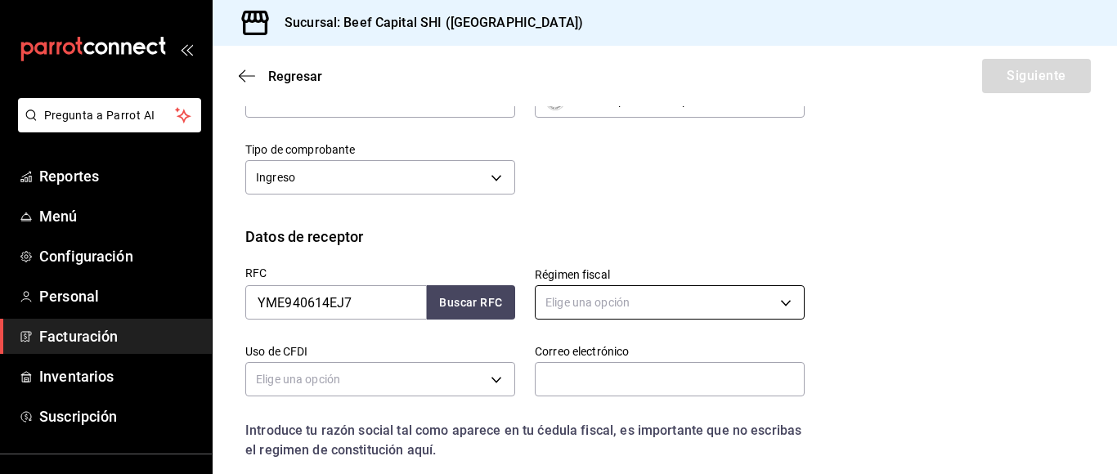
click at [776, 298] on body "Pregunta a Parrot AI Reportes Menú Configuración Personal Facturación Inventari…" at bounding box center [558, 237] width 1117 height 474
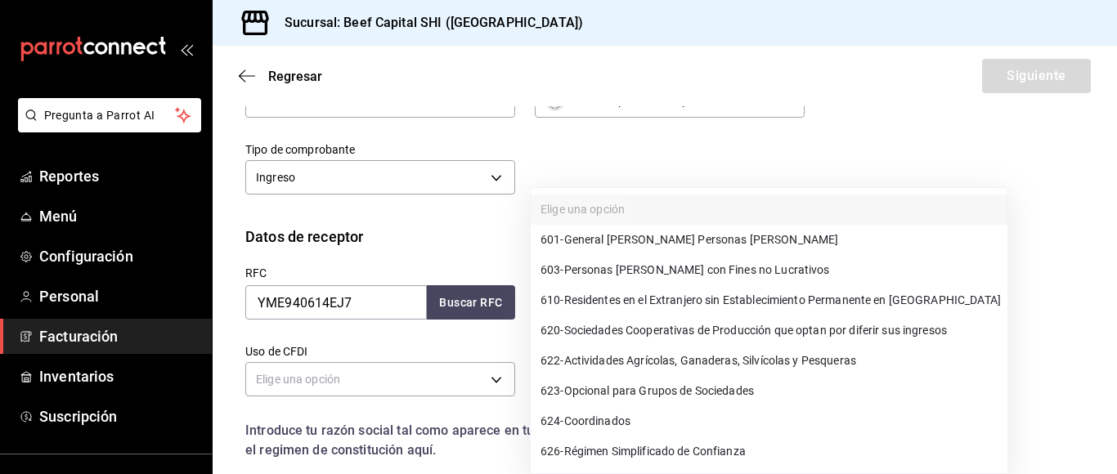
click at [690, 239] on span "601 - General [PERSON_NAME] Personas [PERSON_NAME]" at bounding box center [690, 239] width 298 height 17
type input "601"
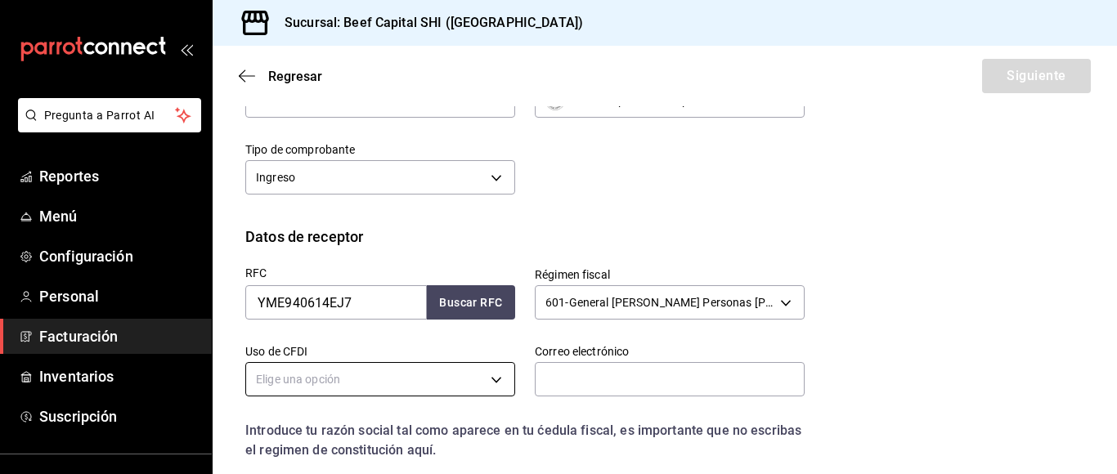
click at [384, 384] on body "Pregunta a Parrot AI Reportes Menú Configuración Personal Facturación Inventari…" at bounding box center [558, 237] width 1117 height 474
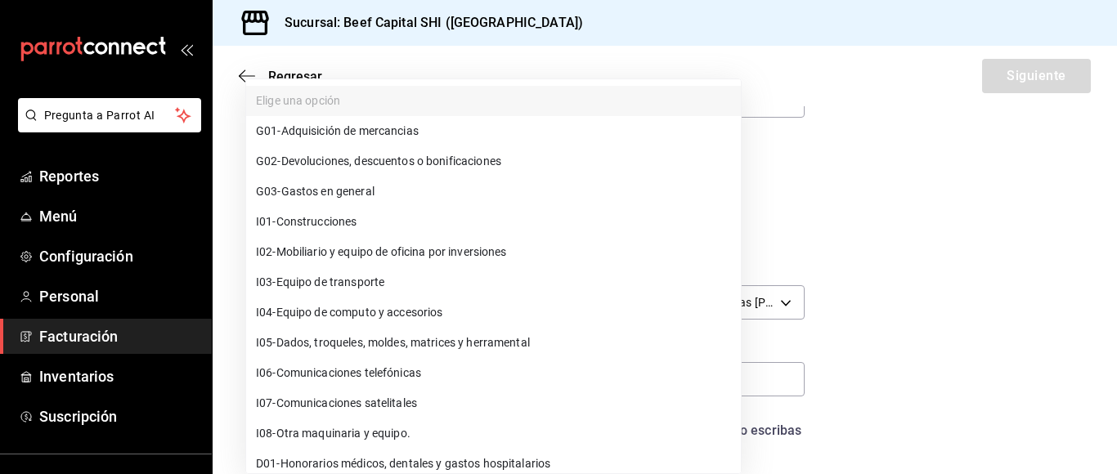
click at [369, 190] on span "G03 - Gastos en general" at bounding box center [315, 191] width 119 height 17
type input "G03"
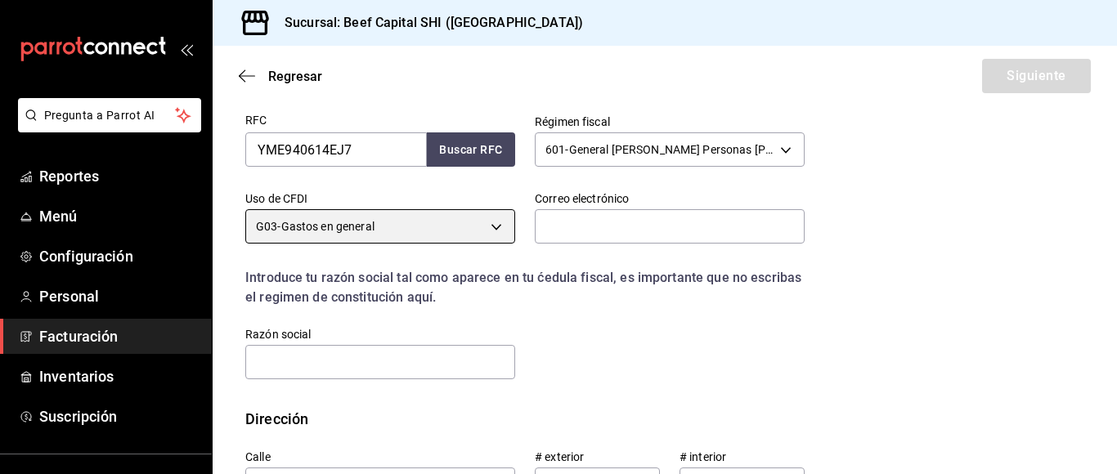
scroll to position [327, 0]
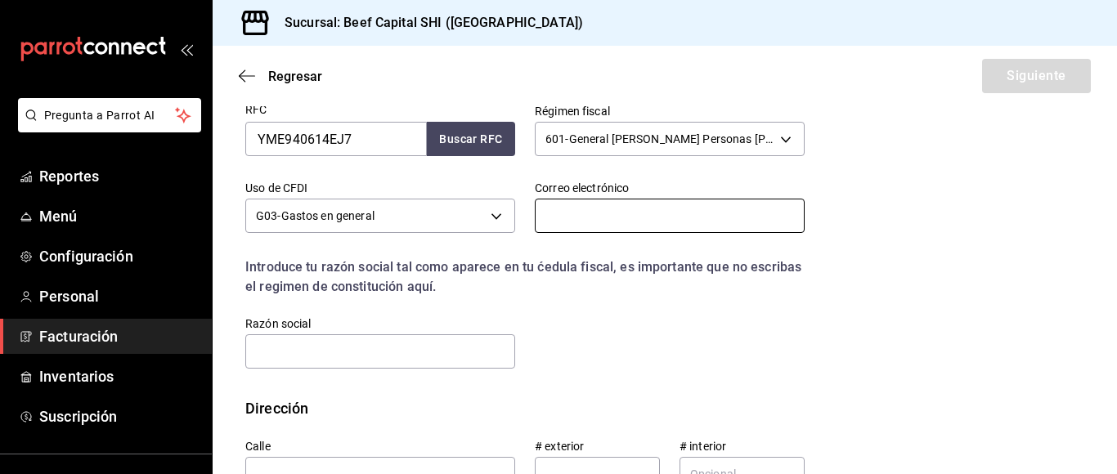
click at [595, 213] on input "text" at bounding box center [670, 216] width 270 height 34
click at [624, 214] on input "text" at bounding box center [670, 216] width 270 height 34
type input "VirginiaRivera@ykk.com"
click at [431, 338] on input "text" at bounding box center [380, 352] width 270 height 34
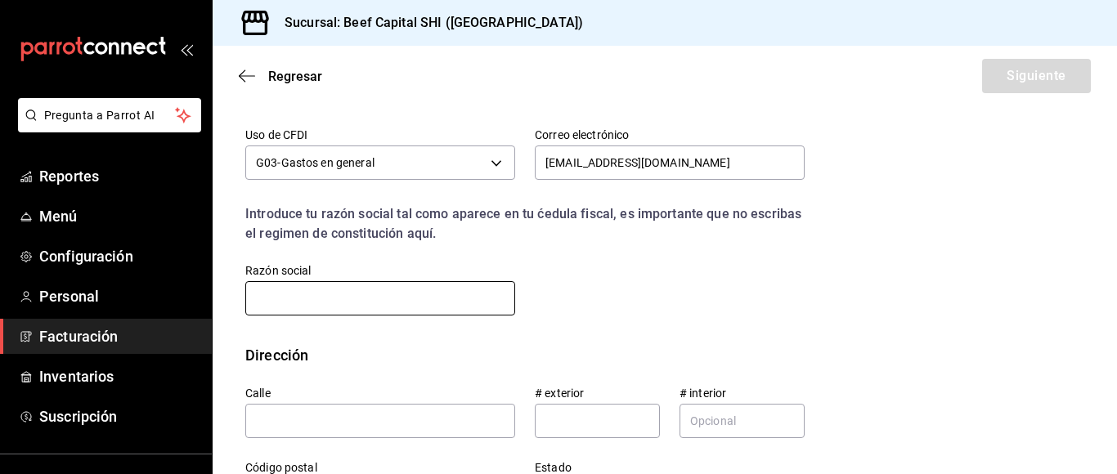
scroll to position [409, 0]
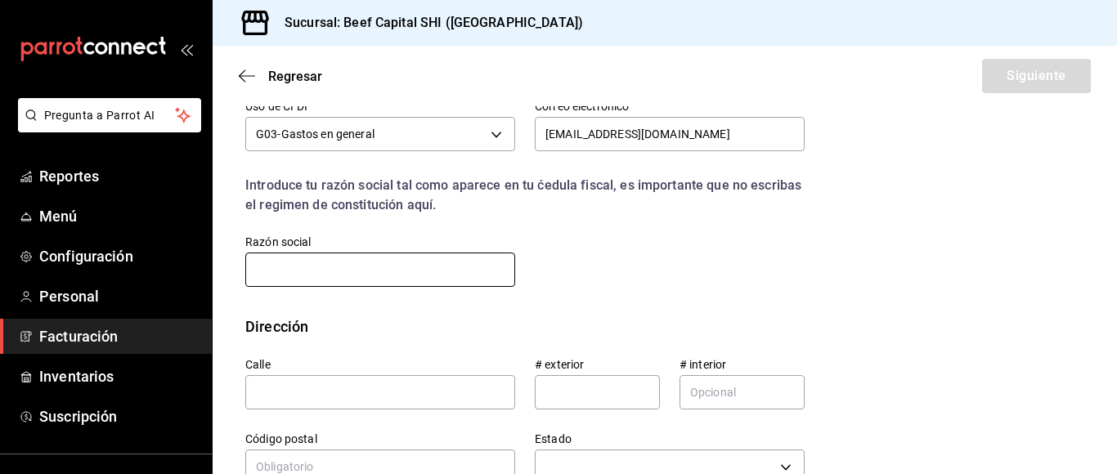
type input "YKK MEXICANA"
click at [335, 396] on input "text" at bounding box center [380, 392] width 270 height 34
type input "a"
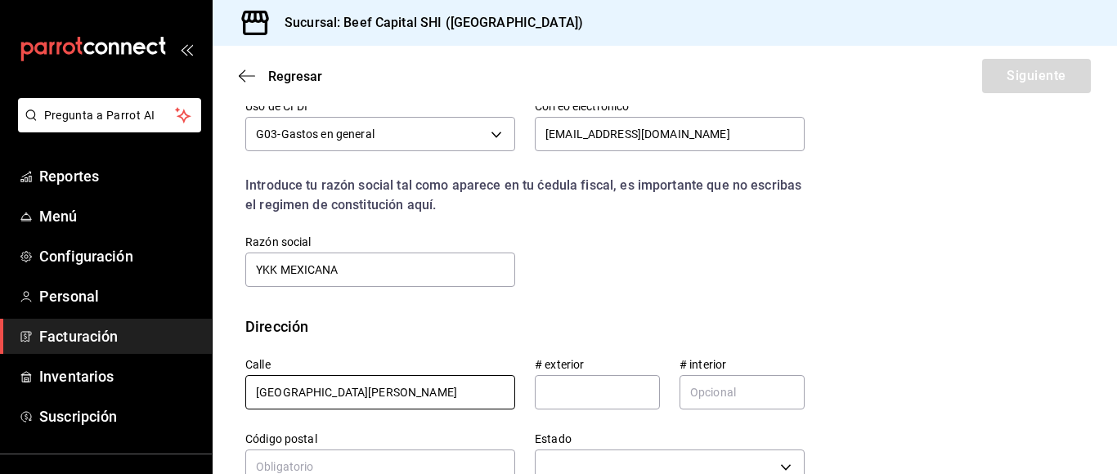
type input "[GEOGRAPHIC_DATA][PERSON_NAME]"
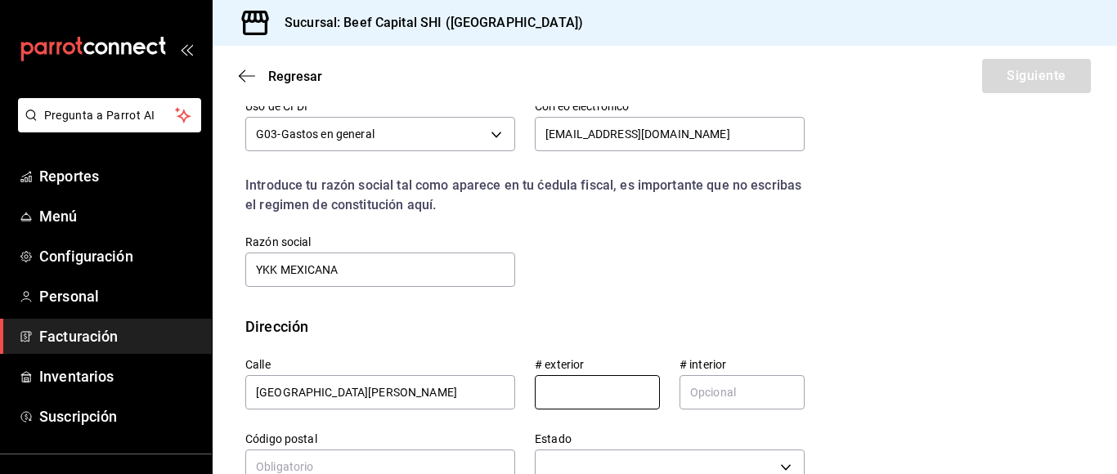
click at [589, 384] on input "text" at bounding box center [597, 392] width 125 height 34
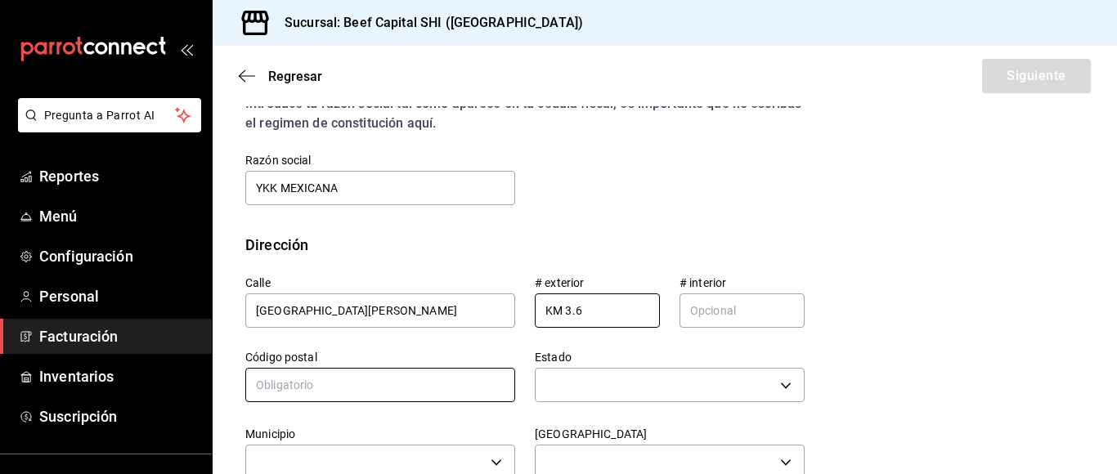
type input "KM 3.6"
click at [348, 384] on input "text" at bounding box center [380, 385] width 270 height 34
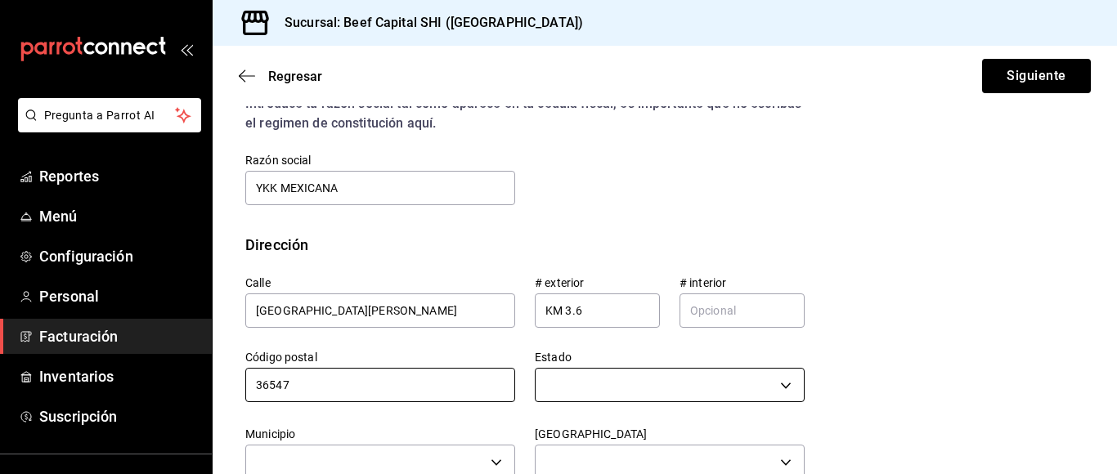
type input "36547"
click at [579, 383] on body "Pregunta a Parrot AI Reportes Menú Configuración Personal Facturación Inventari…" at bounding box center [558, 237] width 1117 height 474
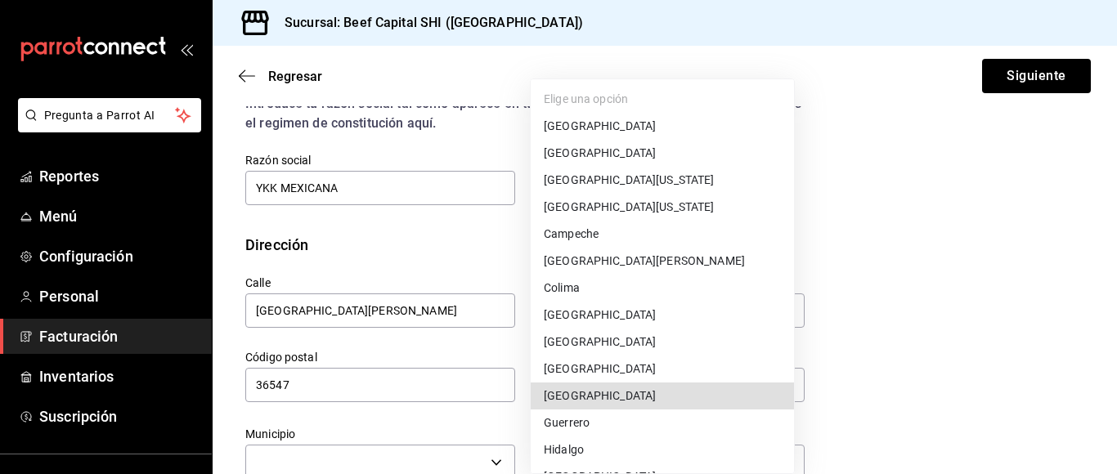
click at [591, 393] on li "[GEOGRAPHIC_DATA]" at bounding box center [662, 396] width 263 height 27
type input "[GEOGRAPHIC_DATA]"
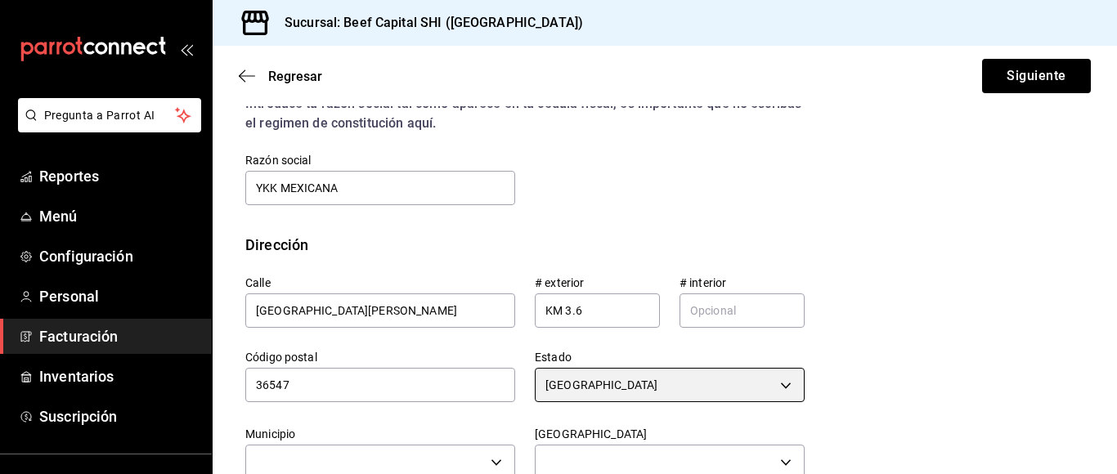
scroll to position [0, 0]
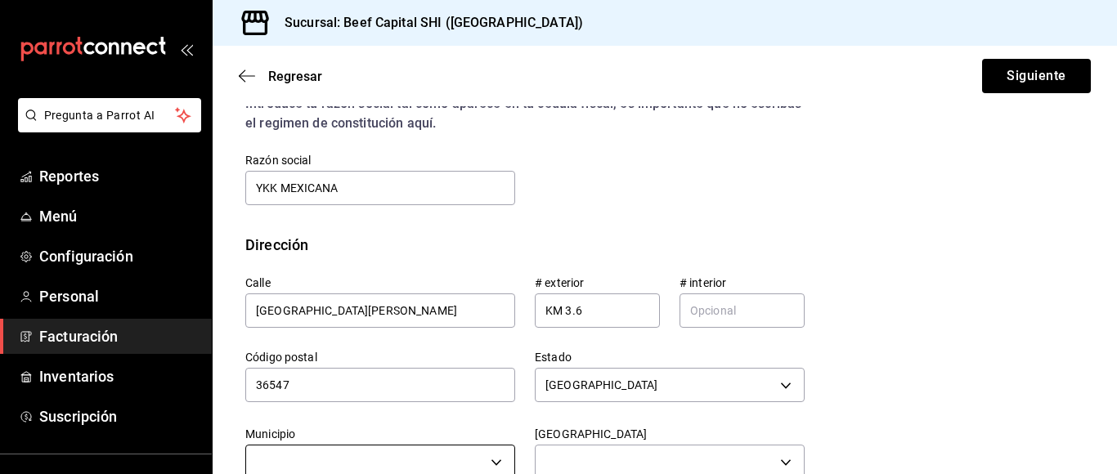
click at [370, 456] on body "Pregunta a Parrot AI Reportes Menú Configuración Personal Facturación Inventari…" at bounding box center [558, 237] width 1117 height 474
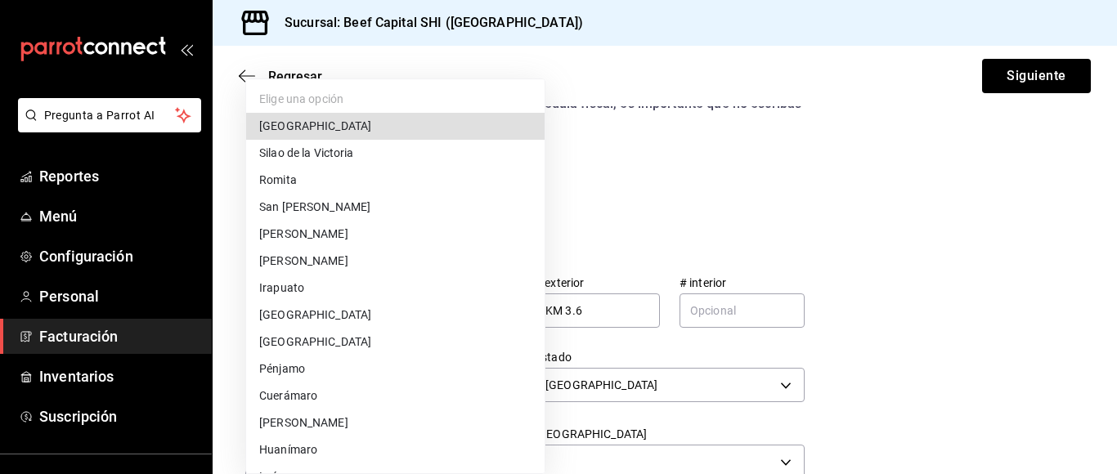
scroll to position [495, 0]
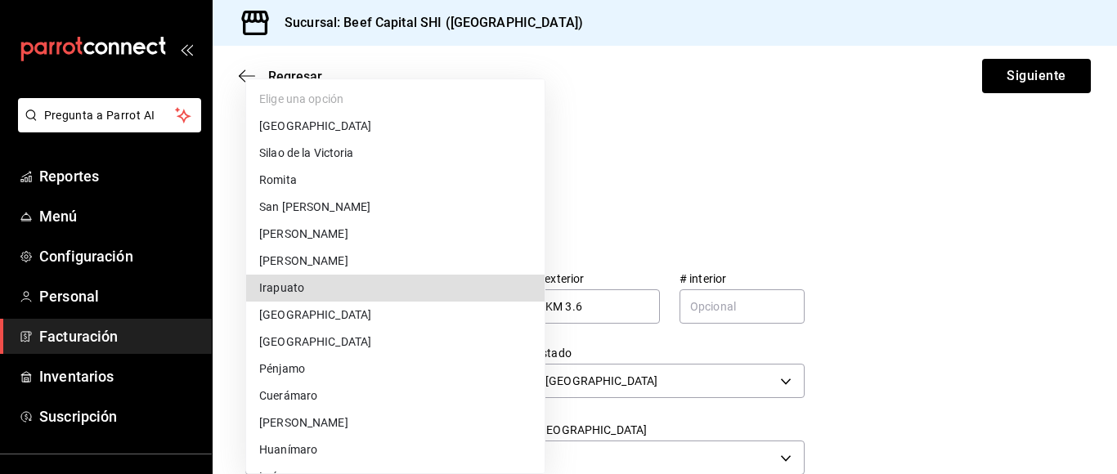
click at [389, 291] on li "Irapuato" at bounding box center [395, 288] width 299 height 27
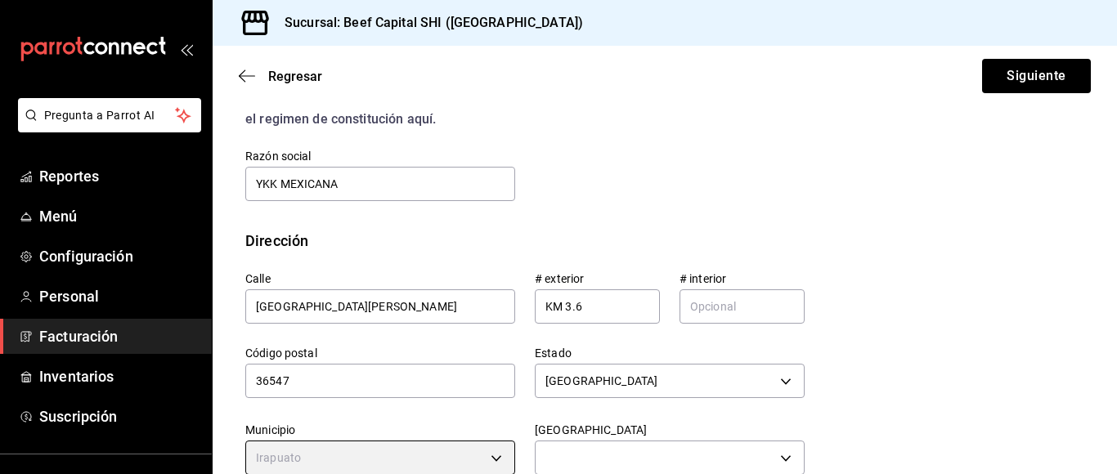
type input "Irapuato"
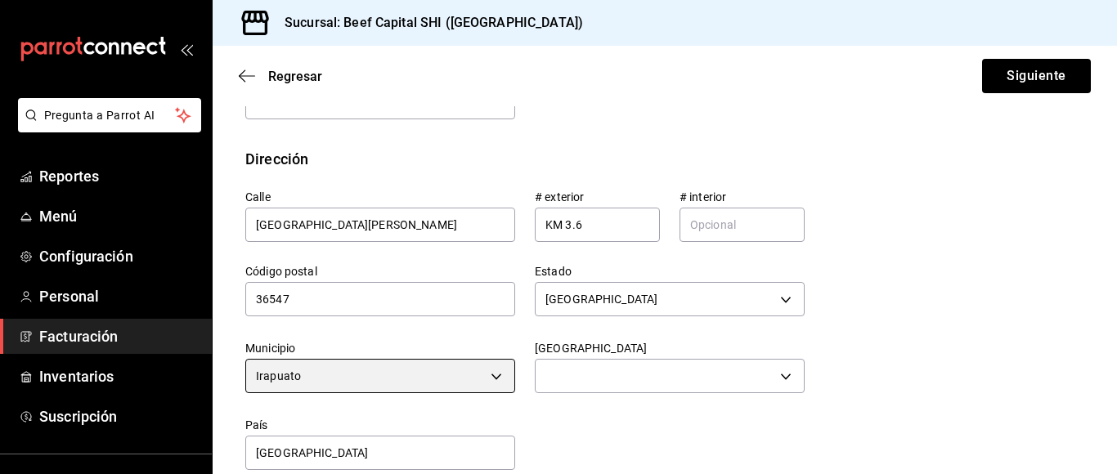
scroll to position [601, 0]
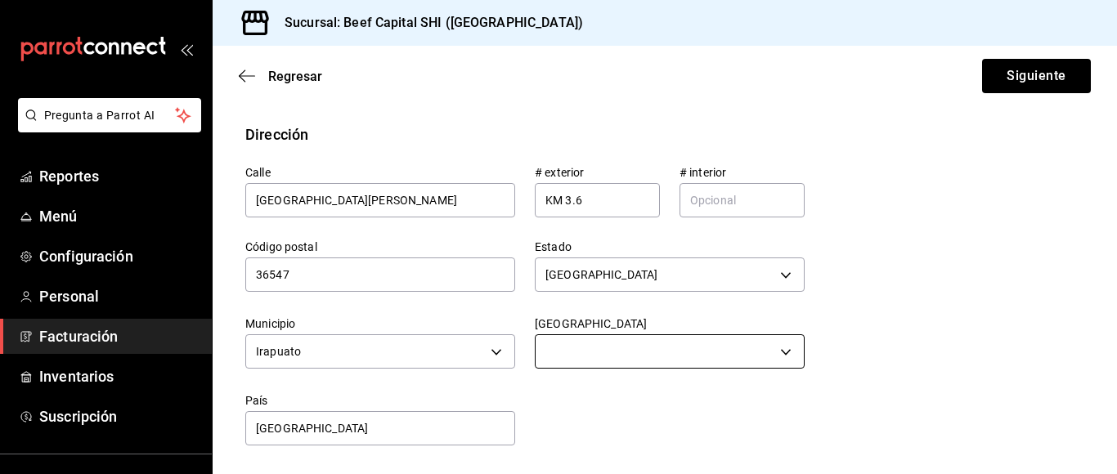
click at [740, 357] on body "Pregunta a Parrot AI Reportes Menú Configuración Personal Facturación Inventari…" at bounding box center [558, 237] width 1117 height 474
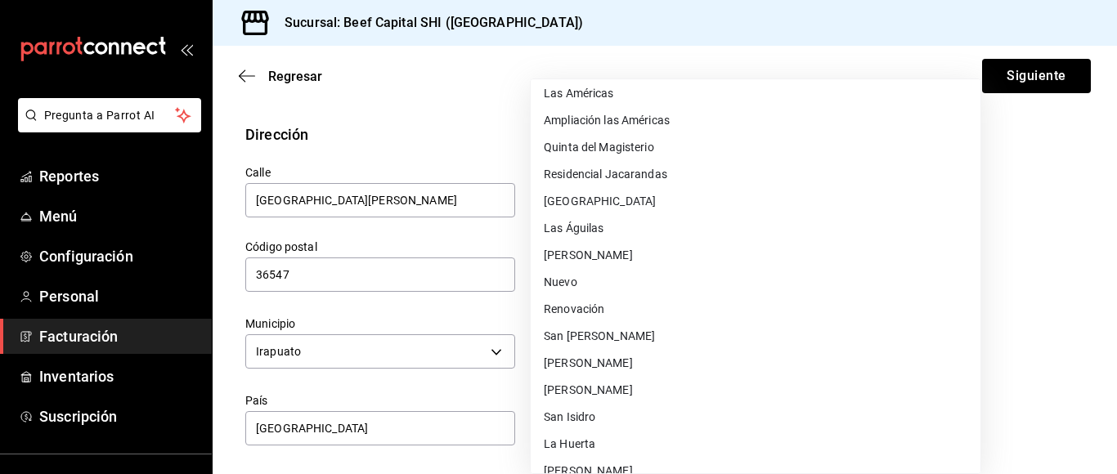
scroll to position [1269, 0]
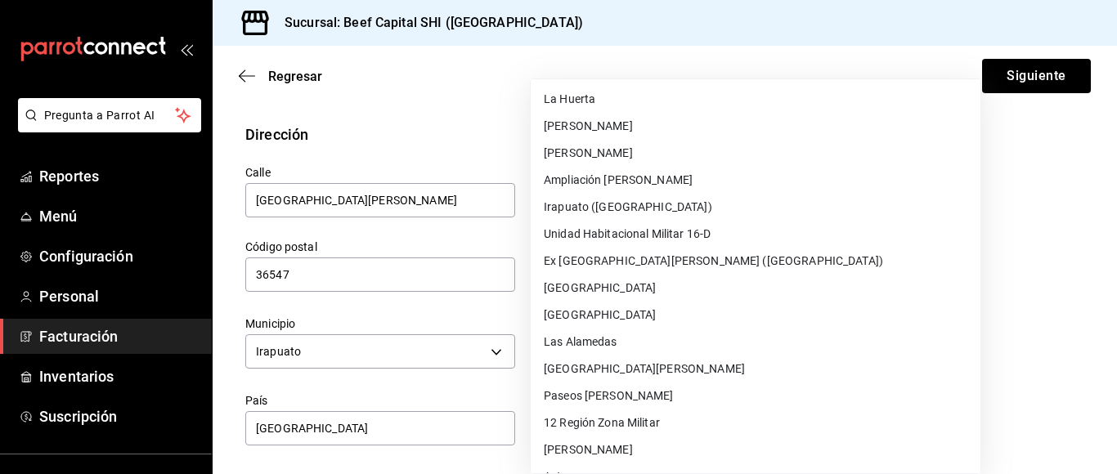
drag, startPoint x: 834, startPoint y: 286, endPoint x: 380, endPoint y: 427, distance: 476.0
click at [835, 286] on div at bounding box center [558, 237] width 1117 height 474
click at [876, 271] on div at bounding box center [558, 237] width 1117 height 474
click at [797, 402] on li "Paseos [PERSON_NAME]" at bounding box center [756, 396] width 450 height 27
click at [380, 427] on div at bounding box center [558, 237] width 1117 height 474
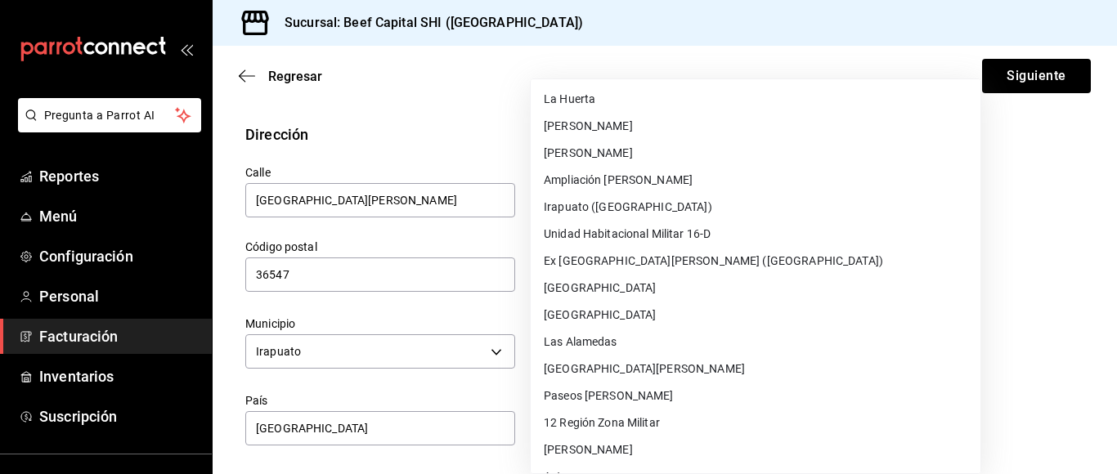
type input "Paseos [PERSON_NAME]"
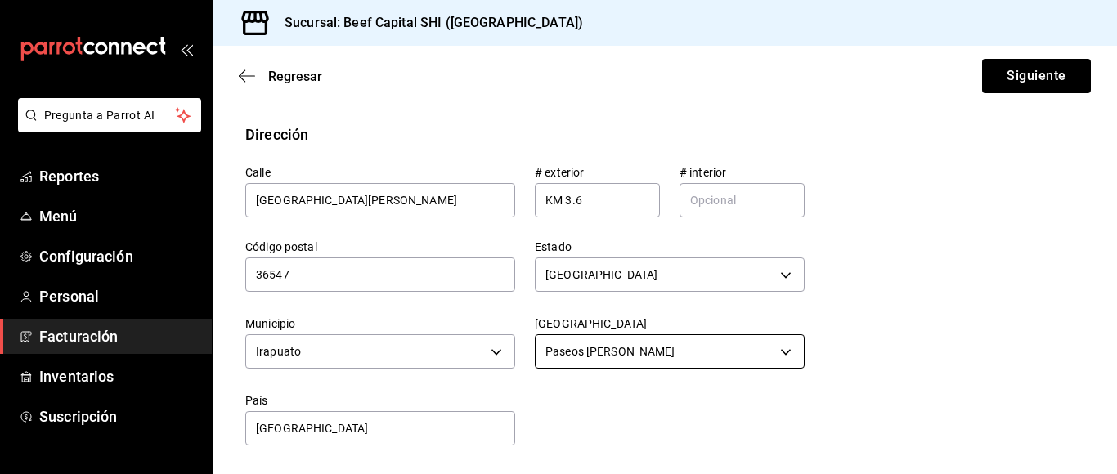
click at [776, 354] on body "Pregunta a Parrot AI Reportes Menú Configuración Personal Facturación Inventari…" at bounding box center [558, 237] width 1117 height 474
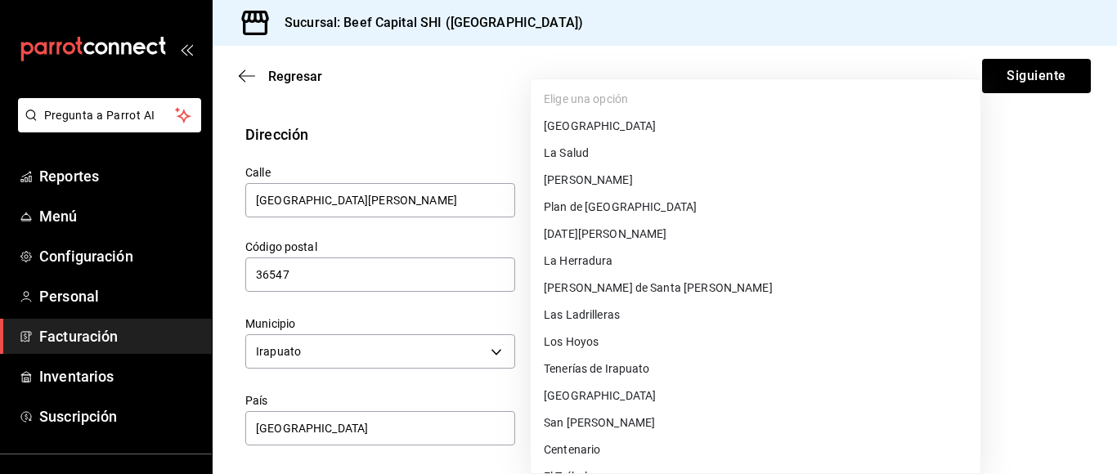
scroll to position [1632, 0]
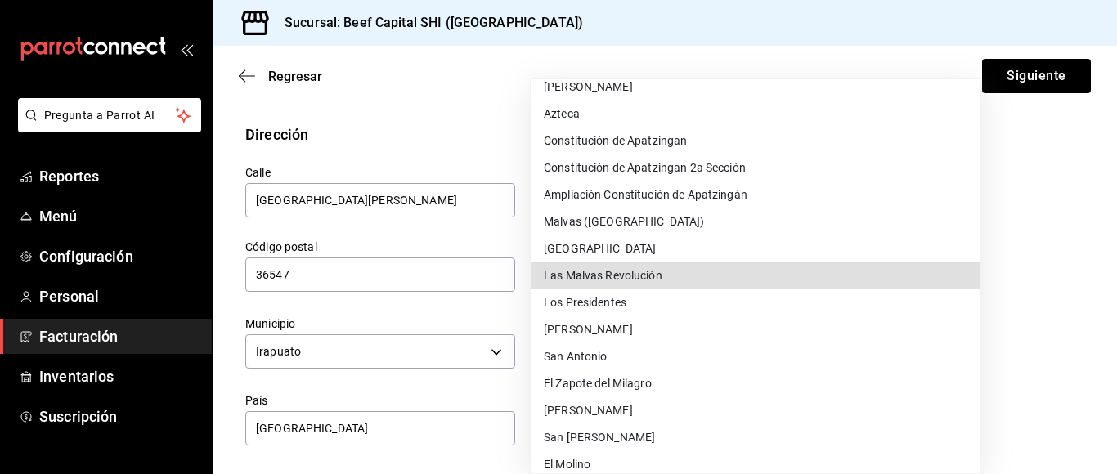
click at [744, 276] on li "Las Malvas Revolución" at bounding box center [756, 276] width 450 height 27
type input "Las Malvas Revolución"
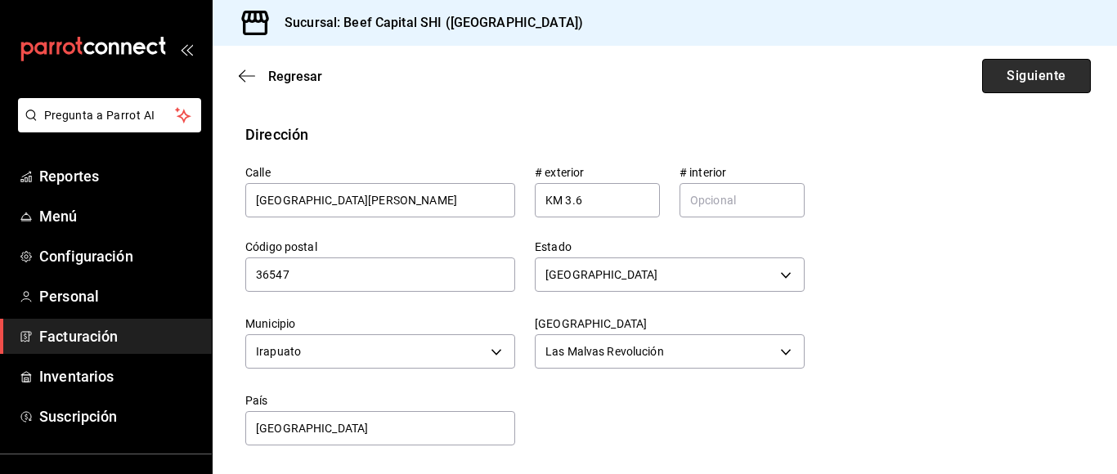
click at [1009, 79] on button "Siguiente" at bounding box center [1036, 76] width 109 height 34
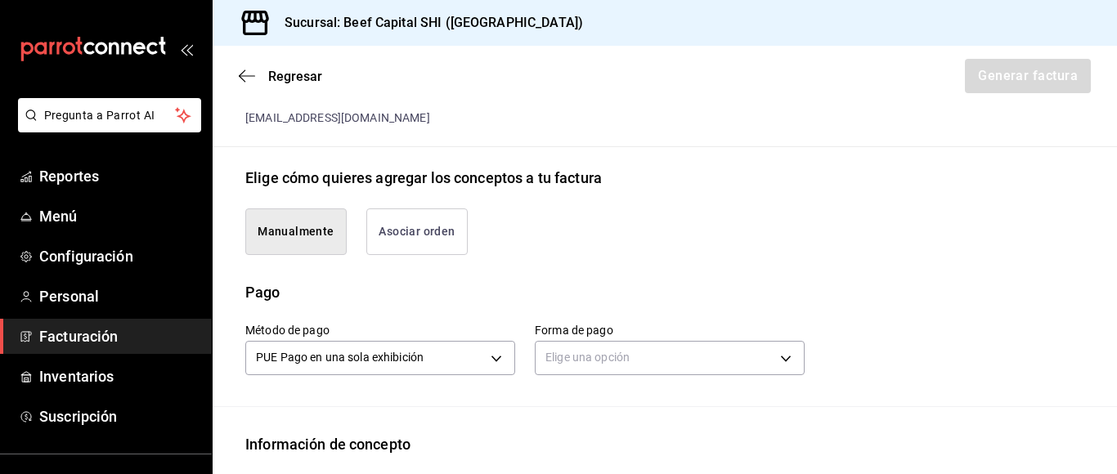
scroll to position [409, 0]
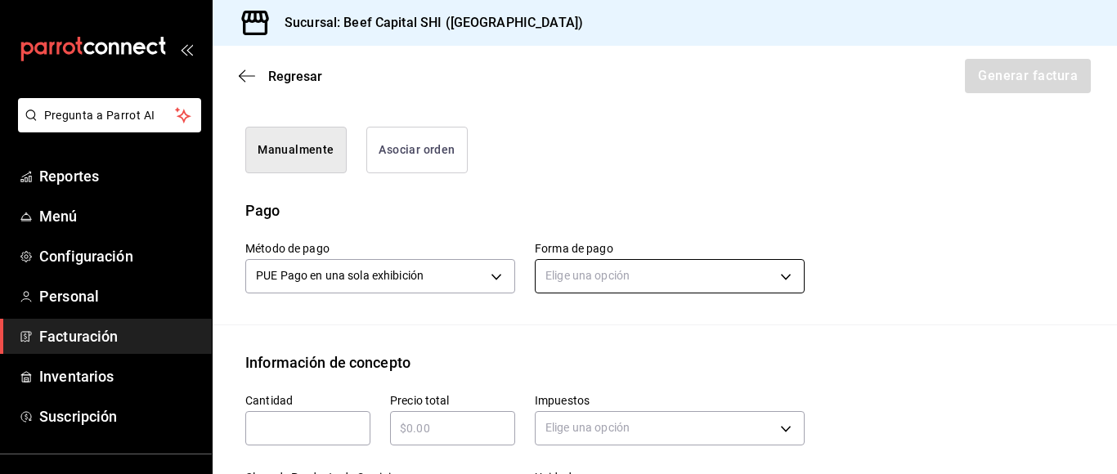
click at [601, 277] on body "Pregunta a Parrot AI Reportes Menú Configuración Personal Facturación Inventari…" at bounding box center [558, 237] width 1117 height 474
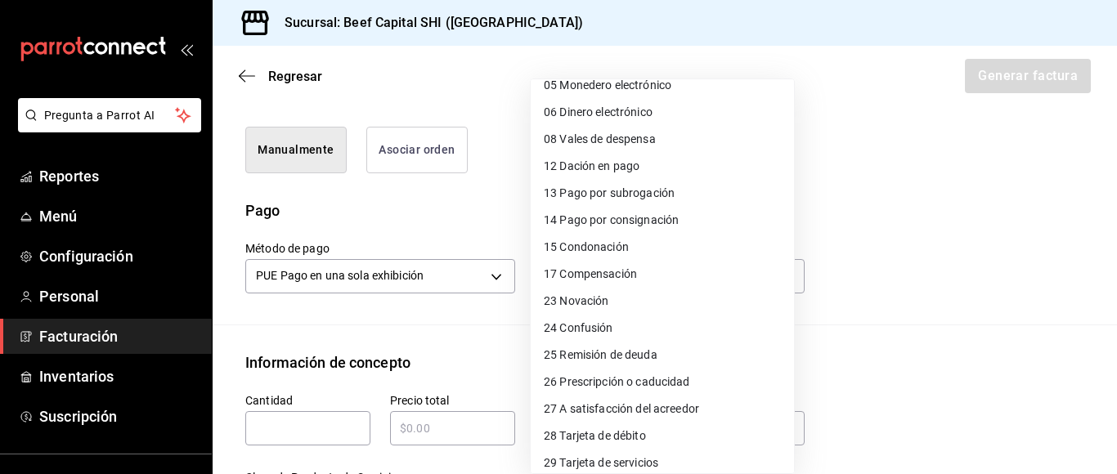
scroll to position [164, 0]
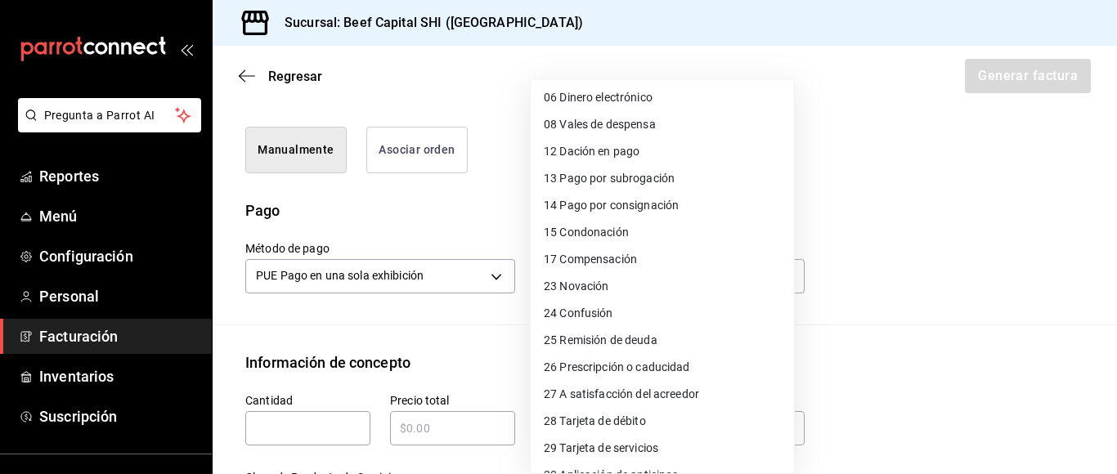
click at [610, 417] on span "28 Tarjeta de débito" at bounding box center [595, 421] width 102 height 17
type input "28"
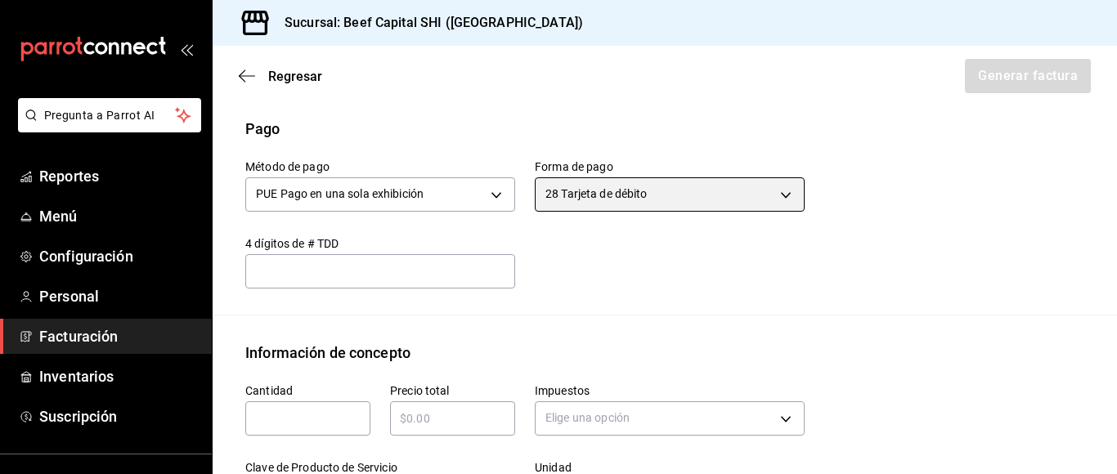
scroll to position [654, 0]
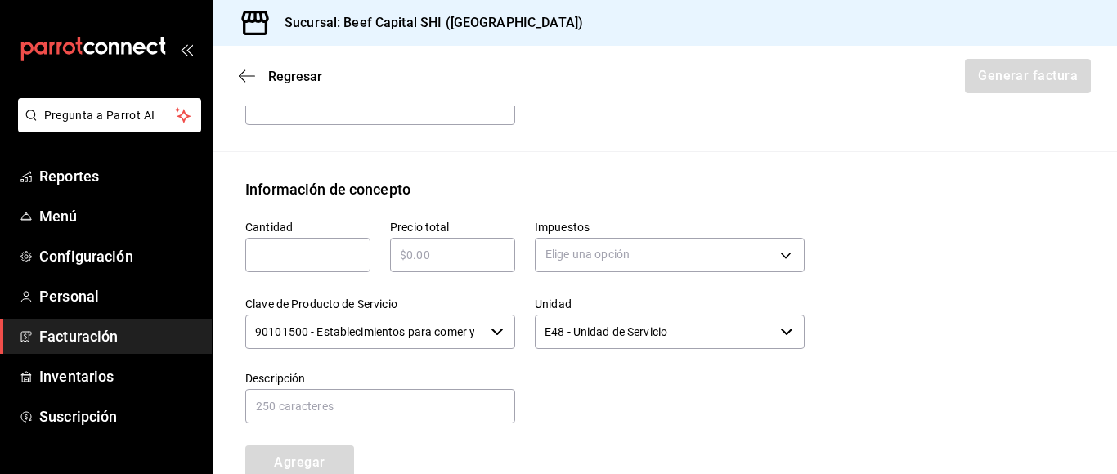
click at [305, 258] on input "text" at bounding box center [307, 255] width 125 height 20
type input "3530"
click at [418, 255] on input "text" at bounding box center [452, 255] width 125 height 20
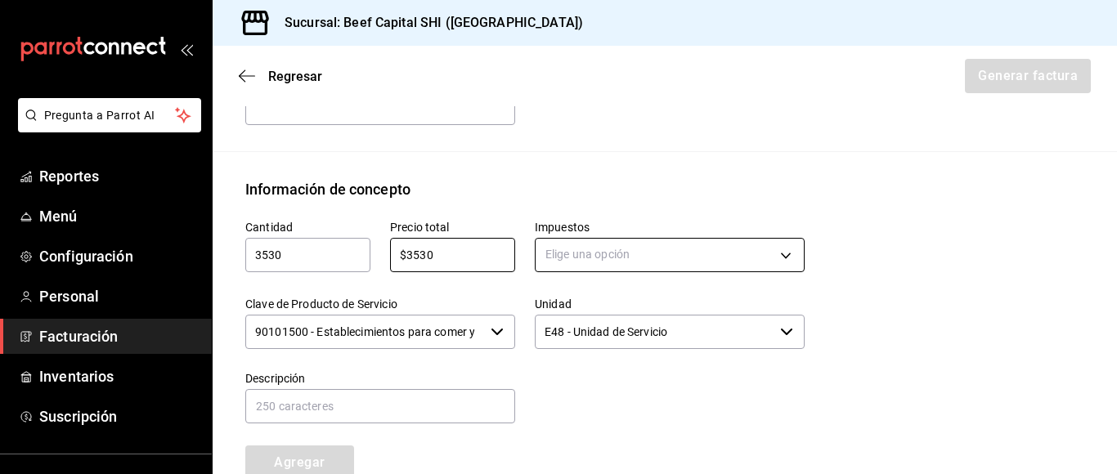
type input "$3530"
click at [582, 252] on body "Pregunta a Parrot AI Reportes Menú Configuración Personal Facturación Inventari…" at bounding box center [558, 237] width 1117 height 474
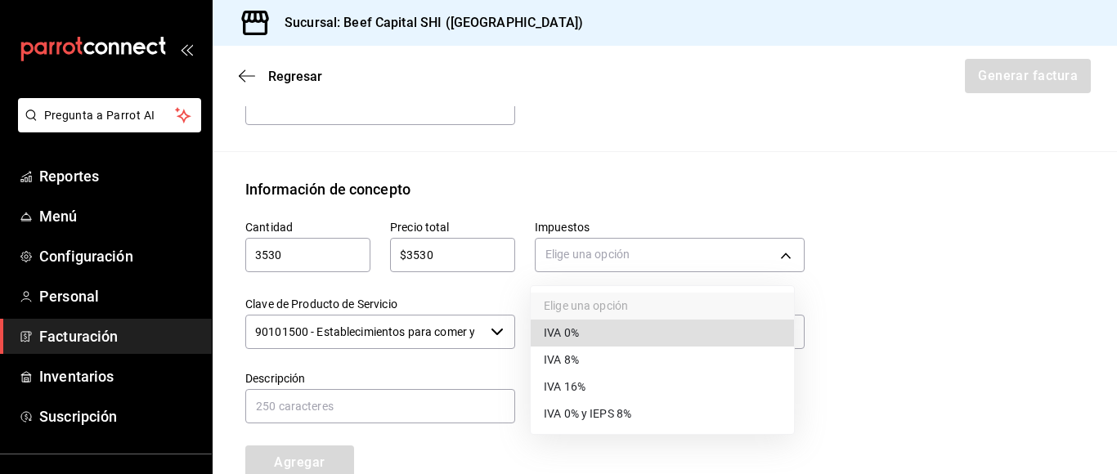
click at [601, 331] on li "IVA 0%" at bounding box center [662, 333] width 263 height 27
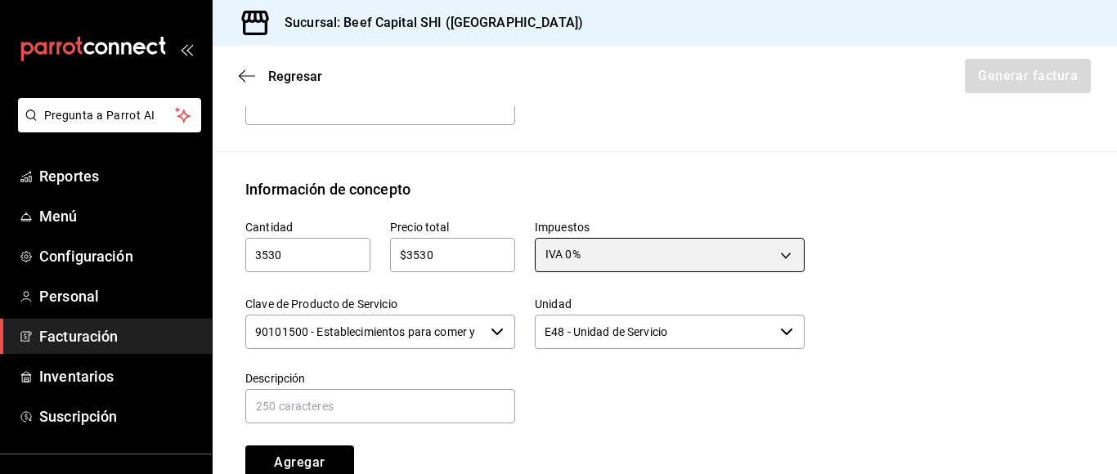
scroll to position [736, 0]
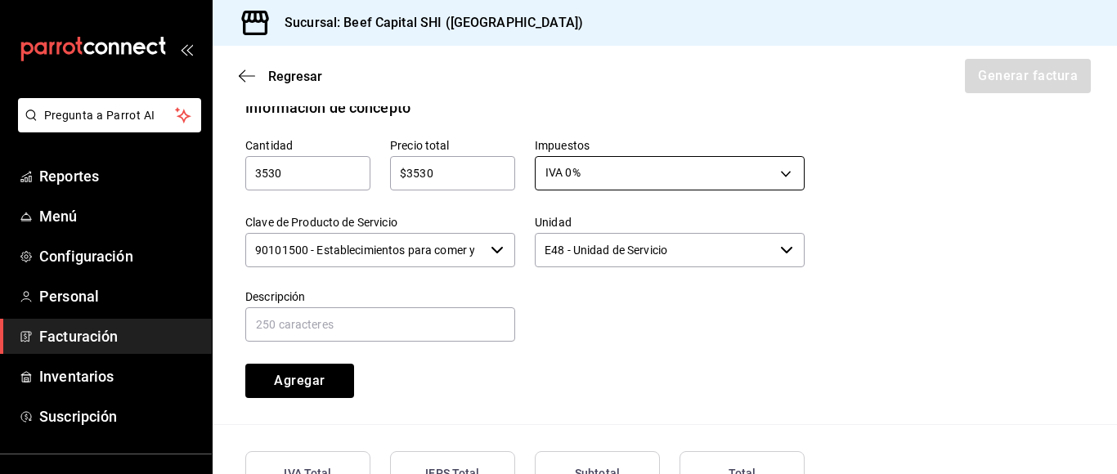
click at [778, 168] on body "Pregunta a Parrot AI Reportes Menú Configuración Personal Facturación Inventari…" at bounding box center [558, 237] width 1117 height 474
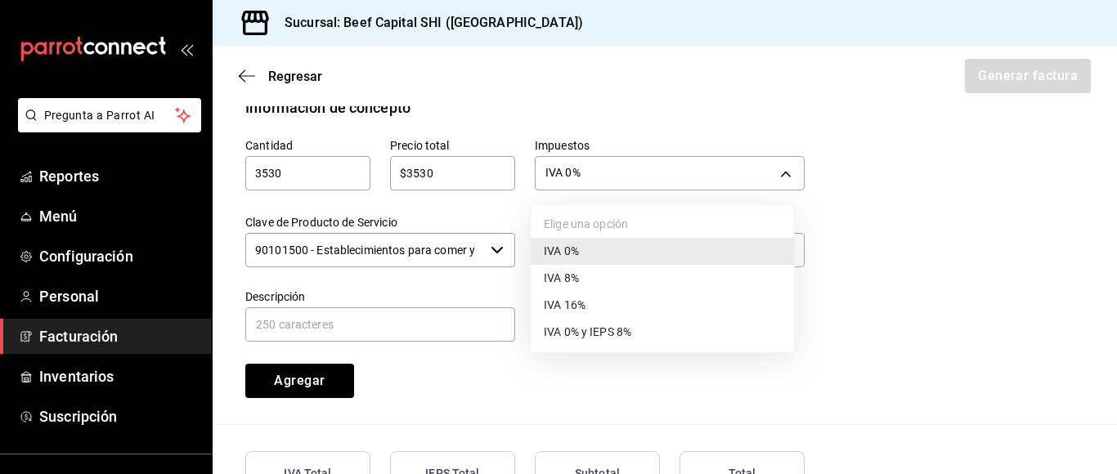
click at [631, 307] on li "IVA 16%" at bounding box center [662, 305] width 263 height 27
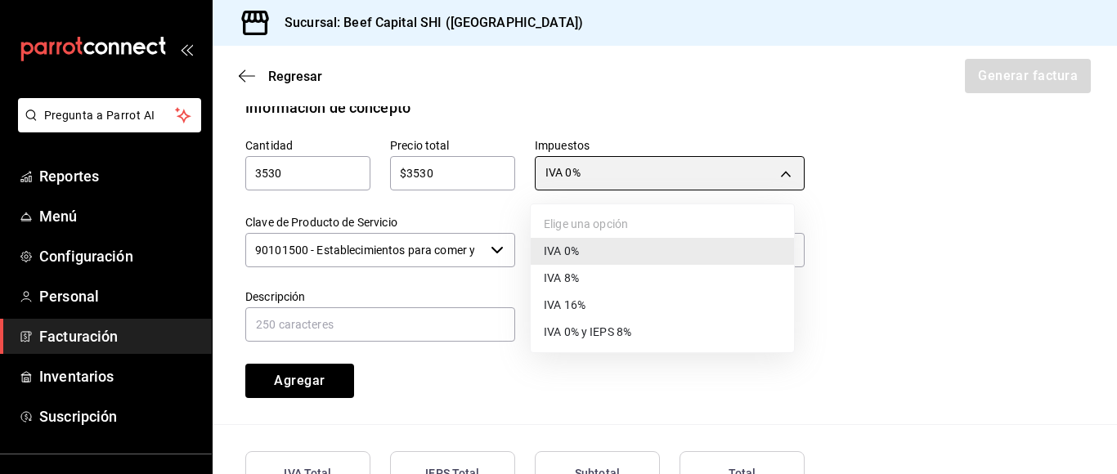
type input "IVA_16"
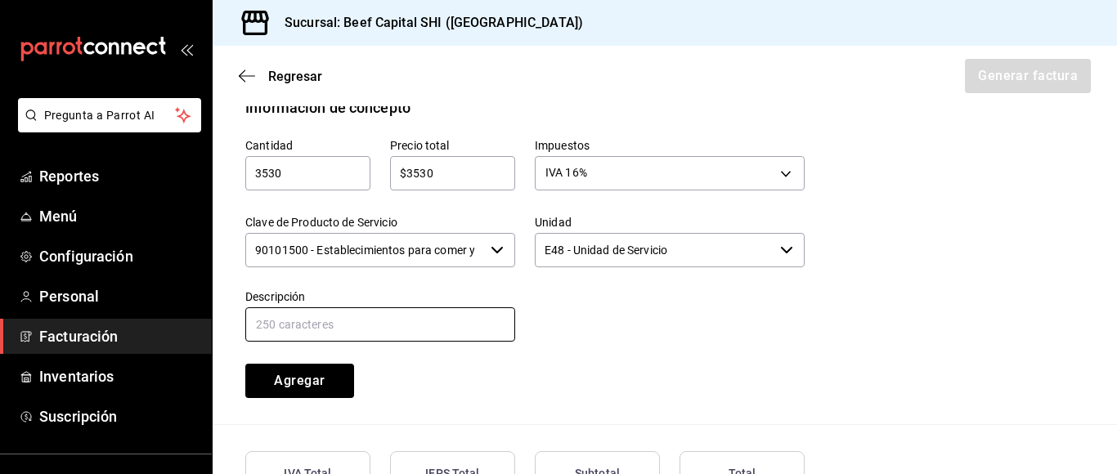
click at [411, 326] on input "text" at bounding box center [380, 325] width 270 height 34
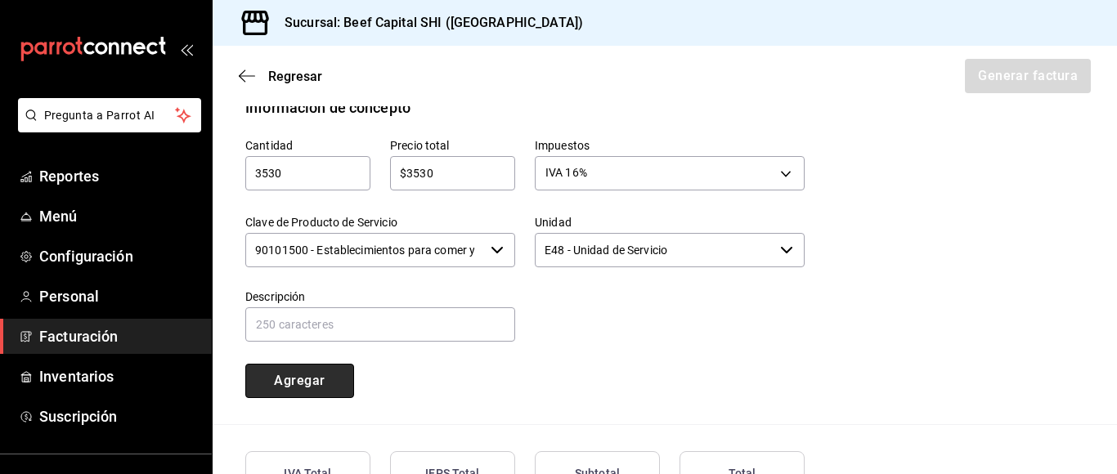
click at [330, 375] on button "Agregar" at bounding box center [299, 381] width 109 height 34
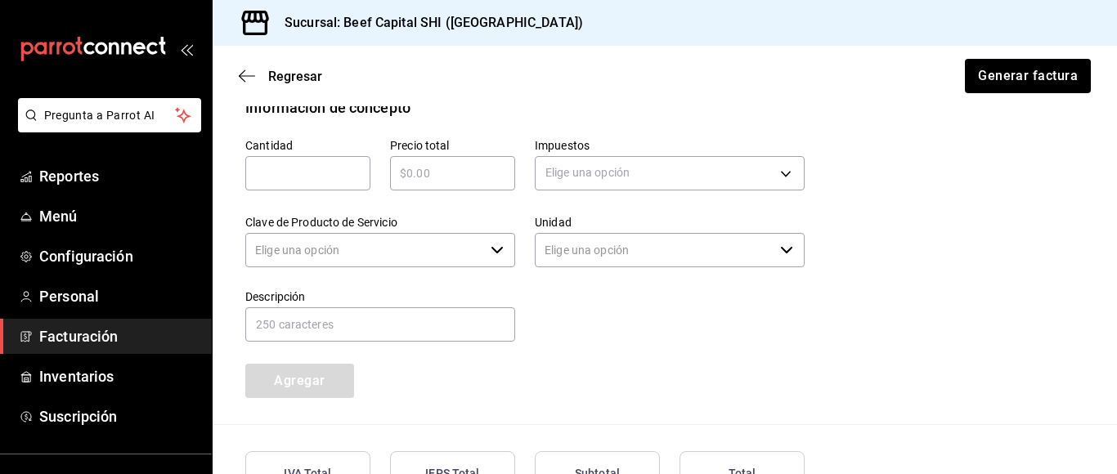
type input "90101500 - Establecimientos para comer y beber"
type input "E48 - Unidad de Servicio"
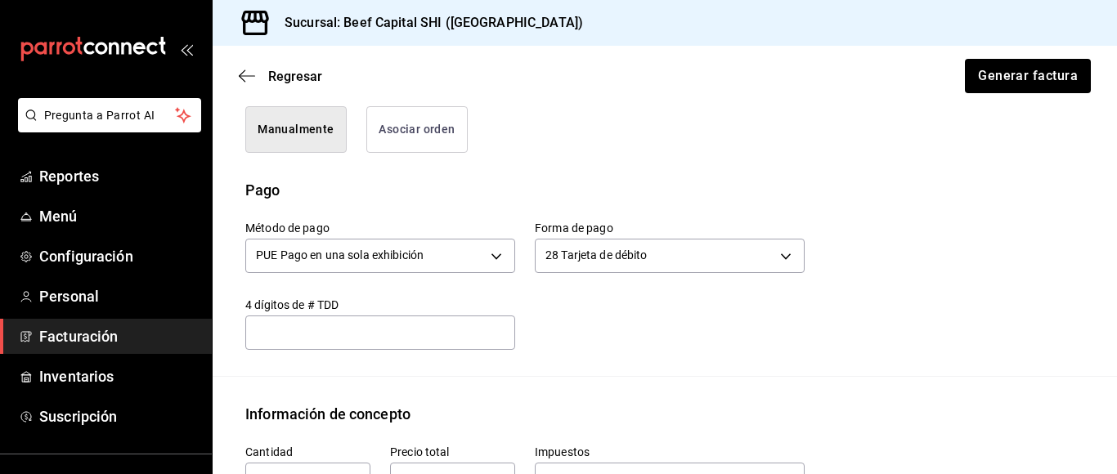
scroll to position [675, 0]
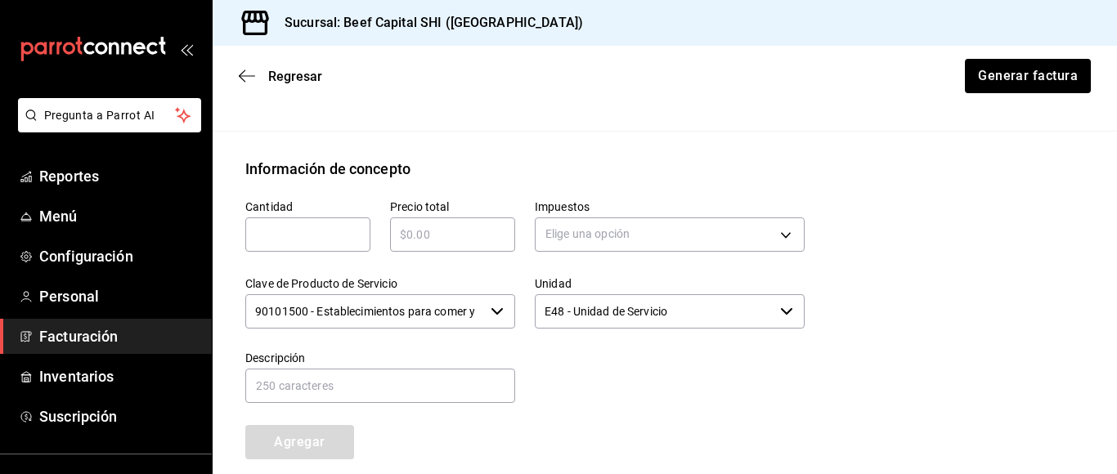
click at [305, 232] on input "text" at bounding box center [307, 235] width 125 height 20
type input "3530"
click at [406, 249] on div "​" at bounding box center [452, 235] width 125 height 34
type input "$3530"
click at [583, 235] on body "Pregunta a Parrot AI Reportes Menú Configuración Personal Facturación Inventari…" at bounding box center [558, 237] width 1117 height 474
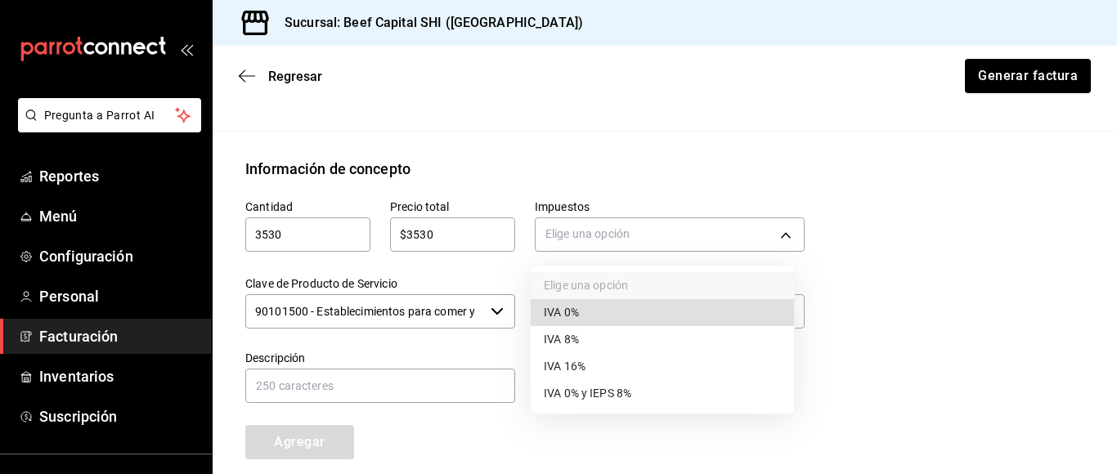
click at [586, 361] on li "IVA 16%" at bounding box center [662, 366] width 263 height 27
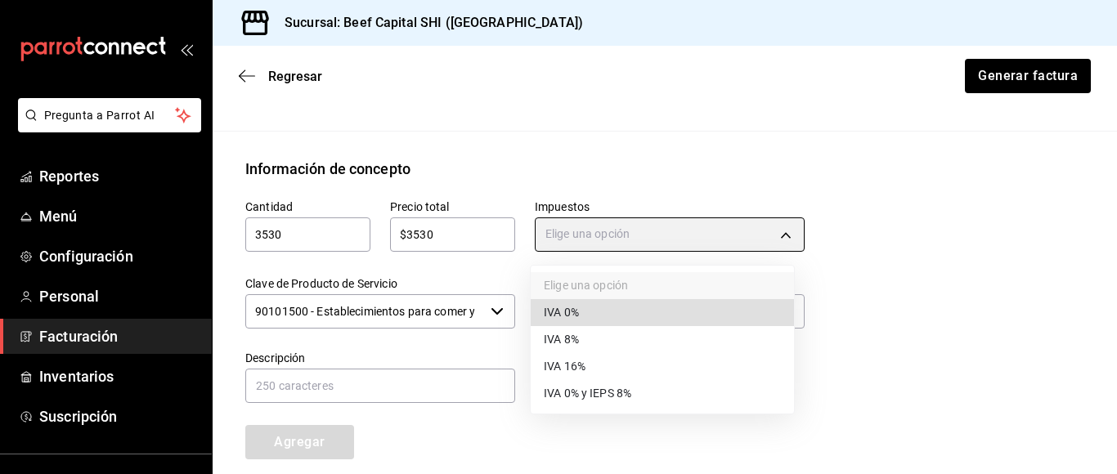
type input "IVA_16"
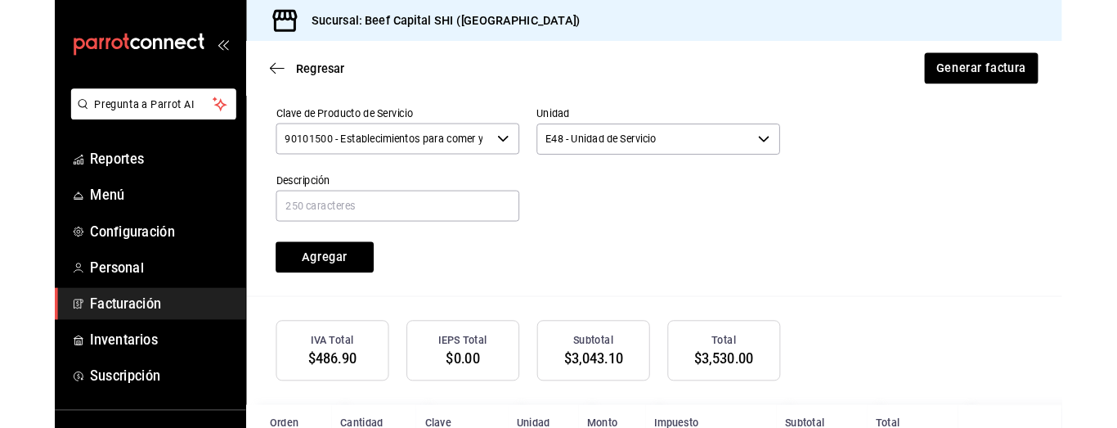
scroll to position [920, 0]
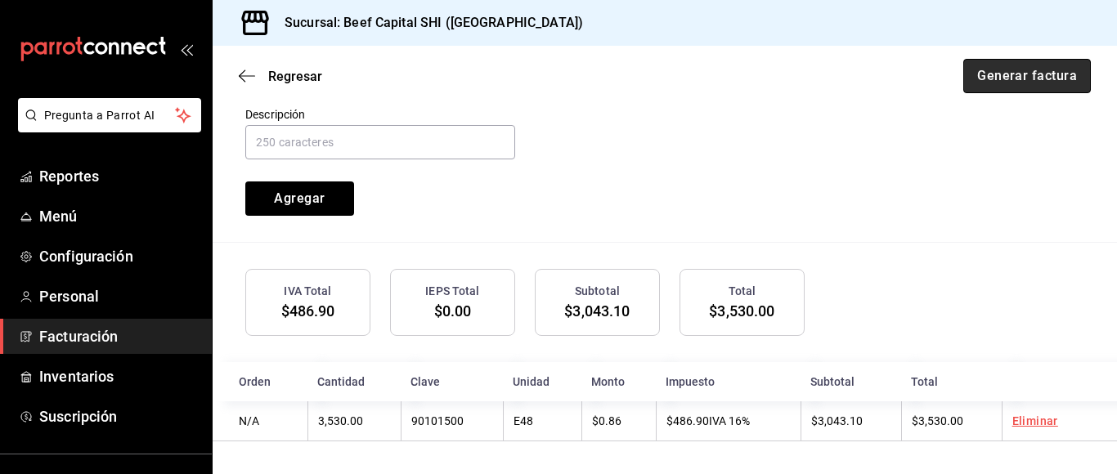
click at [1004, 76] on button "Generar factura" at bounding box center [1028, 76] width 128 height 34
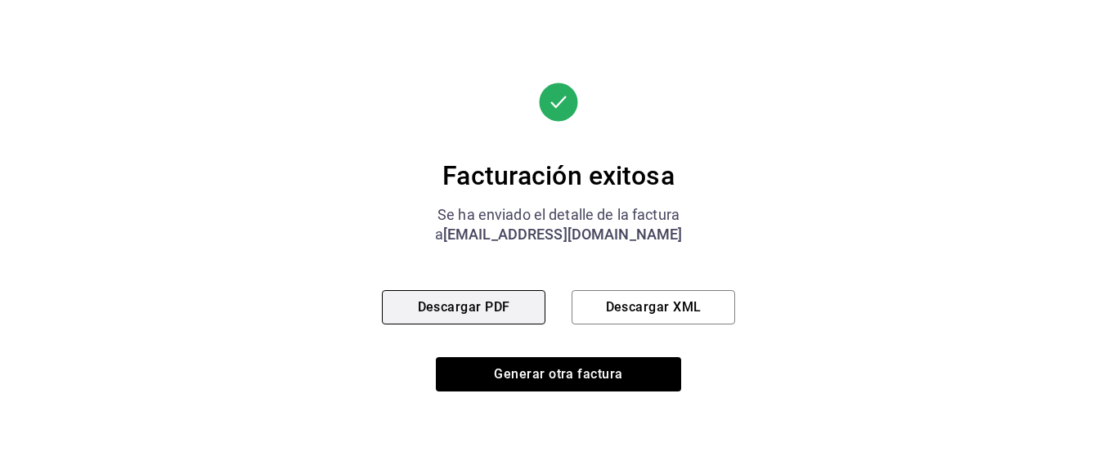
click at [504, 304] on button "Descargar PDF" at bounding box center [464, 307] width 164 height 34
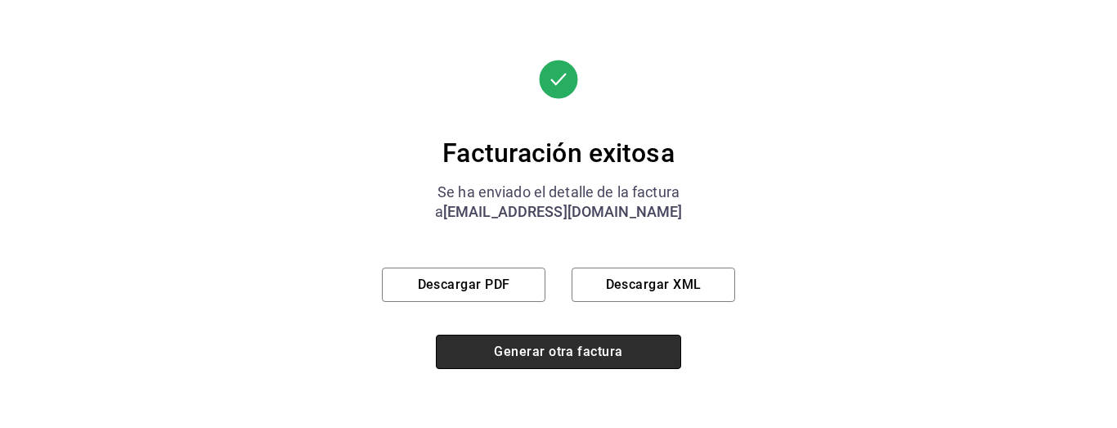
click at [591, 351] on button "Generar otra factura" at bounding box center [558, 352] width 245 height 34
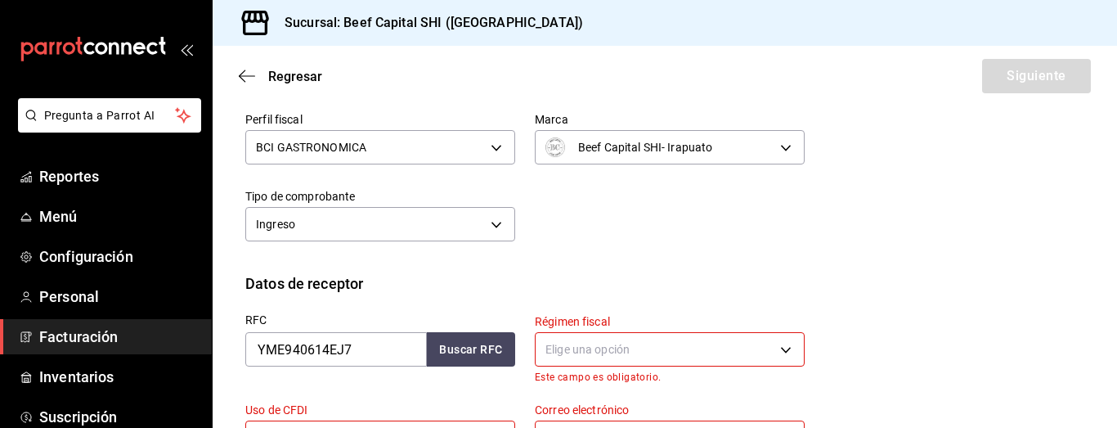
scroll to position [199, 0]
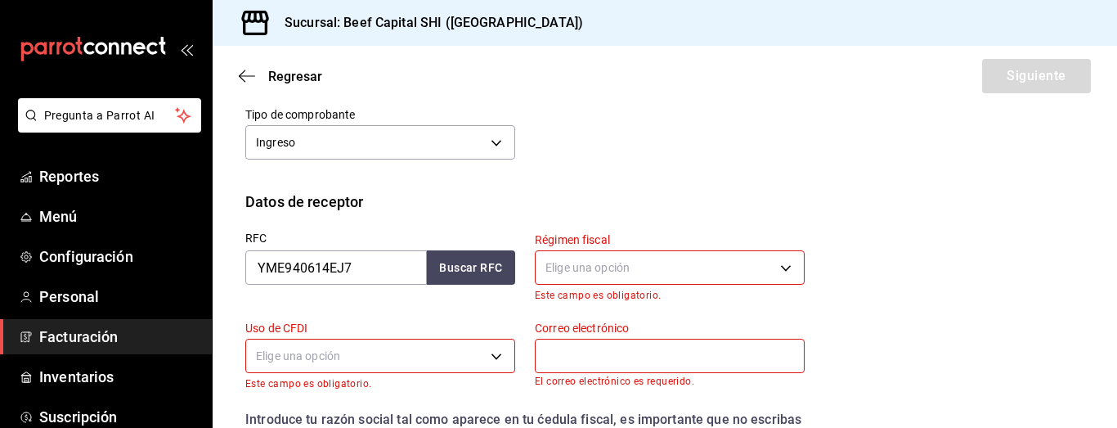
click at [599, 263] on body "Pregunta a Parrot AI Reportes Menú Configuración Personal Facturación Inventari…" at bounding box center [558, 214] width 1117 height 428
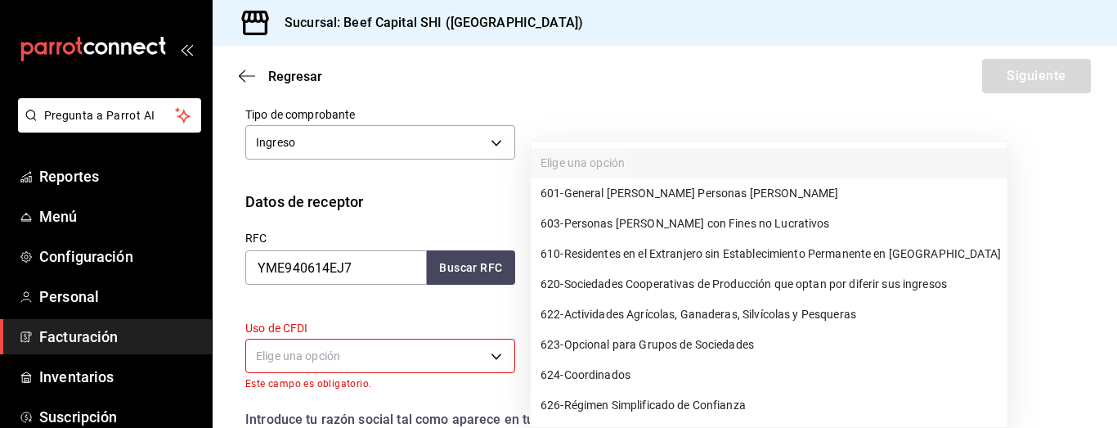
click at [672, 195] on span "601 - General [PERSON_NAME] Personas [PERSON_NAME]" at bounding box center [690, 193] width 298 height 17
type input "601"
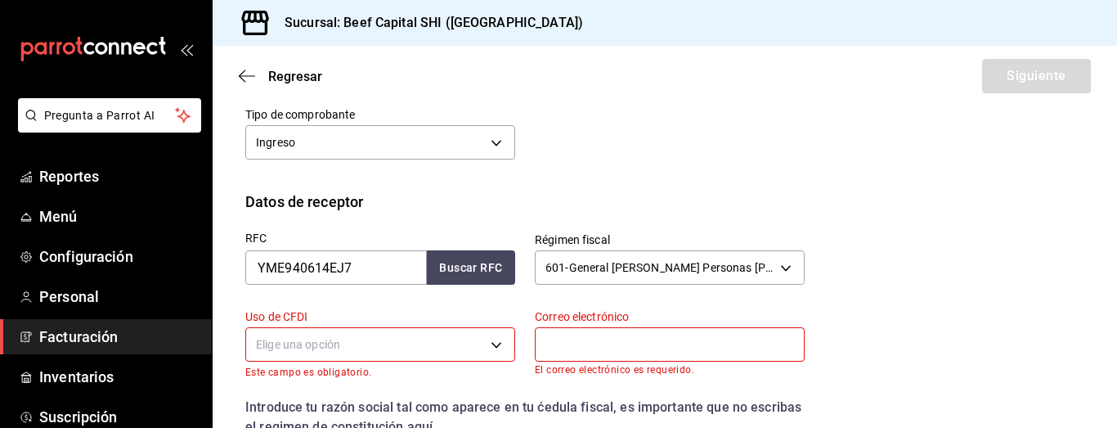
click at [416, 340] on body "Pregunta a Parrot AI Reportes Menú Configuración Personal Facturación Inventari…" at bounding box center [558, 214] width 1117 height 428
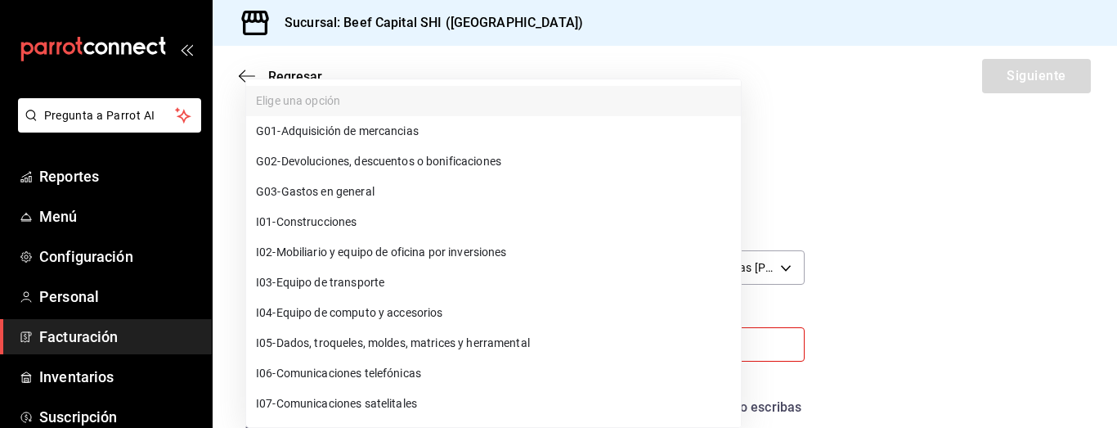
click at [384, 184] on li "G03 - Gastos en general" at bounding box center [493, 192] width 495 height 30
type input "G03"
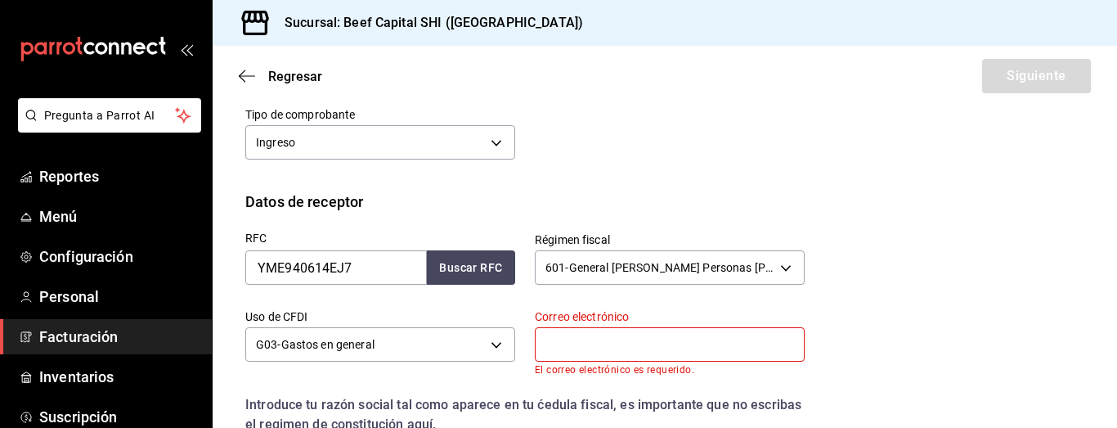
click at [638, 346] on input "text" at bounding box center [670, 344] width 270 height 34
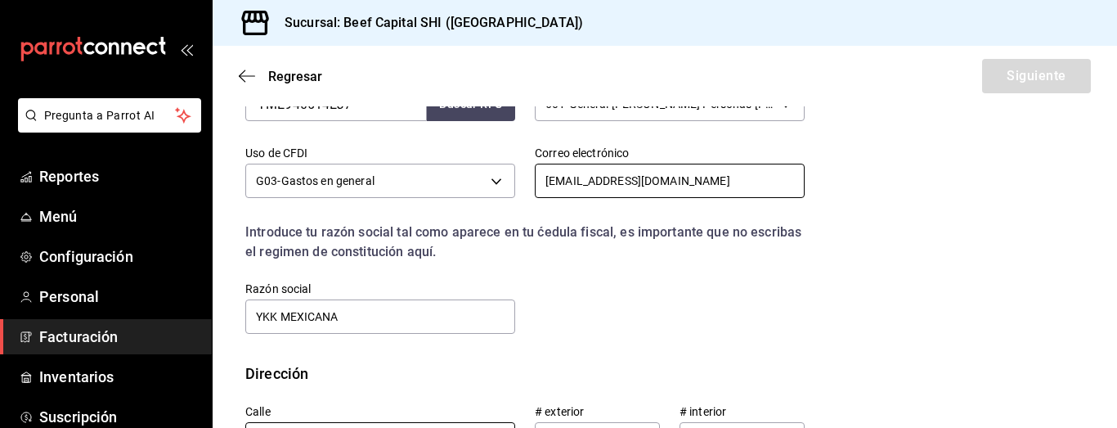
scroll to position [444, 0]
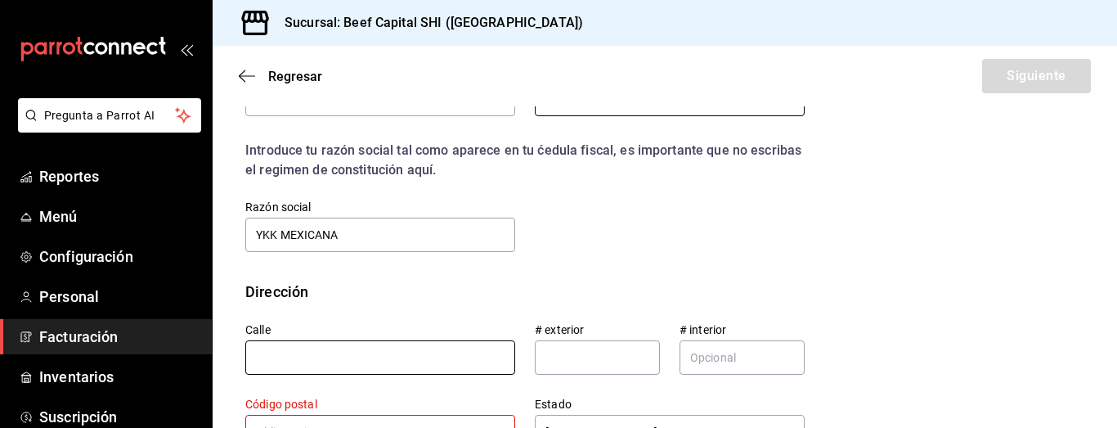
type input "VIRGINIARIVERA@YKK.COM"
click at [369, 362] on input "text" at bounding box center [380, 357] width 270 height 34
type input "[GEOGRAPHIC_DATA][PERSON_NAME]"
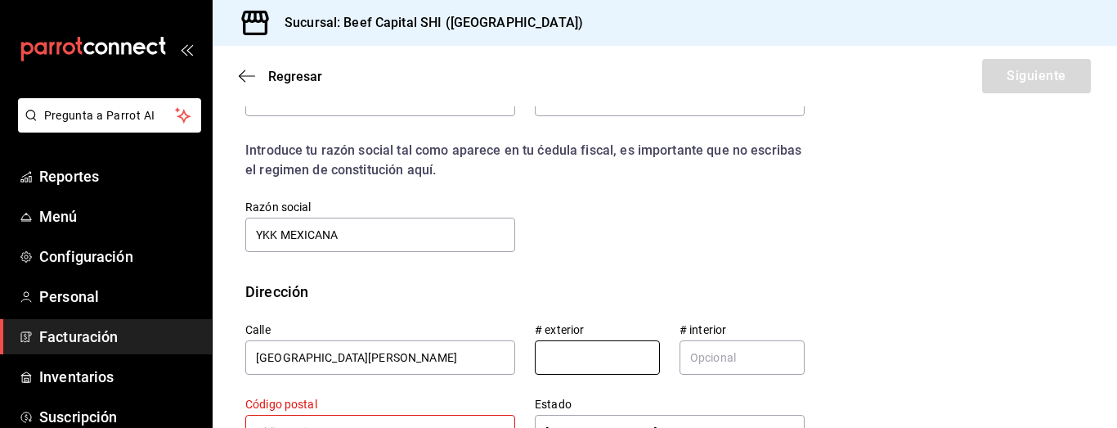
click at [558, 355] on input "text" at bounding box center [597, 357] width 125 height 34
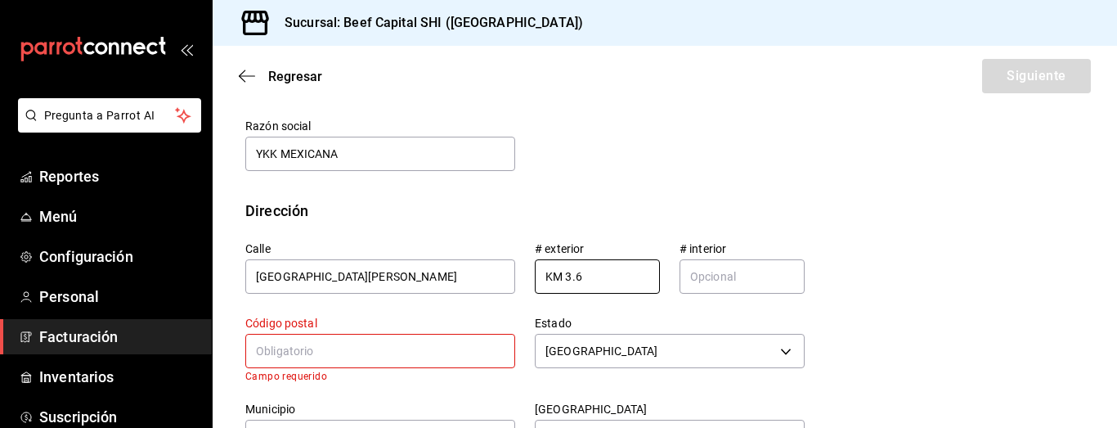
scroll to position [526, 0]
type input "KM 3.6"
click at [409, 341] on input "text" at bounding box center [380, 350] width 270 height 34
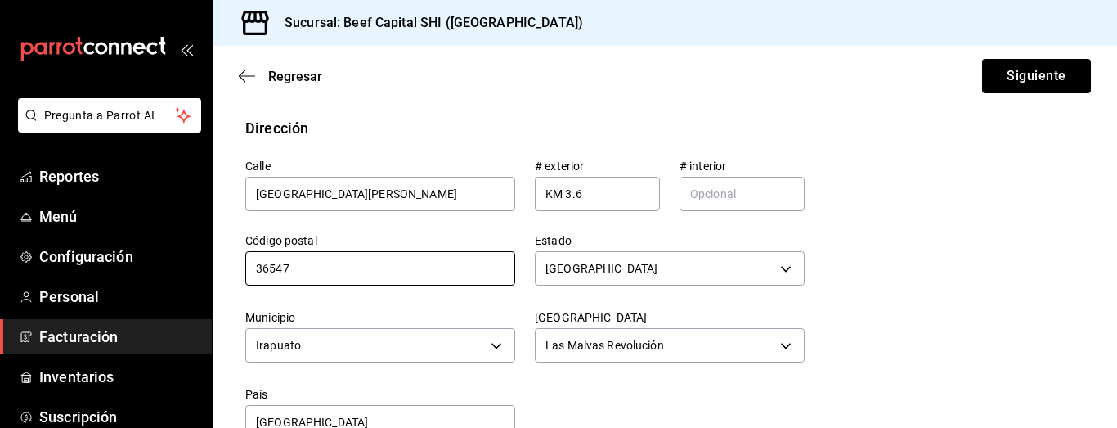
scroll to position [648, 0]
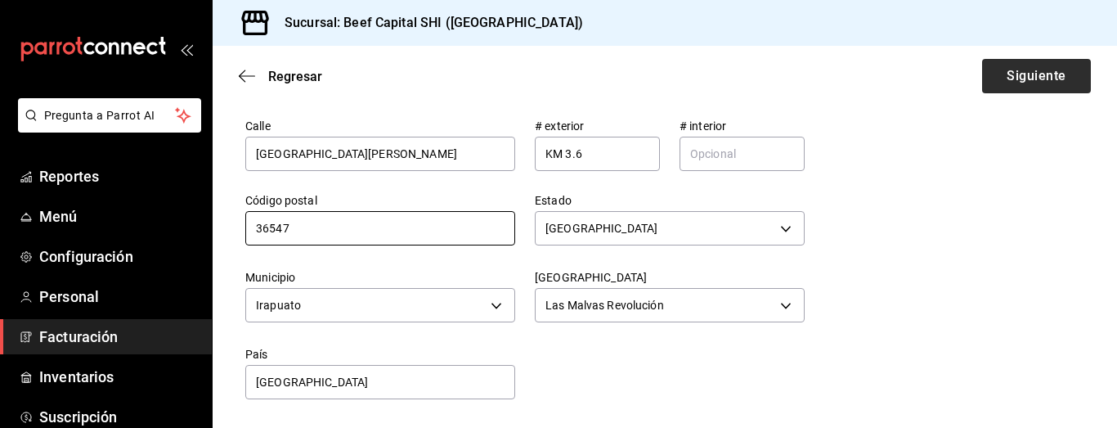
type input "36547"
click at [1004, 70] on button "Siguiente" at bounding box center [1036, 76] width 109 height 34
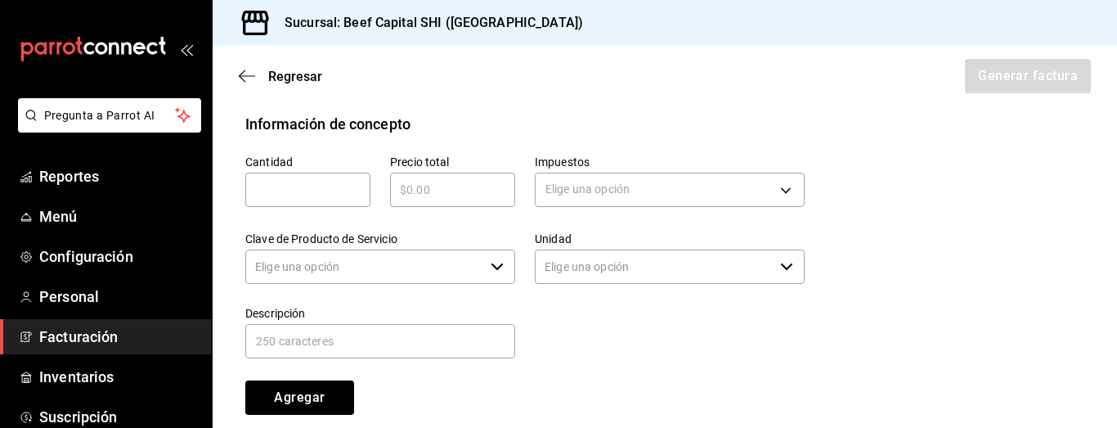
type input "90101500 - Establecimientos para comer y beber"
type input "E48 - Unidad de Servicio"
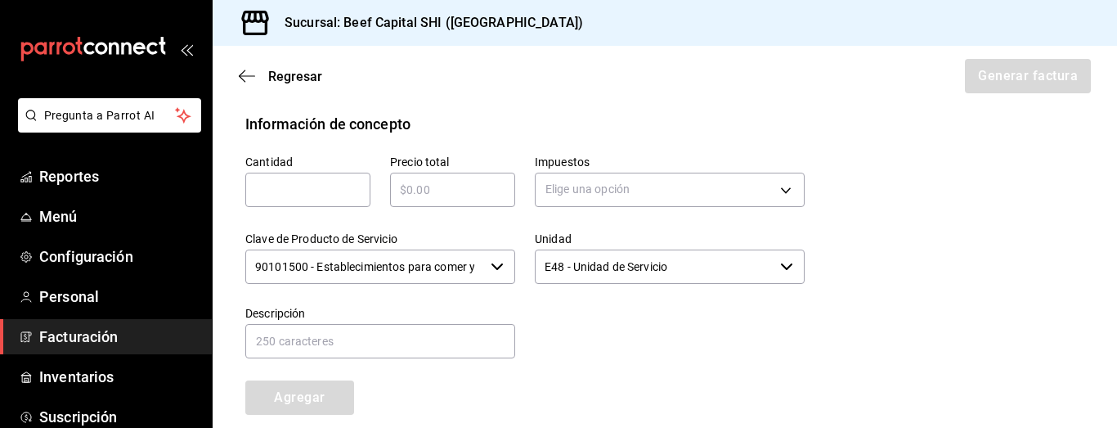
click at [327, 193] on input "text" at bounding box center [307, 190] width 125 height 20
type input "10805"
click at [396, 191] on input "text" at bounding box center [452, 190] width 125 height 20
type input "$10805"
click at [578, 181] on body "Pregunta a Parrot AI Reportes Menú Configuración Personal Facturación Inventari…" at bounding box center [558, 214] width 1117 height 428
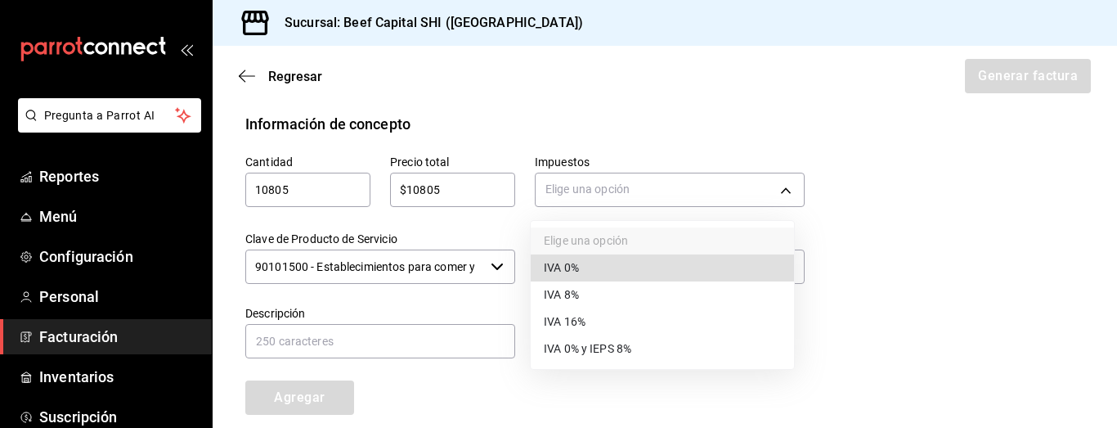
click at [601, 326] on li "IVA 16%" at bounding box center [662, 321] width 263 height 27
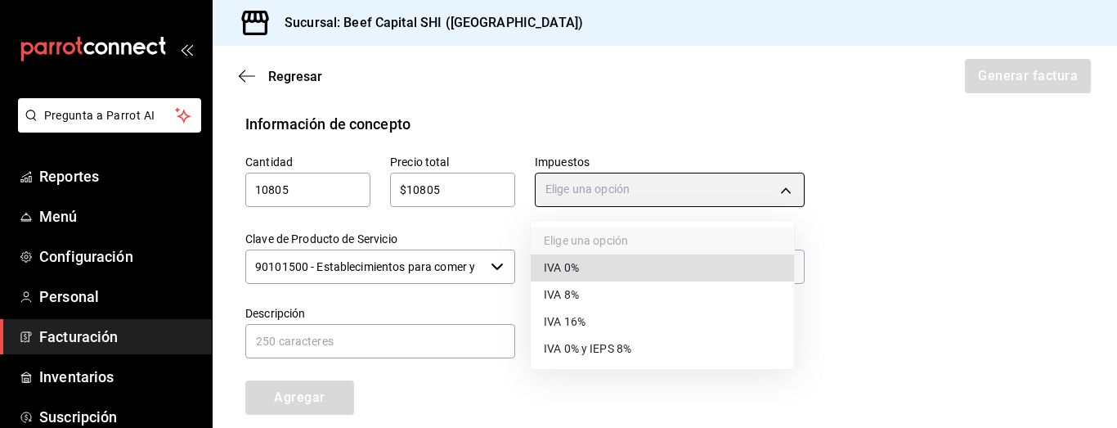
type input "IVA_16"
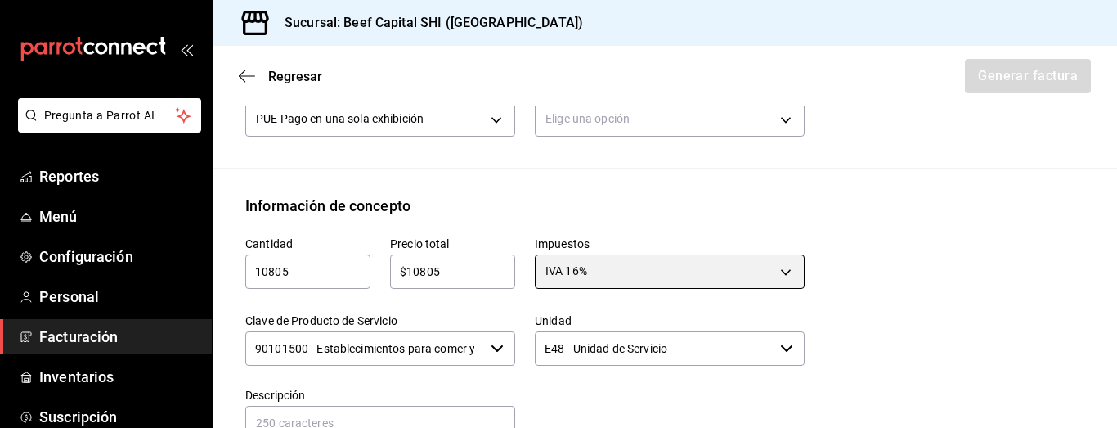
scroll to position [402, 0]
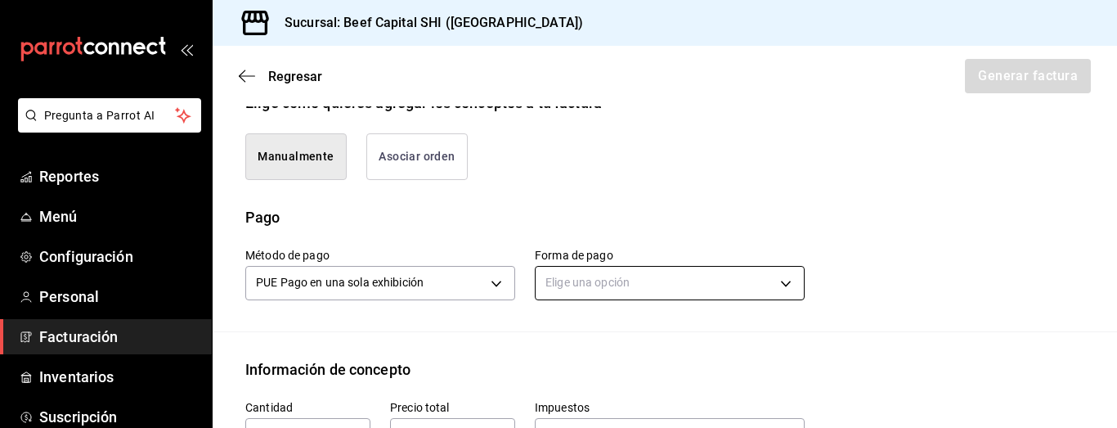
click at [615, 279] on body "Pregunta a Parrot AI Reportes Menú Configuración Personal Facturación Inventari…" at bounding box center [558, 214] width 1117 height 428
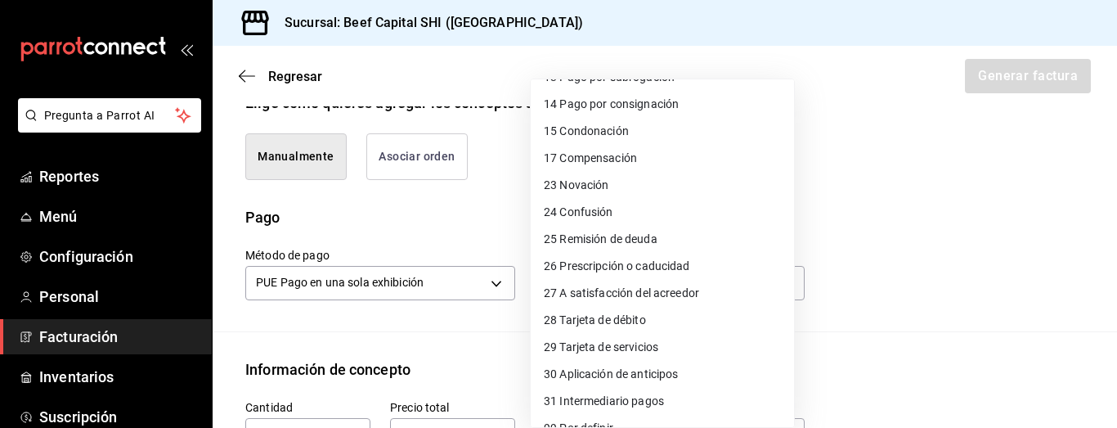
scroll to position [286, 0]
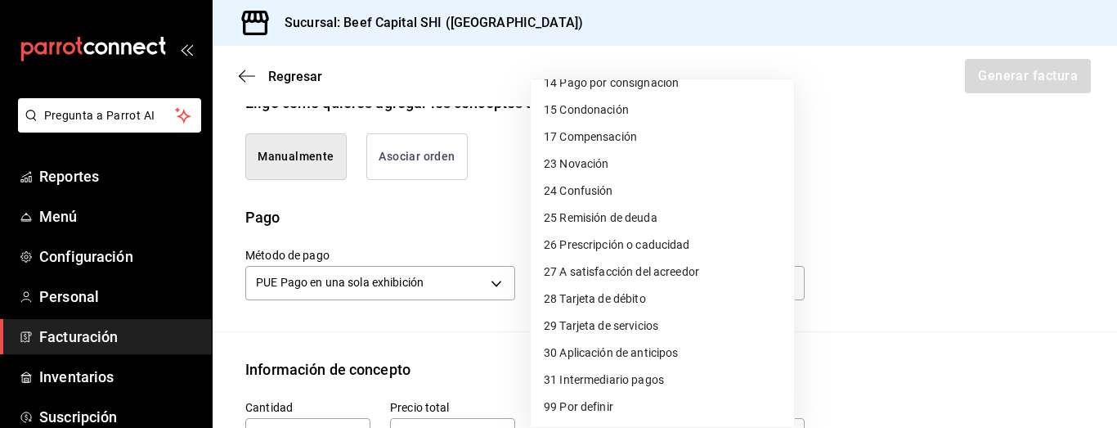
click at [623, 297] on span "28 Tarjeta de débito" at bounding box center [595, 298] width 102 height 17
type input "28"
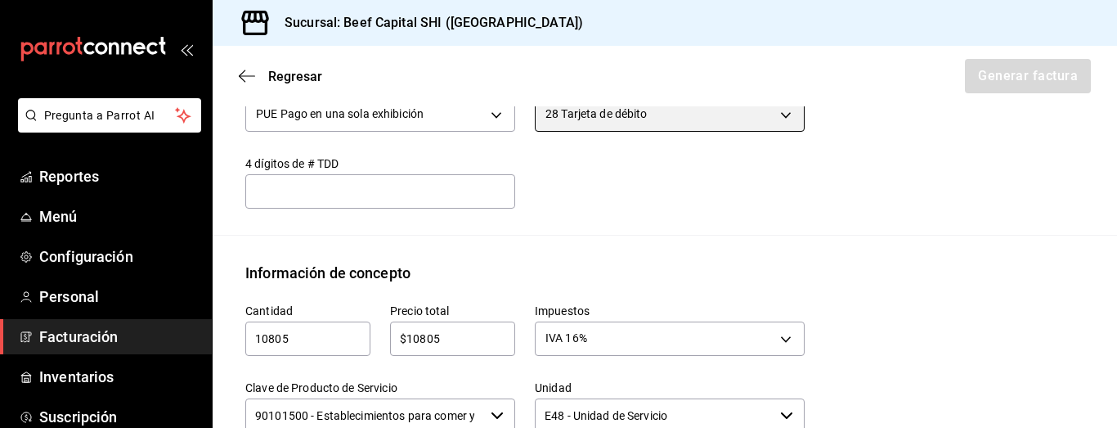
scroll to position [573, 0]
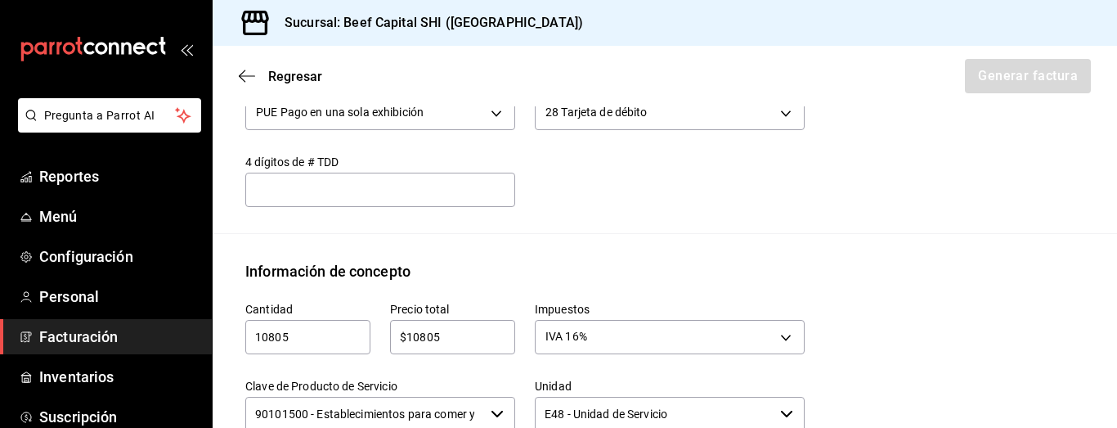
click at [735, 199] on div "Método de pago PUE Pago en una sola exhibición PUE Forma de pago 28 Tarjeta de …" at bounding box center [515, 132] width 579 height 149
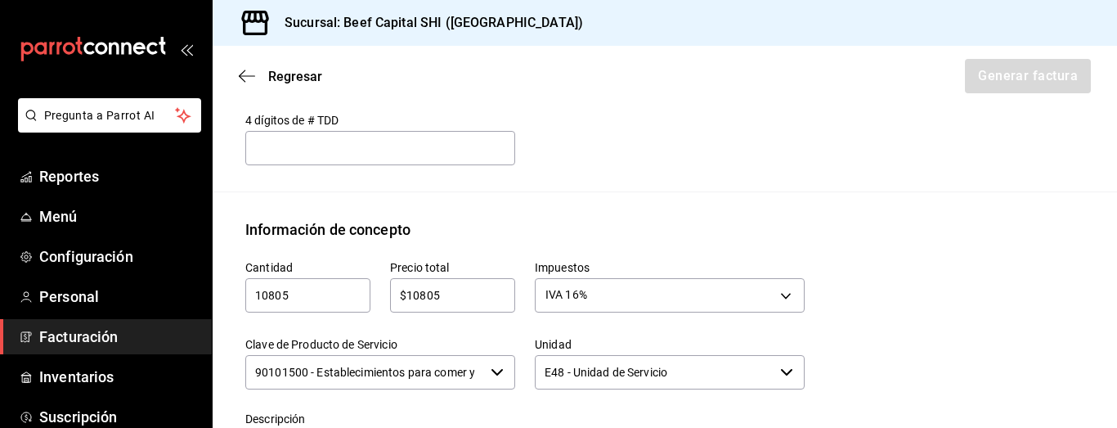
scroll to position [599, 0]
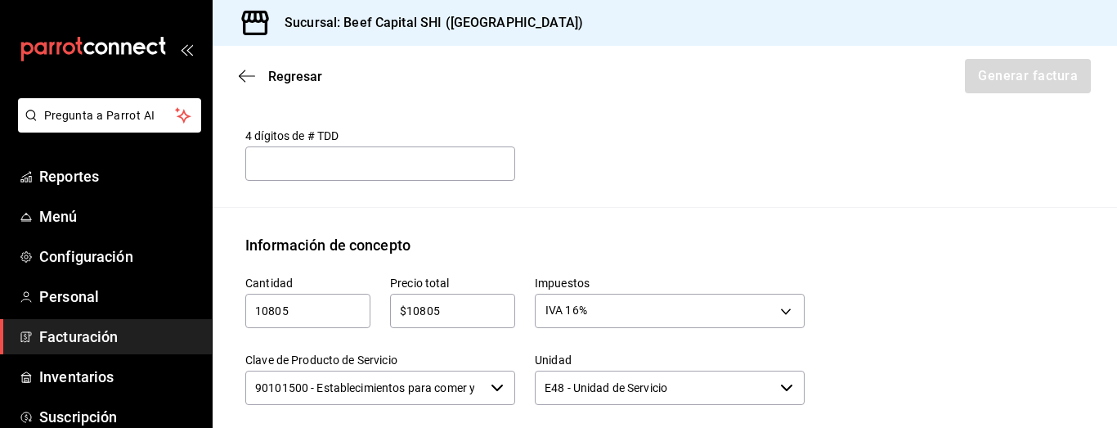
click at [317, 318] on input "10805" at bounding box center [307, 311] width 125 height 20
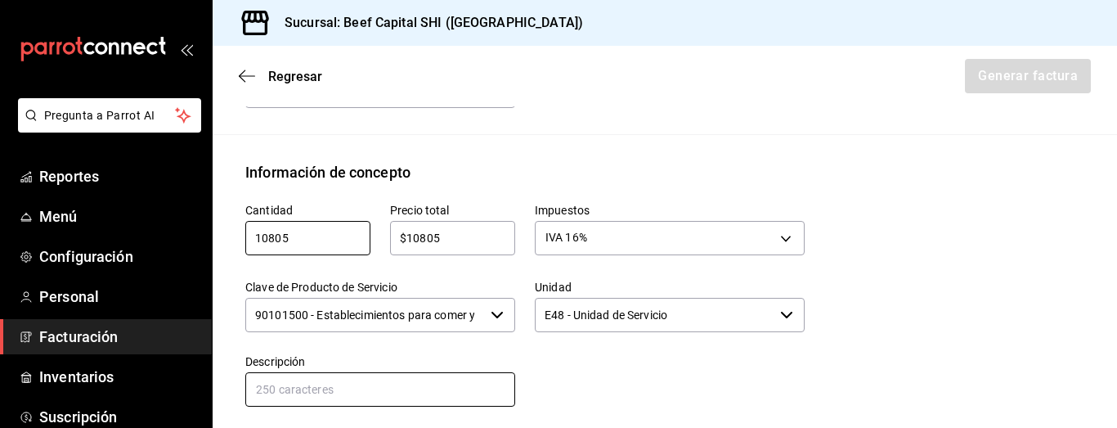
scroll to position [681, 0]
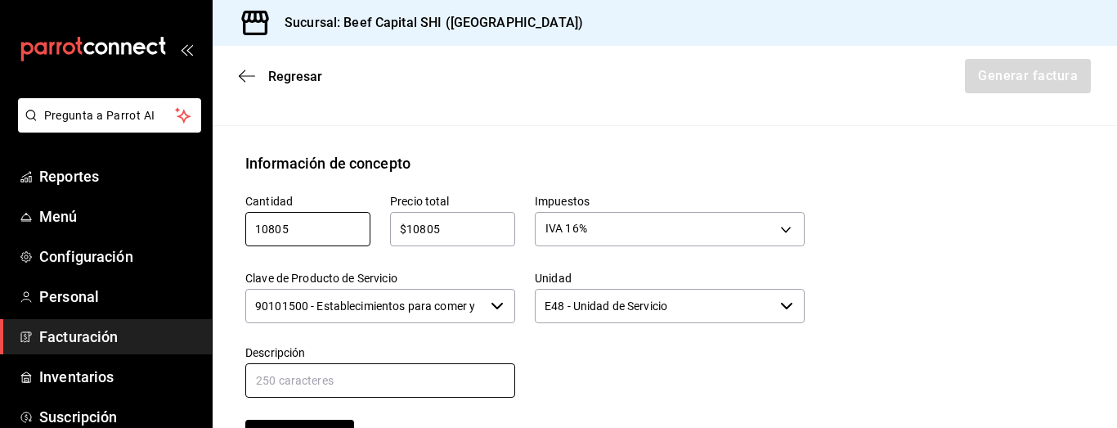
click at [369, 385] on input "text" at bounding box center [380, 380] width 270 height 34
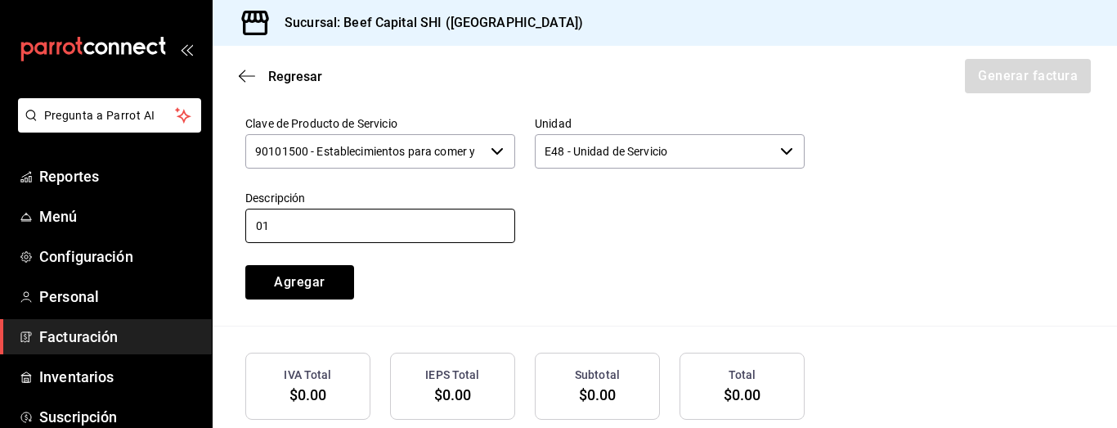
scroll to position [844, 0]
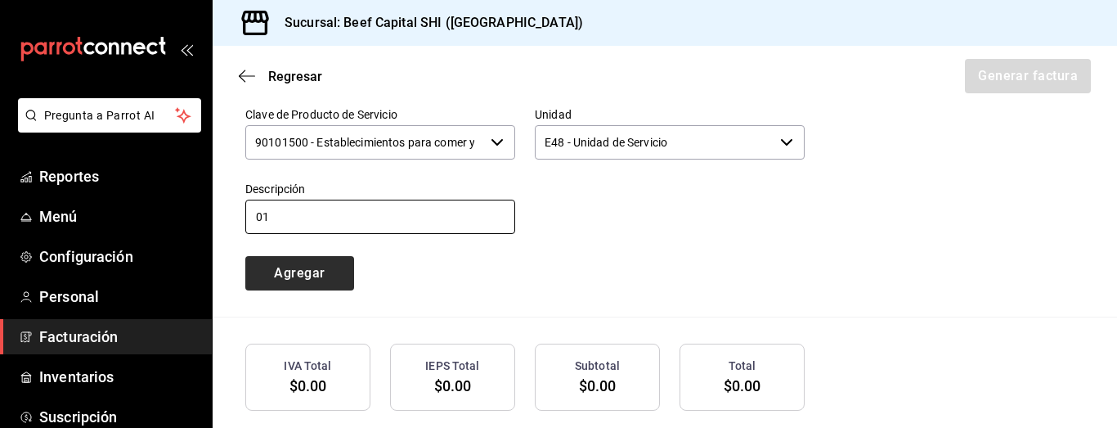
type input "01"
click at [324, 265] on button "Agregar" at bounding box center [299, 273] width 109 height 34
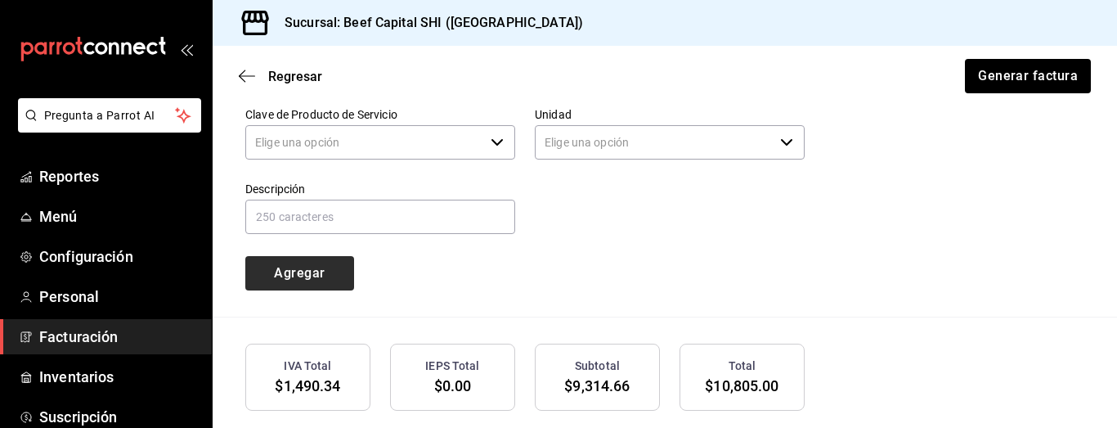
type input "90101500 - Establecimientos para comer y beber"
type input "E48 - Unidad de Servicio"
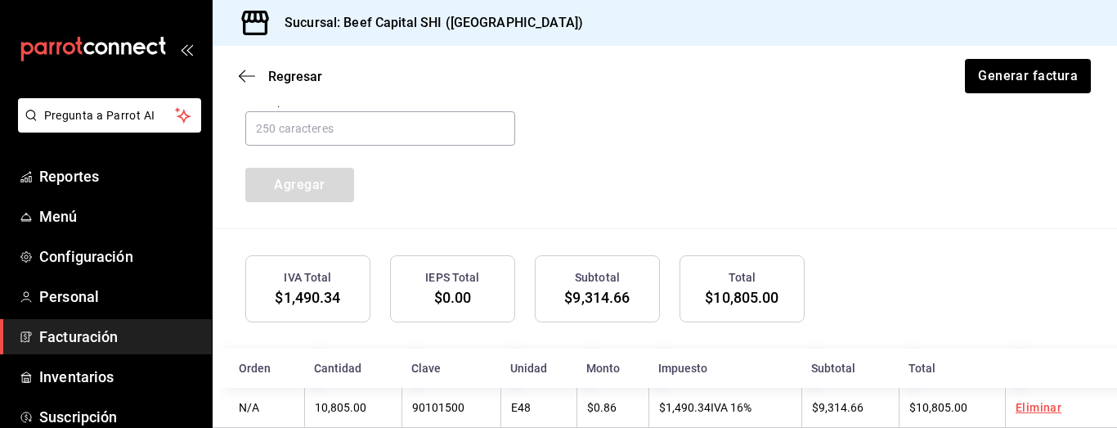
scroll to position [967, 0]
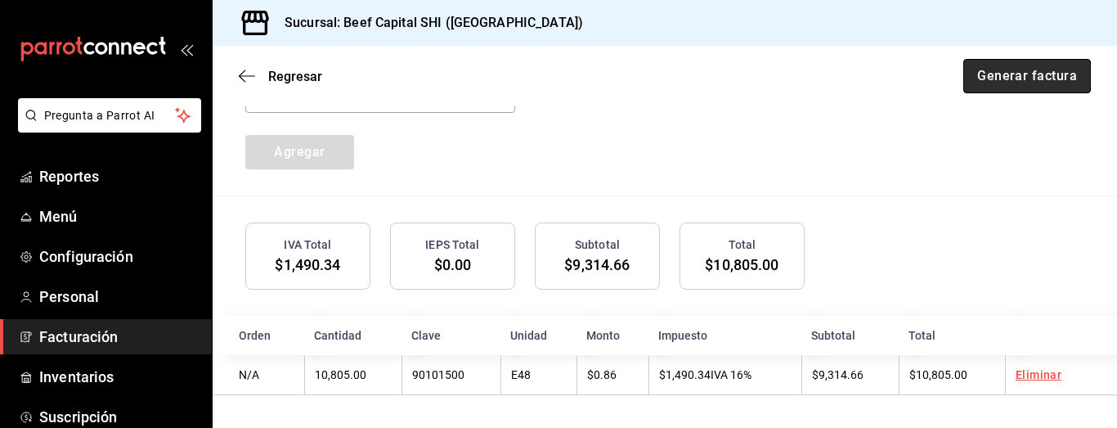
click at [986, 74] on button "Generar factura" at bounding box center [1028, 76] width 128 height 34
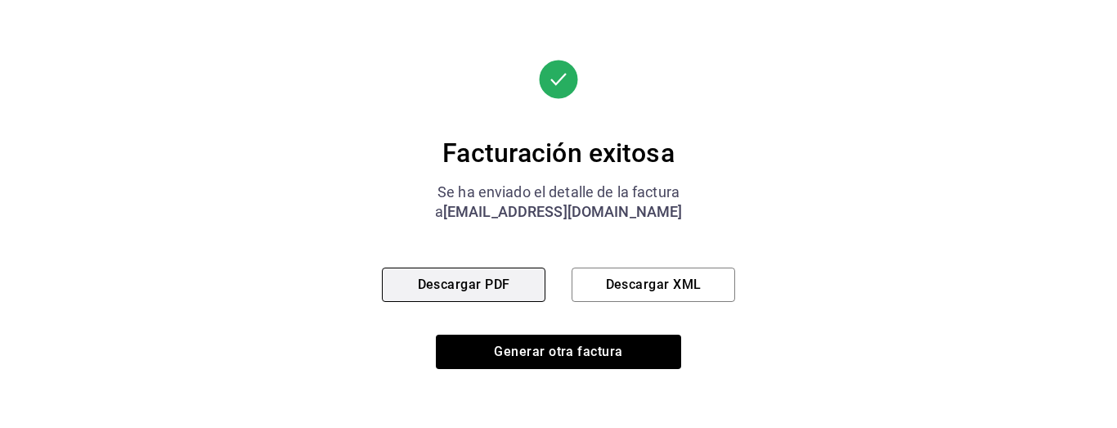
click at [481, 286] on button "Descargar PDF" at bounding box center [464, 284] width 164 height 34
